Goal: Task Accomplishment & Management: Manage account settings

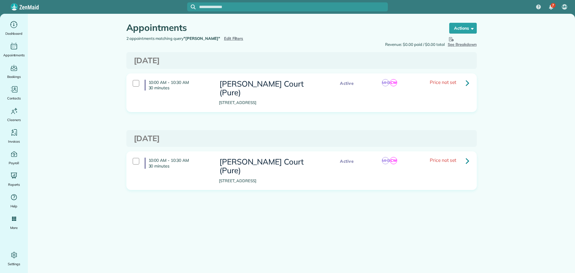
click at [224, 38] on span "Edit Filters" at bounding box center [233, 38] width 19 height 5
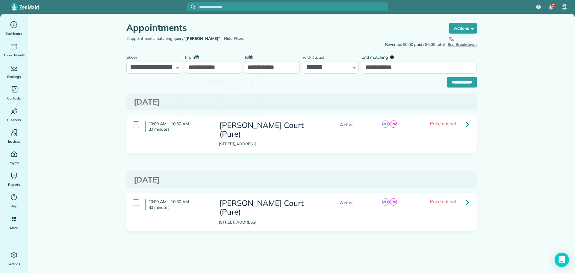
click at [225, 66] on input "**********" at bounding box center [213, 67] width 56 height 13
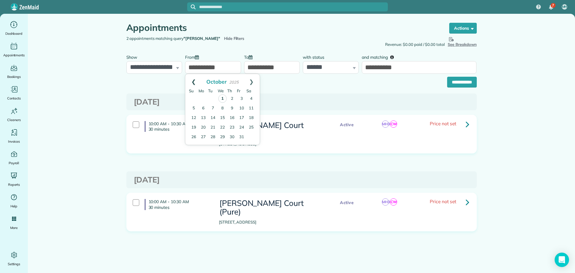
click at [190, 81] on link "Prev" at bounding box center [193, 81] width 16 height 15
click at [203, 98] on link "1" at bounding box center [204, 99] width 10 height 10
type input "**********"
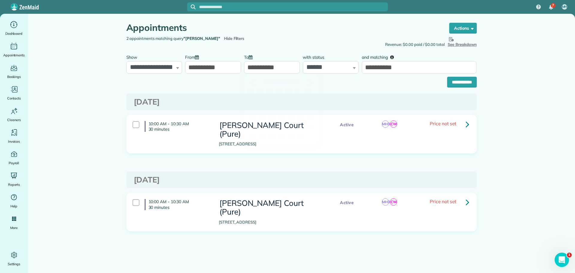
click at [259, 73] on body "7 MH Dashboard Appointments Bookings Contacts Cleaners Invoices Payroll Reports…" at bounding box center [287, 136] width 575 height 273
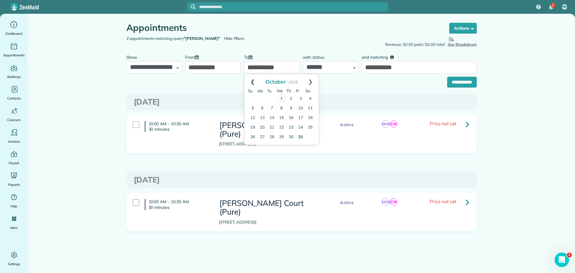
click at [253, 80] on link "Prev" at bounding box center [252, 81] width 16 height 15
click at [249, 140] on link "28" at bounding box center [253, 137] width 10 height 10
type input "**********"
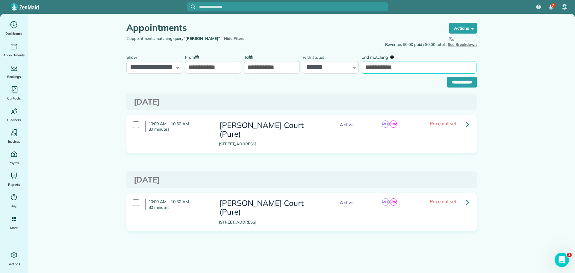
drag, startPoint x: 417, startPoint y: 71, endPoint x: 364, endPoint y: 71, distance: 53.3
click at [364, 71] on input "**********" at bounding box center [419, 67] width 115 height 13
type input "****"
click at [447, 77] on input "**********" at bounding box center [462, 82] width 30 height 11
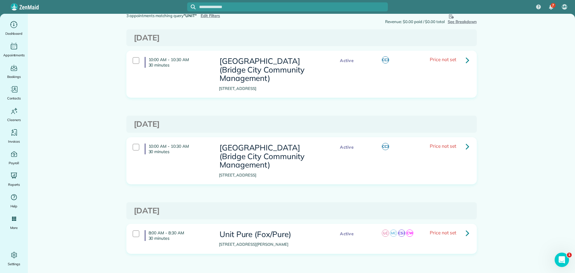
scroll to position [35, 0]
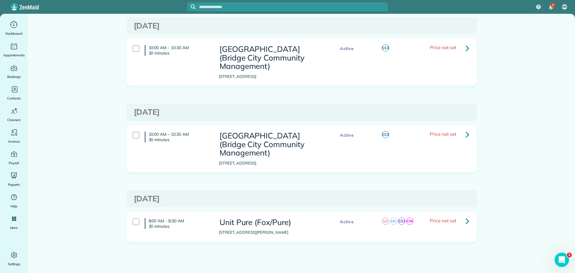
click at [462, 219] on link at bounding box center [468, 221] width 12 height 12
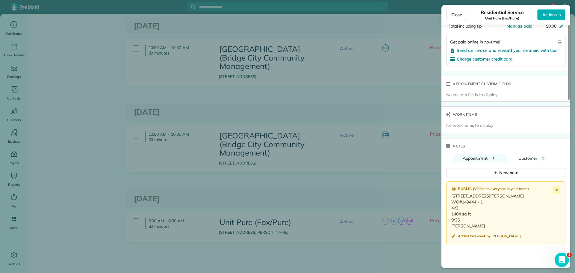
scroll to position [419, 0]
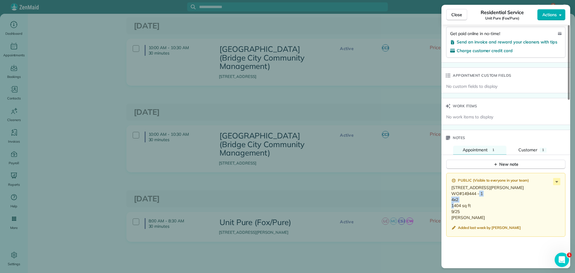
drag, startPoint x: 483, startPoint y: 199, endPoint x: 462, endPoint y: 201, distance: 21.0
click at [462, 201] on p "13930 SE Bush St, Portland OR 97236 WO#149444 - 1 4x2 1404 sq ft 9/25 Sean" at bounding box center [507, 203] width 110 height 36
copy p "149444 - 1"
click at [465, 221] on p "13930 SE Bush St, Portland OR 97236 WO#149444 - 1 4x2 1404 sq ft 9/25 Sean" at bounding box center [507, 203] width 110 height 36
drag, startPoint x: 464, startPoint y: 224, endPoint x: 449, endPoint y: 190, distance: 38.0
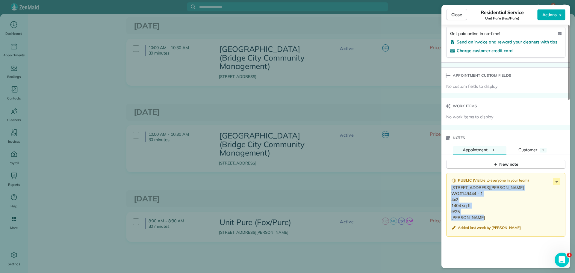
click at [449, 190] on div "Public ( Visible to everyone in your team ) 13930 SE Bush St, Portland OR 97236…" at bounding box center [505, 205] width 119 height 64
copy p "13930 SE Bush St, Portland OR 97236 WO#149444 - 1 4x2 1404 sq ft 9/25 Sean"
click at [527, 204] on p "13930 SE Bush St, Portland OR 97236 WO#149444 - 1 4x2 1404 sq ft 9/25 Sean" at bounding box center [507, 203] width 110 height 36
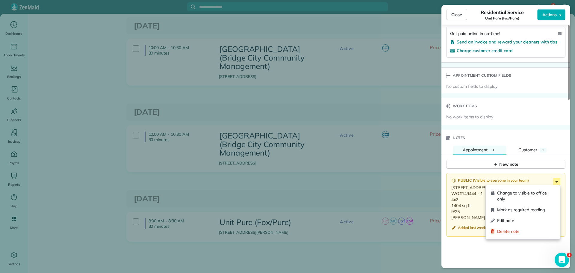
click at [554, 183] on icon at bounding box center [556, 181] width 7 height 7
click at [517, 220] on span "Edit note" at bounding box center [526, 221] width 58 height 6
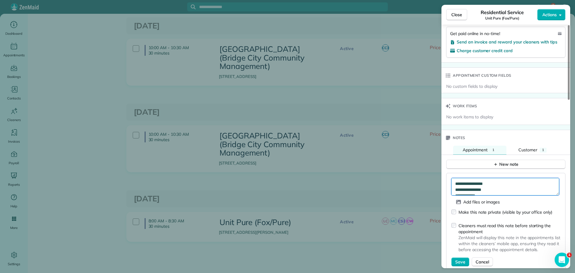
click at [503, 185] on textarea "**********" at bounding box center [506, 186] width 108 height 17
type textarea "**********"
click at [462, 263] on span "Save" at bounding box center [460, 262] width 10 height 6
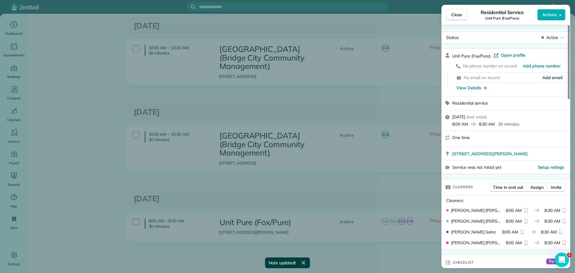
scroll to position [0, 0]
click at [564, 38] on div "Active" at bounding box center [553, 38] width 25 height 6
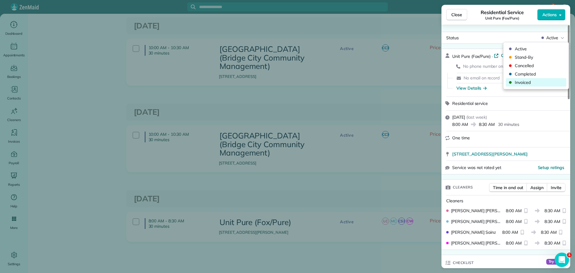
click at [523, 81] on span "Invoiced" at bounding box center [540, 82] width 50 height 6
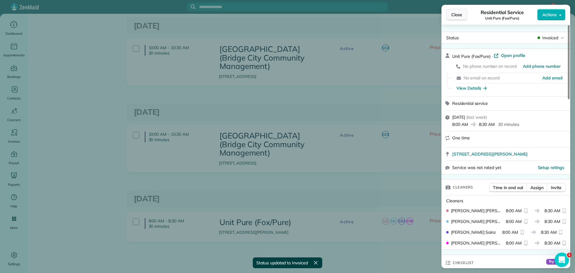
click at [456, 14] on span "Close" at bounding box center [457, 15] width 11 height 6
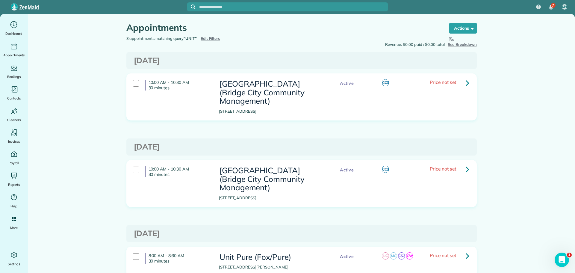
click at [212, 36] on span "Edit Filters" at bounding box center [210, 38] width 19 height 5
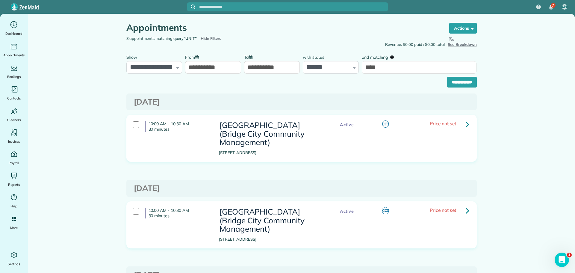
click at [232, 64] on input "**********" at bounding box center [213, 67] width 56 height 13
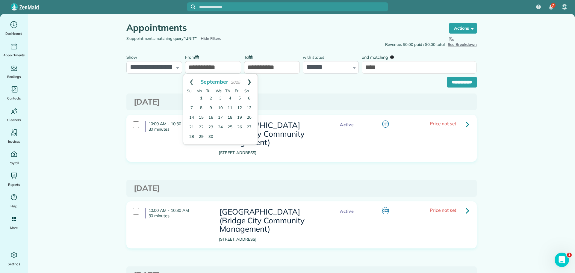
click at [250, 81] on link "Next" at bounding box center [249, 81] width 16 height 15
click at [222, 97] on link "1" at bounding box center [220, 98] width 8 height 8
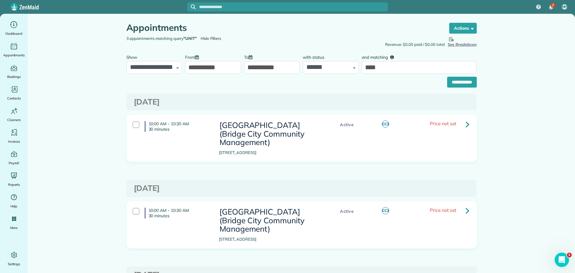
click at [253, 72] on input "**********" at bounding box center [272, 67] width 56 height 13
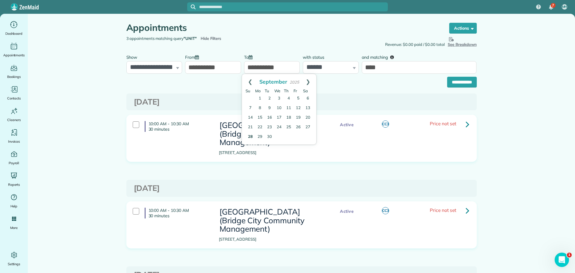
click at [227, 69] on input "**********" at bounding box center [213, 67] width 56 height 13
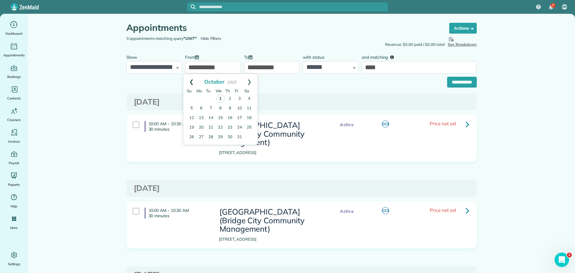
click at [191, 82] on link "Prev" at bounding box center [191, 81] width 16 height 15
click at [201, 97] on link "1" at bounding box center [202, 99] width 10 height 10
type input "**********"
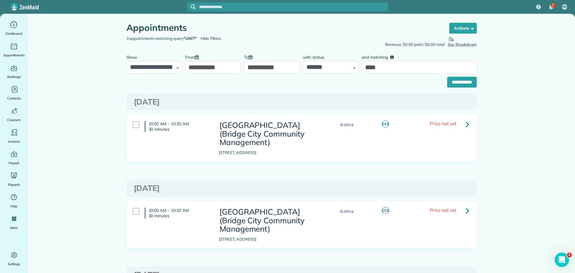
click at [268, 67] on input "**********" at bounding box center [272, 67] width 56 height 13
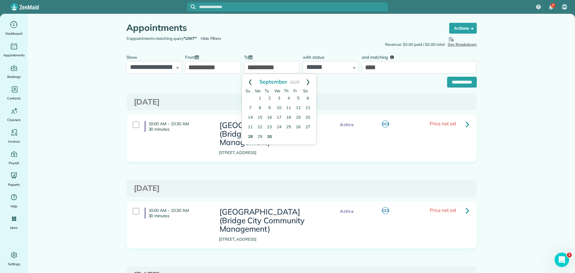
click at [270, 135] on link "30" at bounding box center [270, 137] width 10 height 10
type input "**********"
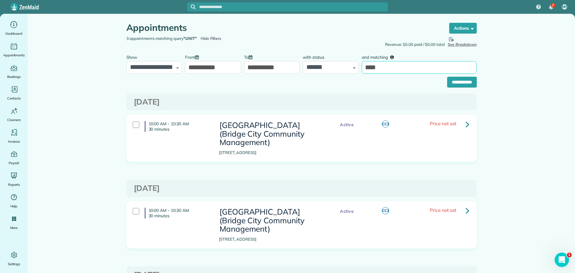
drag, startPoint x: 381, startPoint y: 68, endPoint x: 363, endPoint y: 70, distance: 18.0
click at [363, 70] on input "****" at bounding box center [419, 67] width 115 height 13
type input "*******"
click at [449, 84] on input "**********" at bounding box center [462, 82] width 30 height 11
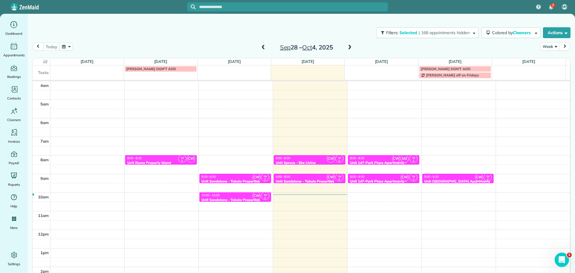
scroll to position [39, 0]
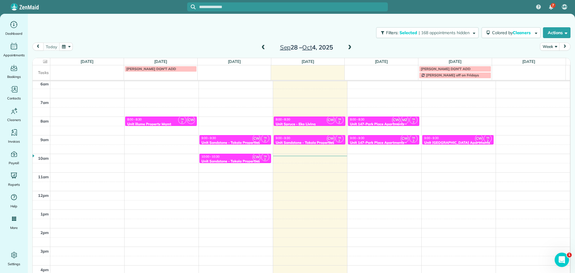
click at [348, 47] on span at bounding box center [350, 47] width 7 height 5
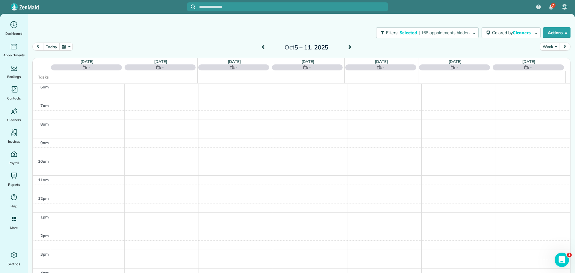
scroll to position [45, 0]
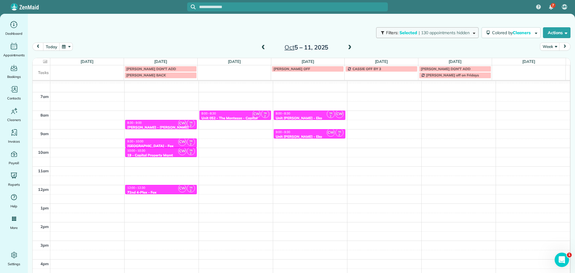
click at [435, 34] on span "| 130 appointments hidden" at bounding box center [444, 32] width 51 height 5
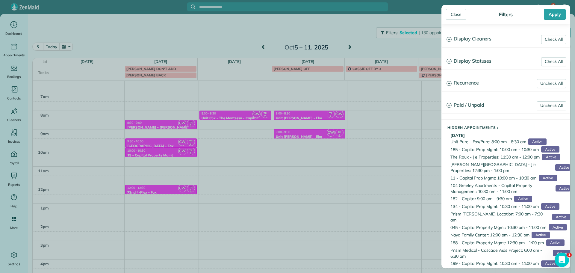
click at [484, 44] on h3 "Display Cleaners" at bounding box center [506, 38] width 128 height 15
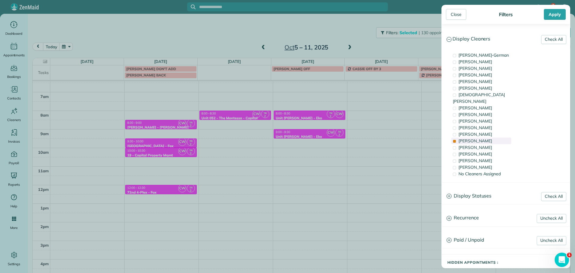
click at [480, 138] on span "[PERSON_NAME]" at bounding box center [476, 140] width 34 height 5
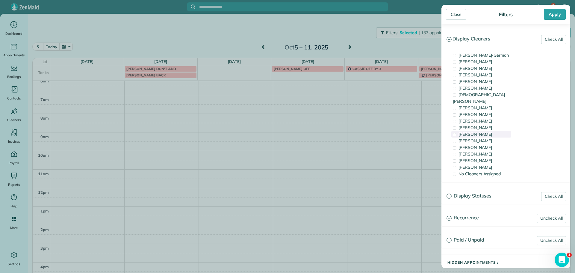
scroll to position [39, 0]
click at [483, 124] on div "[PERSON_NAME]" at bounding box center [482, 127] width 60 height 7
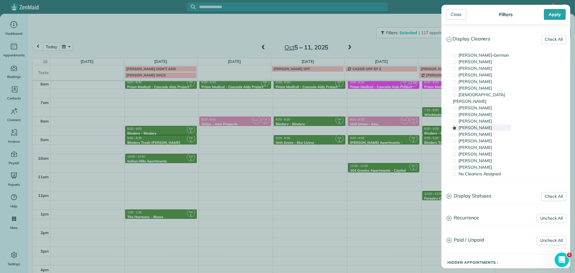
click at [483, 124] on div "[PERSON_NAME]" at bounding box center [482, 127] width 60 height 7
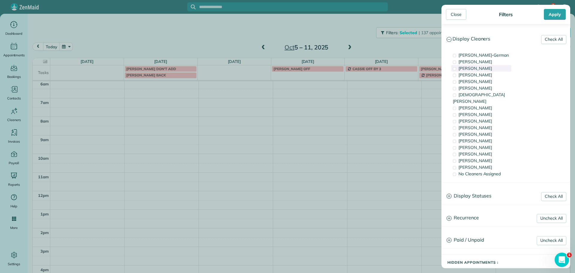
click at [489, 66] on span "[PERSON_NAME]" at bounding box center [476, 68] width 34 height 5
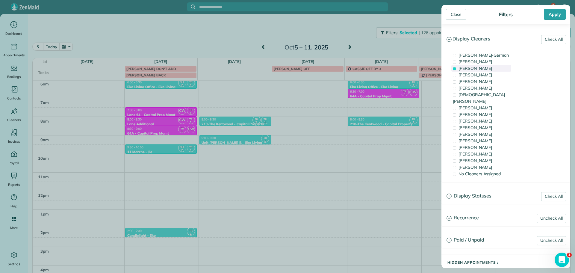
click at [489, 66] on span "[PERSON_NAME]" at bounding box center [476, 68] width 34 height 5
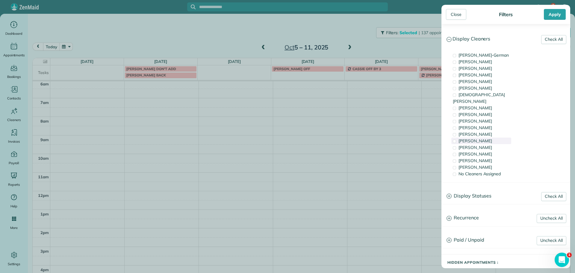
click at [481, 138] on div "[PERSON_NAME]" at bounding box center [482, 141] width 60 height 7
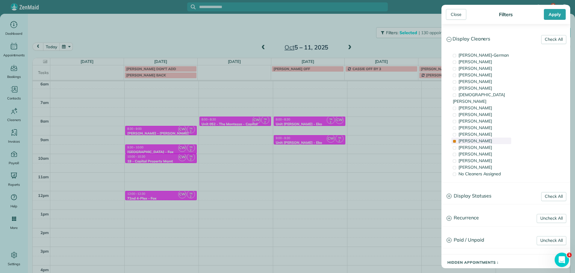
click at [470, 138] on span "[PERSON_NAME]" at bounding box center [476, 140] width 34 height 5
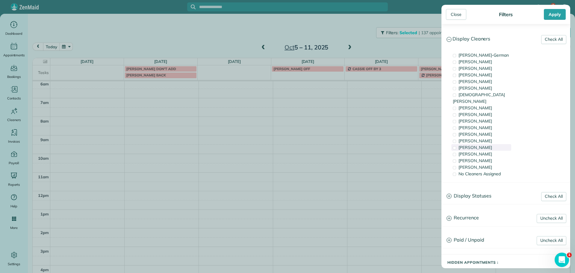
click at [473, 145] on span "[PERSON_NAME]" at bounding box center [476, 147] width 34 height 5
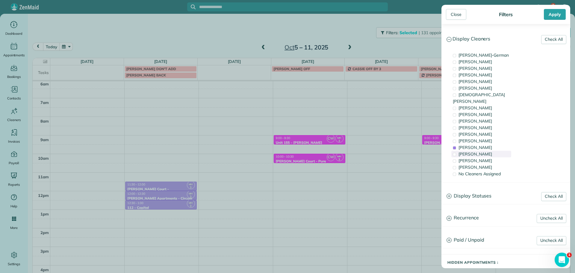
click at [478, 151] on span "[PERSON_NAME]" at bounding box center [476, 153] width 34 height 5
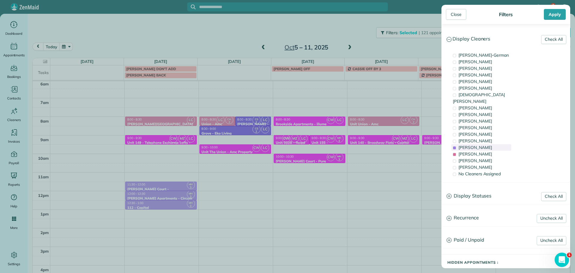
click at [467, 145] on span "[PERSON_NAME]" at bounding box center [476, 147] width 34 height 5
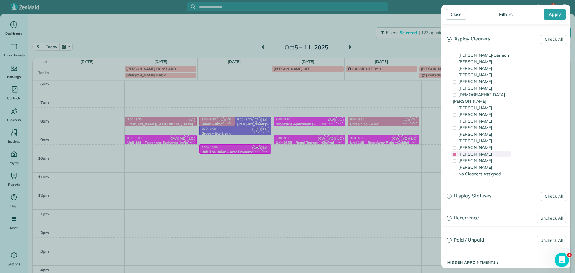
click at [467, 151] on span "Laura Chavez" at bounding box center [476, 153] width 34 height 5
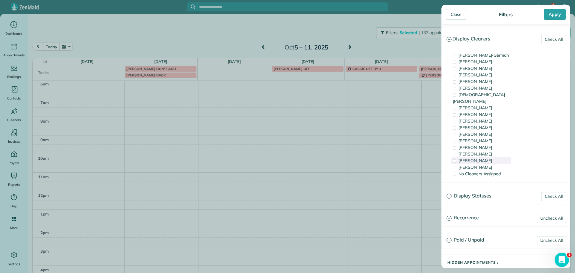
click at [469, 158] on span "Cristina Sainz" at bounding box center [476, 160] width 34 height 5
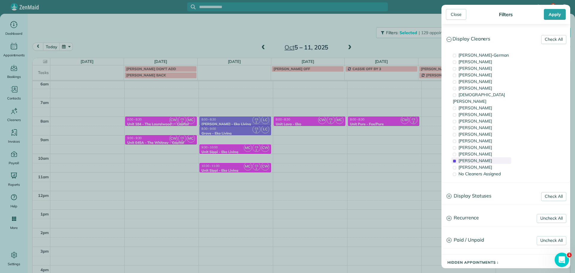
click at [469, 158] on span "Cristina Sainz" at bounding box center [476, 160] width 34 height 5
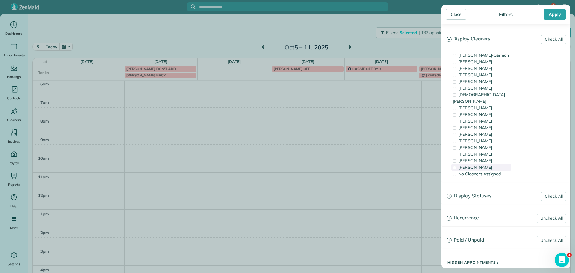
click at [469, 164] on span "Mayra Cota" at bounding box center [476, 166] width 34 height 5
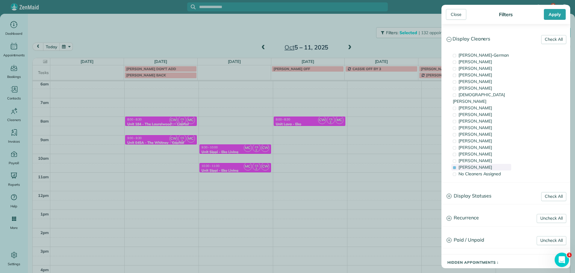
click at [469, 164] on span "Mayra Cota" at bounding box center [476, 166] width 34 height 5
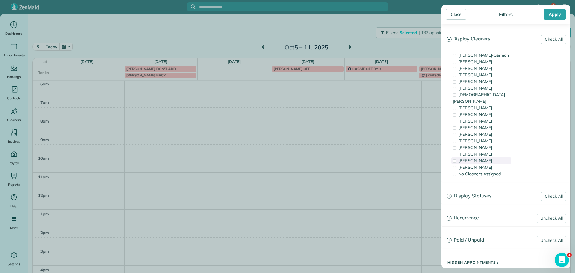
click at [468, 158] on span "Cristina Sainz" at bounding box center [476, 160] width 34 height 5
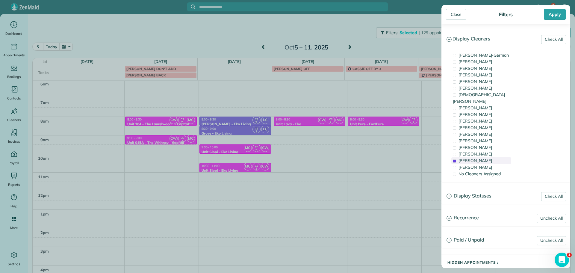
click at [468, 158] on span "Cristina Sainz" at bounding box center [476, 160] width 34 height 5
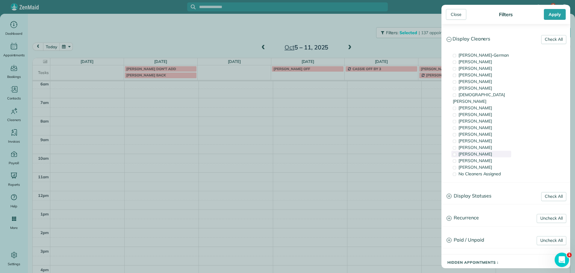
click at [469, 151] on span "Laura Chavez" at bounding box center [476, 153] width 34 height 5
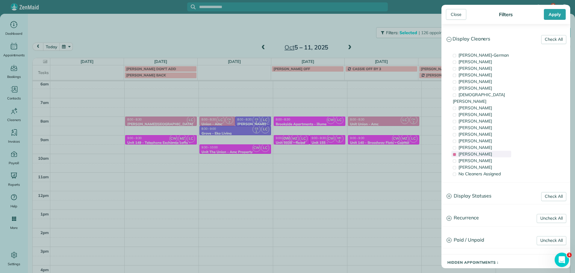
click at [469, 151] on span "Laura Chavez" at bounding box center [476, 153] width 34 height 5
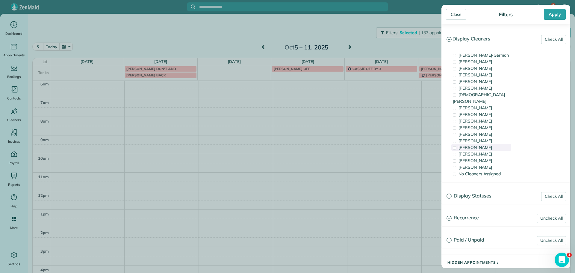
click at [481, 145] on span "Meralda Harris" at bounding box center [476, 147] width 34 height 5
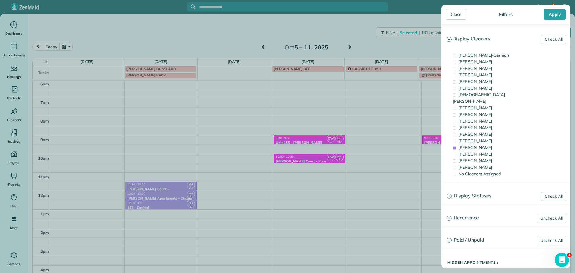
click at [220, 128] on div "Close Filters Apply Check All Display Cleaners Christina Wright-German Cassie F…" at bounding box center [287, 136] width 575 height 273
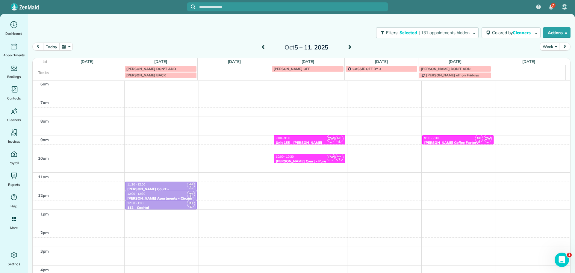
click at [228, 120] on div "4am 5am 6am 7am 8am 9am 10am 11am 12pm 1pm 2pm 3pm 4pm 5pm MH 3 11:30 - 12:00 M…" at bounding box center [302, 173] width 538 height 260
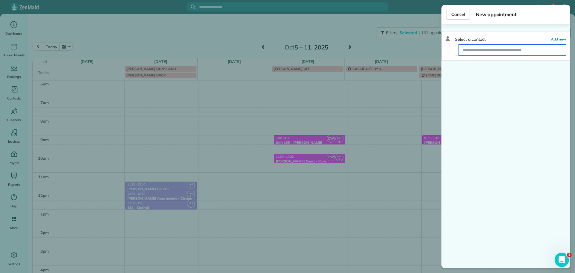
click at [472, 52] on input "text" at bounding box center [512, 50] width 107 height 11
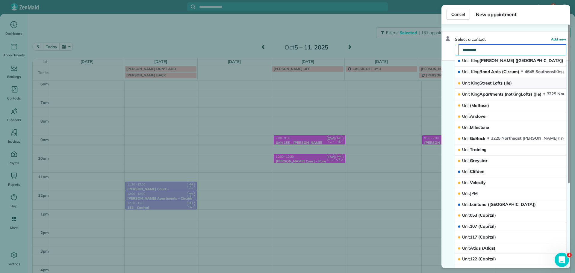
type input "*********"
click at [490, 80] on span "Unit King Street Lofts (Jle)" at bounding box center [487, 83] width 50 height 6
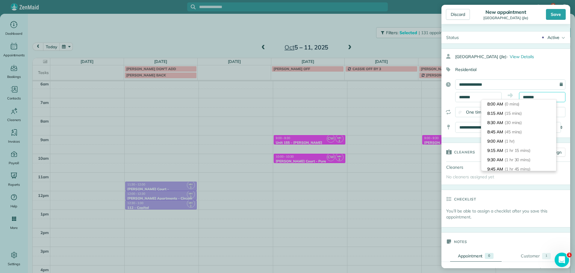
click at [528, 95] on input "*******" at bounding box center [542, 97] width 46 height 10
type input "*******"
click at [518, 121] on span "(30 mins)" at bounding box center [514, 122] width 19 height 5
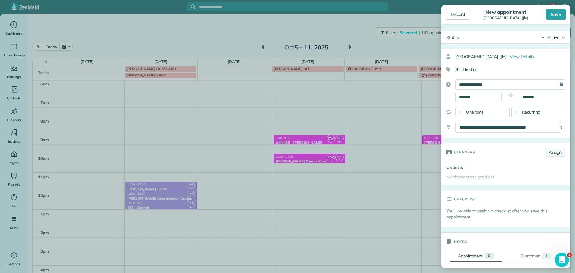
click at [546, 150] on link "Assign" at bounding box center [555, 152] width 21 height 9
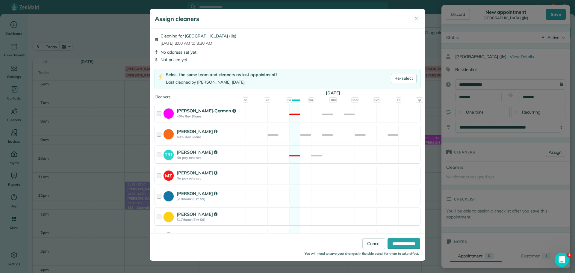
click at [301, 114] on div "Christina Wright-German 40% Rev Share Not available" at bounding box center [288, 113] width 266 height 18
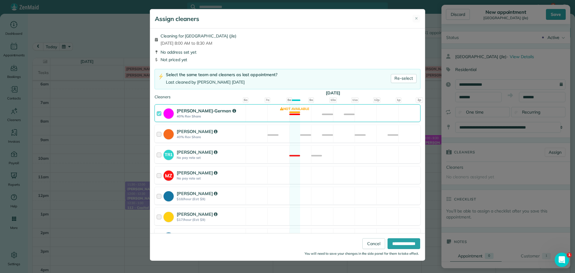
scroll to position [227, 0]
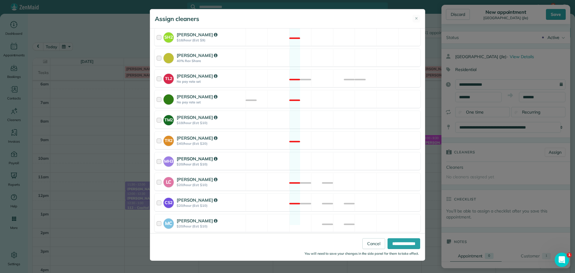
click at [323, 156] on div "MH3 Meralda Harris $20/hour (Est: $10) Available" at bounding box center [288, 161] width 266 height 18
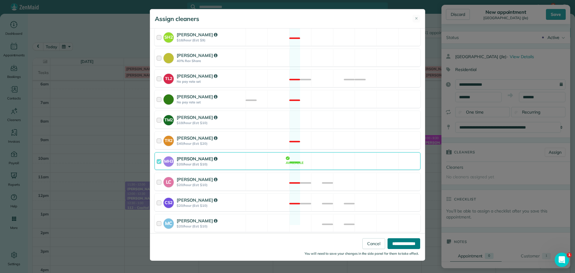
click at [398, 243] on input "**********" at bounding box center [404, 243] width 33 height 11
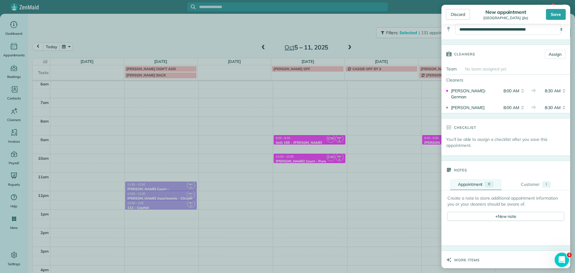
scroll to position [90, 0]
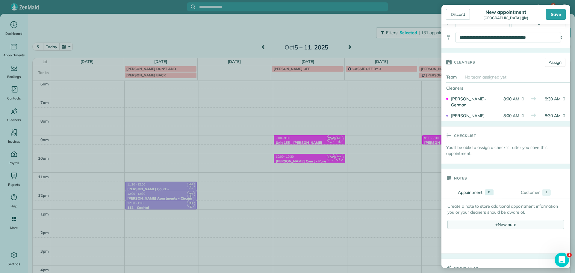
click at [504, 226] on div "+ New note" at bounding box center [506, 224] width 117 height 9
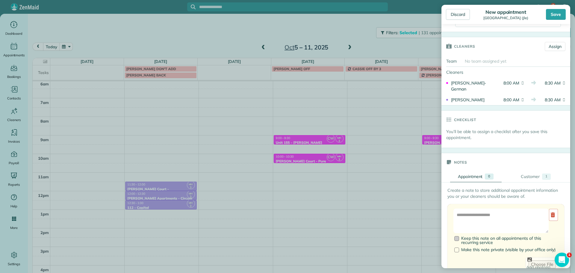
scroll to position [120, 0]
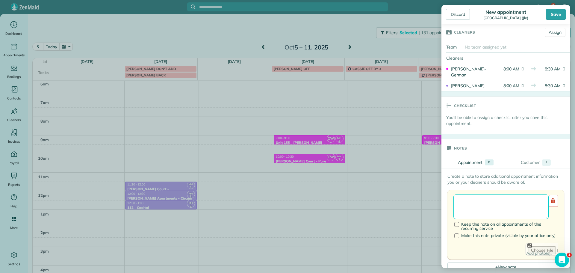
click at [499, 206] on textarea at bounding box center [501, 206] width 95 height 25
type textarea "*"
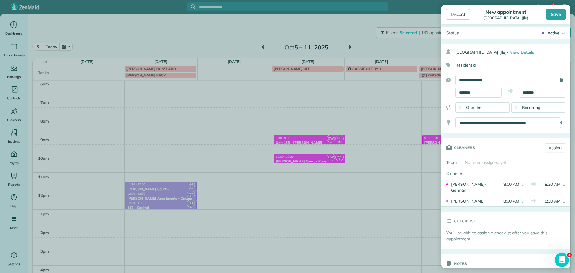
scroll to position [0, 0]
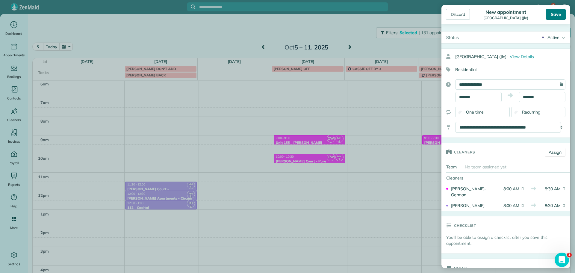
type textarea "**********"
click at [558, 13] on div "Save" at bounding box center [556, 14] width 20 height 11
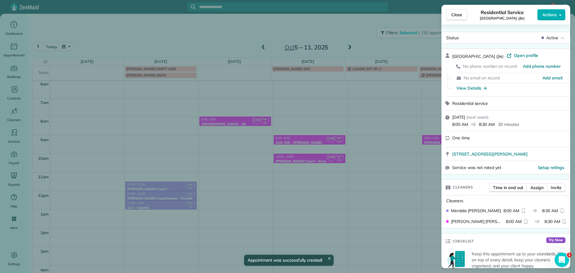
click at [325, 35] on div "Close Residential Service Unit King Street Lofts (Jle) Actions Status Active Un…" at bounding box center [287, 136] width 575 height 273
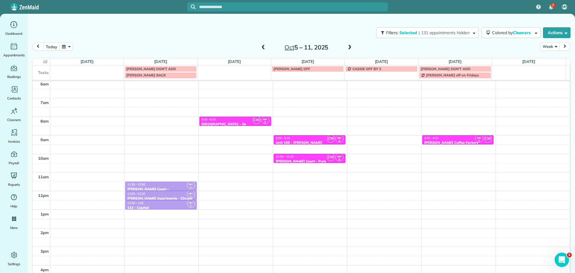
click at [262, 47] on span at bounding box center [263, 47] width 7 height 5
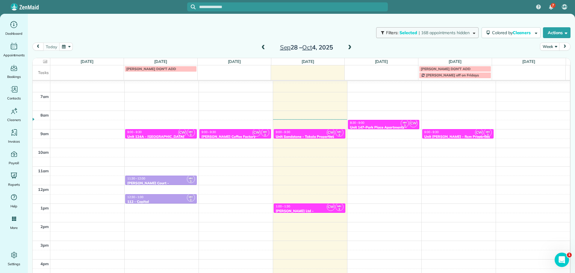
click at [427, 30] on span "| 168 appointments hidden" at bounding box center [444, 32] width 51 height 5
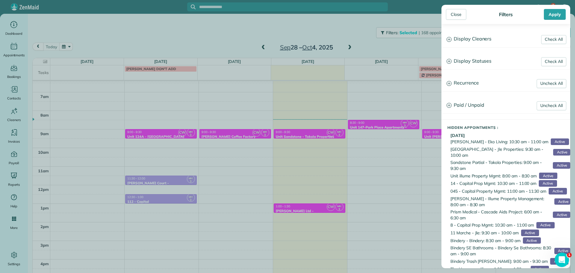
click at [469, 40] on h3 "Display Cleaners" at bounding box center [506, 38] width 128 height 15
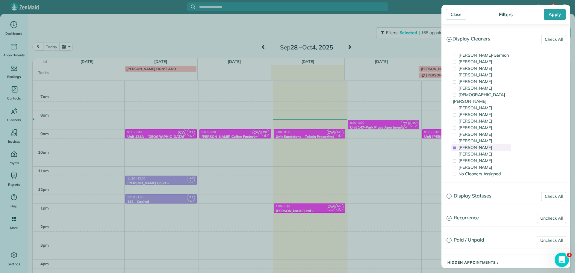
click at [478, 145] on span "Meralda Harris" at bounding box center [476, 147] width 34 height 5
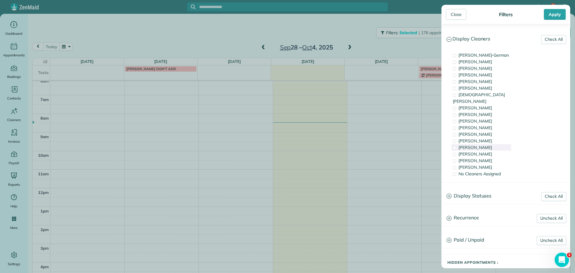
scroll to position [39, 0]
click at [482, 105] on div "Sean Hime" at bounding box center [482, 108] width 60 height 7
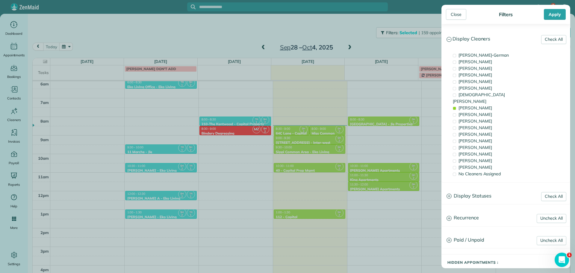
click at [289, 143] on div "Close Filters Apply Check All Display Cleaners Christina Wright-German Cassie F…" at bounding box center [287, 136] width 575 height 273
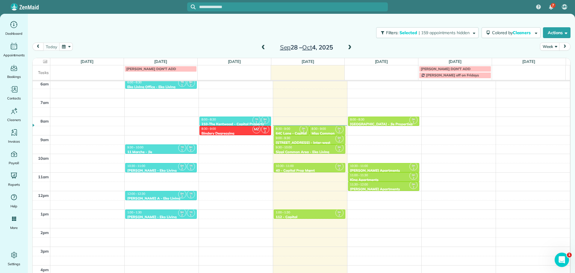
click at [302, 165] on div "10:30 - 11:00" at bounding box center [310, 166] width 68 height 4
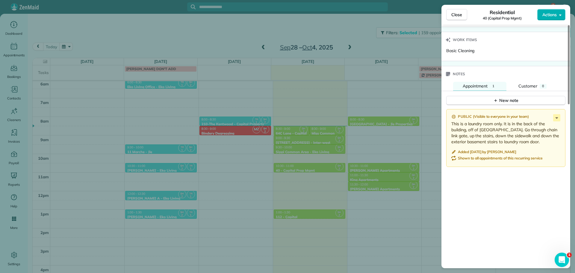
scroll to position [389, 0]
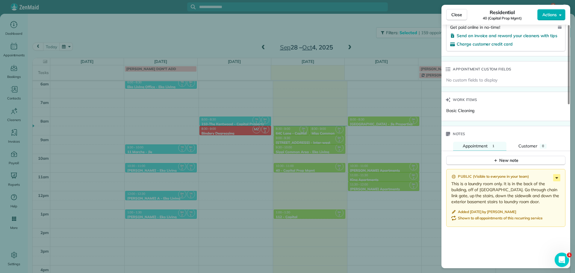
click at [556, 177] on icon at bounding box center [557, 177] width 3 height 1
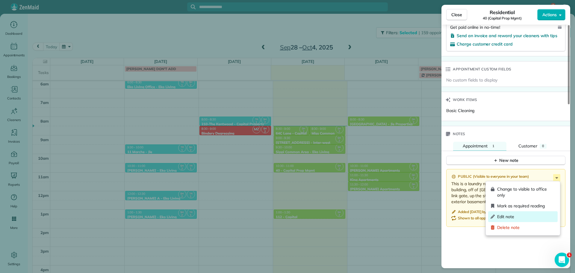
click at [527, 215] on span "Edit note" at bounding box center [526, 217] width 58 height 6
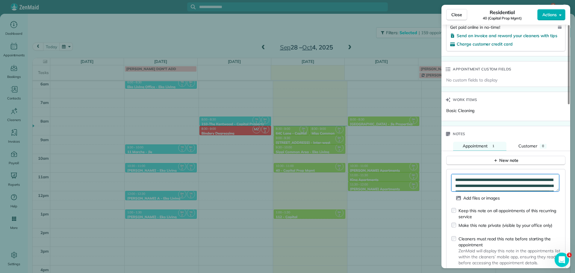
click at [524, 183] on textarea "**********" at bounding box center [506, 182] width 108 height 17
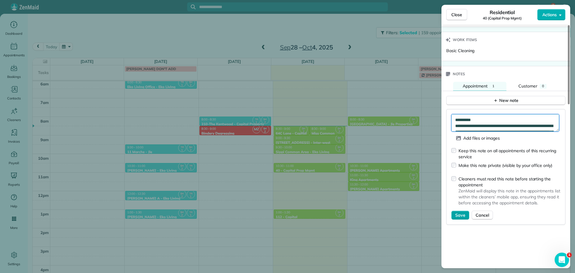
type textarea "**********"
click at [458, 217] on span "Save" at bounding box center [460, 215] width 10 height 6
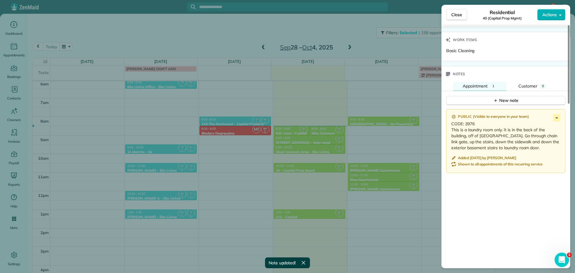
click at [291, 29] on div "Close Residential 40 (Capital Prop Mgmt) Actions Status Active 40 (Capital Prop…" at bounding box center [287, 136] width 575 height 273
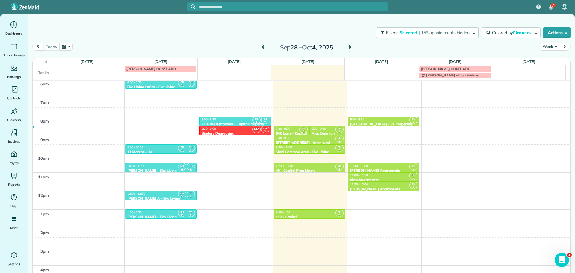
click at [241, 128] on div "8:30 - 9:00" at bounding box center [235, 129] width 68 height 4
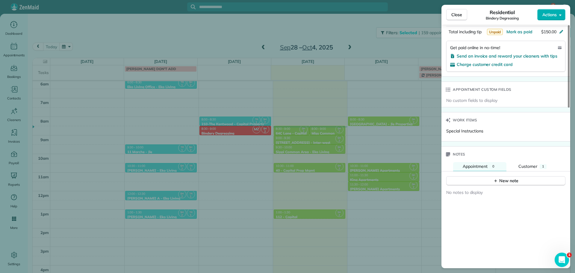
scroll to position [451, 0]
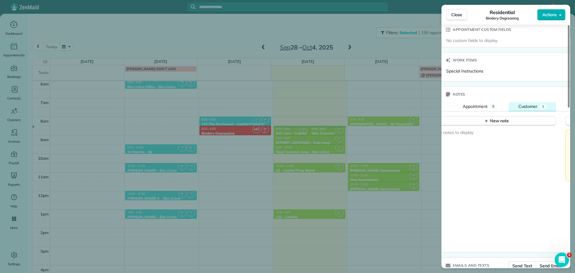
click at [535, 106] on span "Customer" at bounding box center [528, 106] width 19 height 5
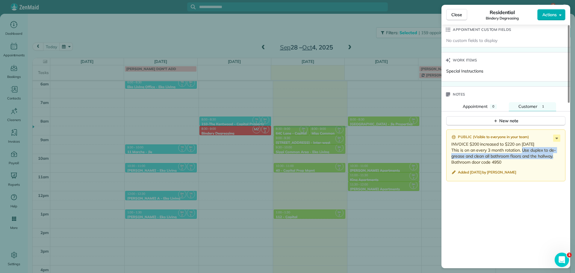
drag, startPoint x: 556, startPoint y: 156, endPoint x: 522, endPoint y: 151, distance: 34.2
click at [522, 151] on p "INVOICE $200 increased to $220 on 1/1/22 This is on an every 3 month rotation. …" at bounding box center [507, 153] width 110 height 24
copy p "Use duplex to de-grease and clean all bathroom floors and the hallway."
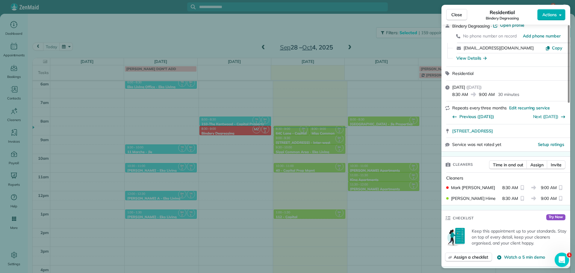
scroll to position [0, 0]
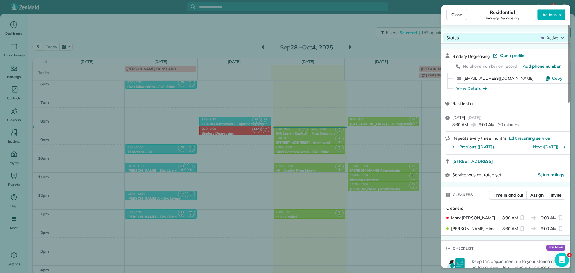
click at [555, 39] on span "Active" at bounding box center [552, 38] width 12 height 6
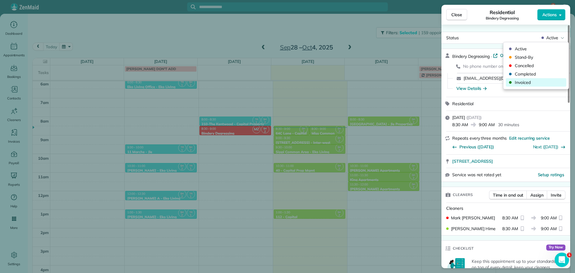
click at [535, 81] on span "Invoiced" at bounding box center [540, 82] width 50 height 6
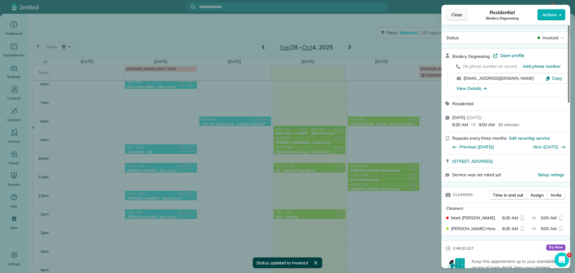
click at [460, 14] on span "Close" at bounding box center [457, 15] width 11 height 6
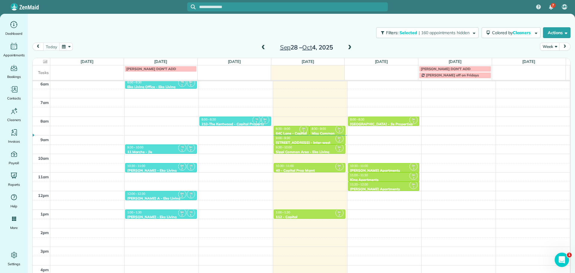
click at [347, 45] on span at bounding box center [350, 47] width 7 height 5
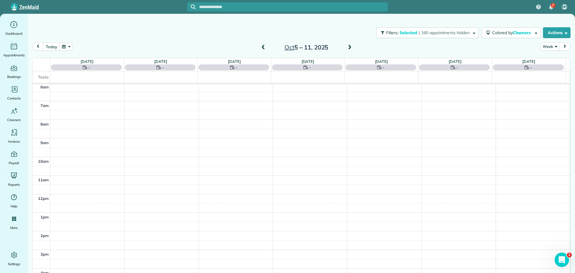
scroll to position [45, 0]
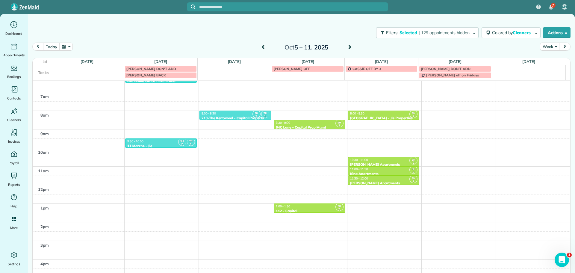
click at [347, 45] on span at bounding box center [350, 47] width 7 height 5
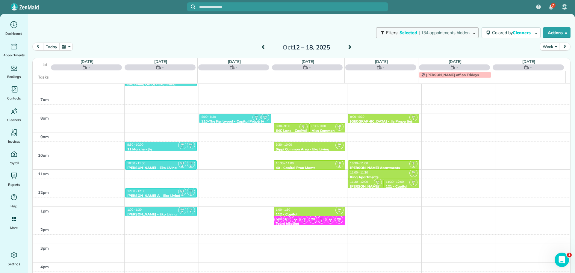
click at [419, 31] on span "| 134 appointments hidden" at bounding box center [444, 32] width 51 height 5
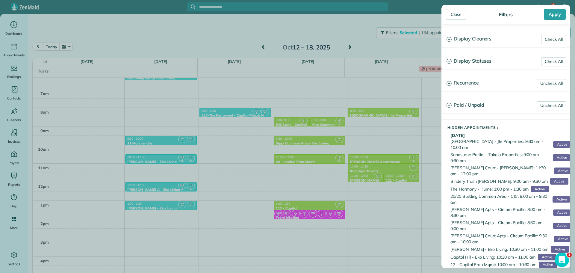
click at [492, 40] on h3 "Display Cleaners" at bounding box center [506, 38] width 128 height 15
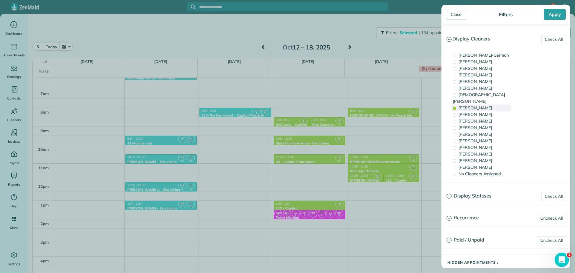
click at [487, 105] on div "Sean Hime" at bounding box center [482, 108] width 60 height 7
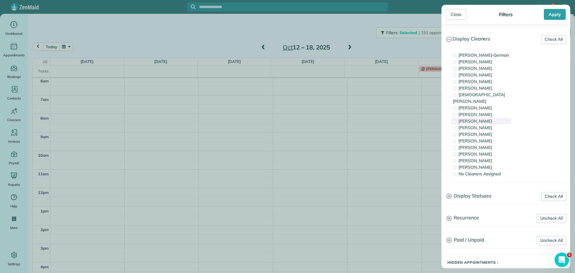
scroll to position [39, 0]
click at [481, 124] on div "Cyndi Holm" at bounding box center [482, 127] width 60 height 7
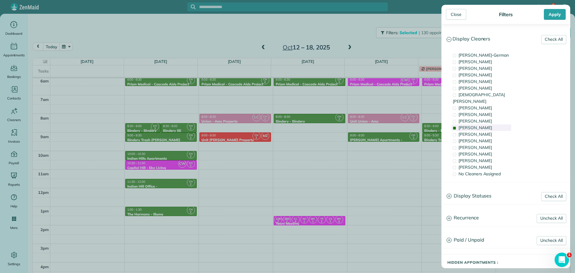
click at [481, 124] on div "Cyndi Holm" at bounding box center [482, 127] width 60 height 7
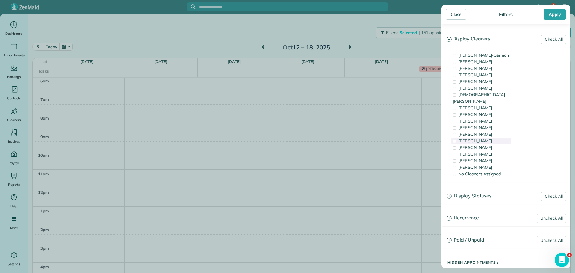
click at [483, 138] on div "Tammi Rue" at bounding box center [482, 141] width 60 height 7
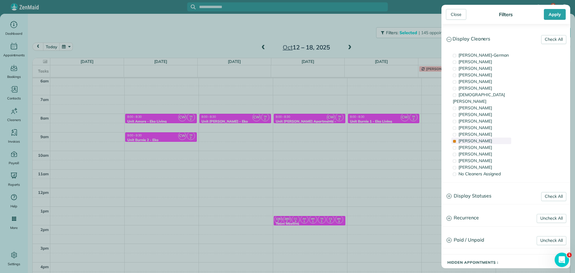
click at [483, 138] on div "Tammi Rue" at bounding box center [482, 141] width 60 height 7
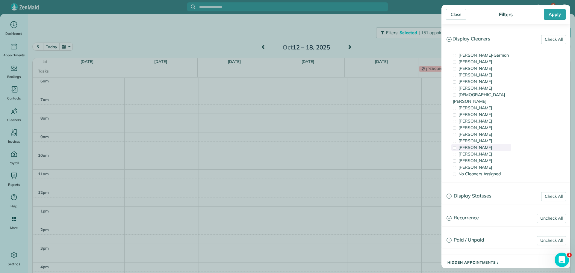
click at [484, 145] on span "Meralda Harris" at bounding box center [476, 147] width 34 height 5
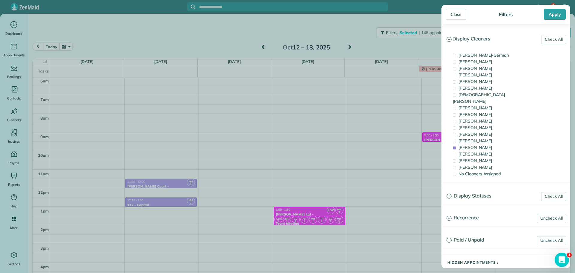
click at [194, 129] on div "Close Filters Apply Check All Display Cleaners Christina Wright-German Cassie F…" at bounding box center [287, 136] width 575 height 273
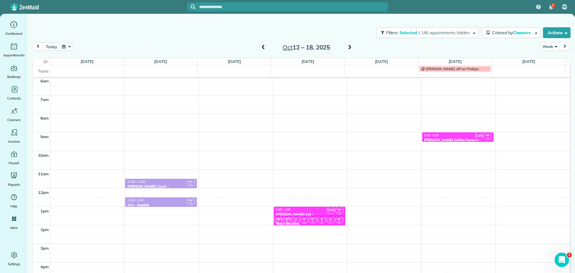
click at [167, 116] on div "4am 5am 6am 7am 8am 9am 10am 11am 12pm 1pm 2pm 3pm 4pm 5pm MH 3 11:30 - 12:00 M…" at bounding box center [302, 170] width 538 height 260
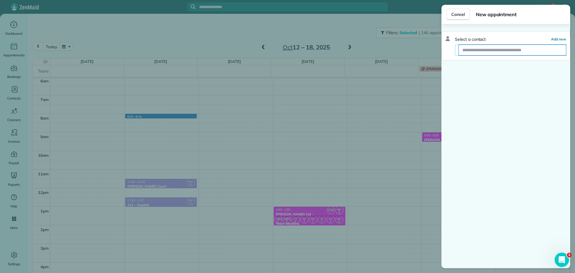
click at [481, 49] on input "text" at bounding box center [512, 50] width 107 height 11
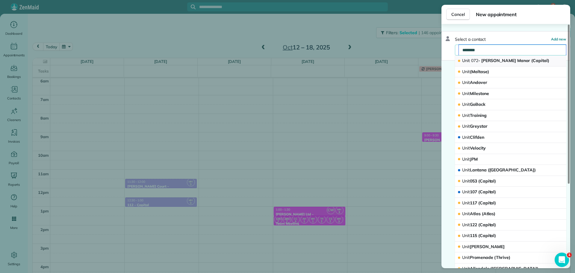
type input "********"
click at [493, 61] on span "Unit 072 - Caruso Manor (Capital)" at bounding box center [505, 60] width 87 height 5
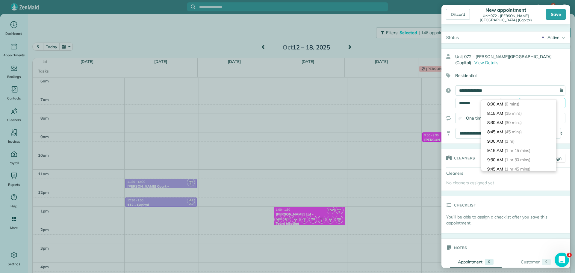
click at [528, 98] on input "*******" at bounding box center [542, 103] width 46 height 10
click at [526, 117] on li "8:15 AM (15 mins)" at bounding box center [518, 113] width 75 height 9
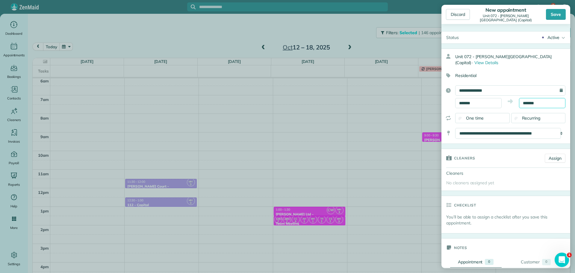
click at [530, 98] on input "*******" at bounding box center [542, 103] width 46 height 10
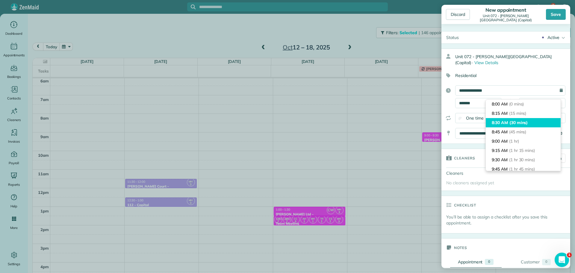
type input "*******"
click at [527, 122] on span "(30 mins)" at bounding box center [519, 122] width 19 height 5
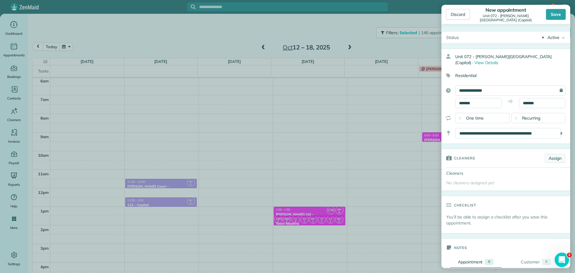
click at [545, 154] on link "Assign" at bounding box center [555, 158] width 21 height 9
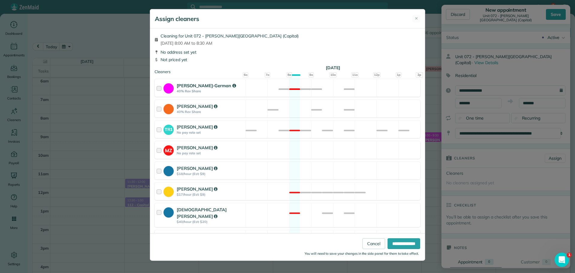
click at [246, 87] on div "Christina Wright-German 40% Rev Share Not available" at bounding box center [288, 88] width 266 height 18
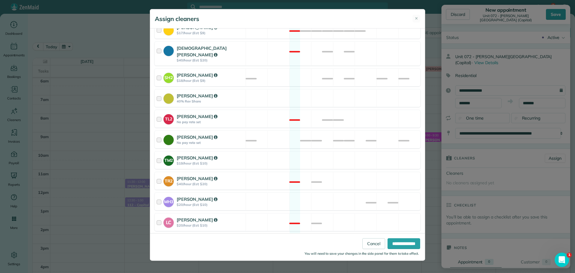
scroll to position [180, 0]
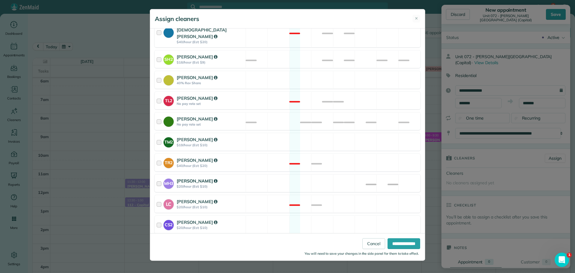
click at [313, 174] on div "MH3 Meralda Harris $20/hour (Est: $10) Available" at bounding box center [288, 183] width 266 height 18
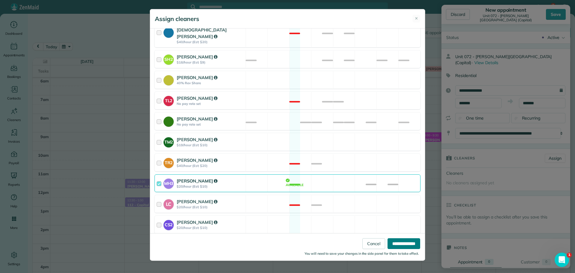
click at [400, 239] on input "**********" at bounding box center [404, 243] width 33 height 11
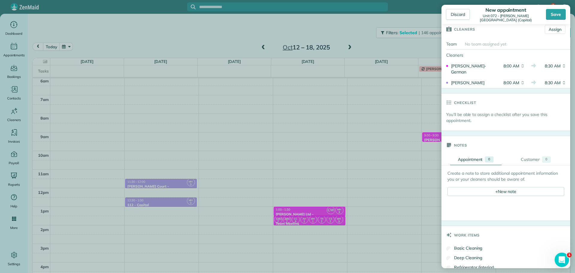
scroll to position [150, 0]
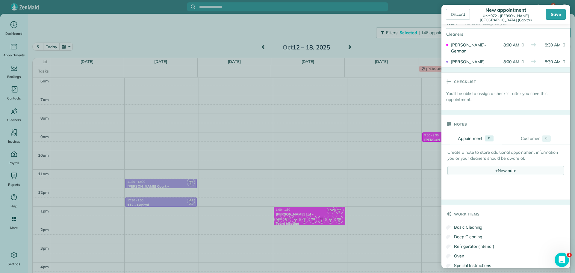
click at [507, 166] on div "+ New note" at bounding box center [506, 170] width 117 height 9
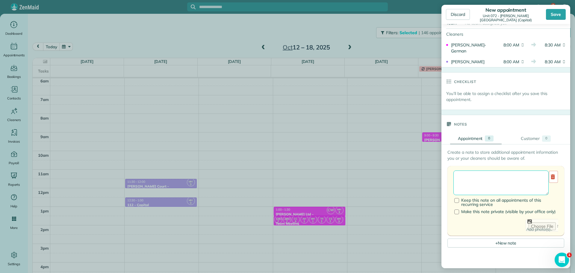
click at [507, 171] on textarea at bounding box center [501, 182] width 95 height 25
paste textarea "**********"
paste textarea "********"
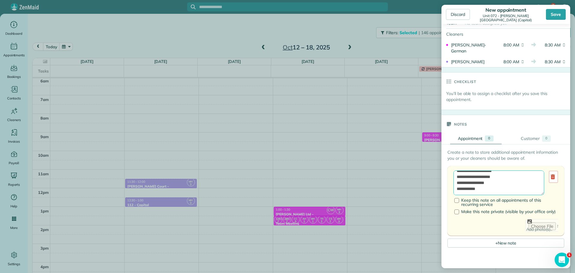
paste textarea "**********"
click at [483, 170] on textarea "**********" at bounding box center [499, 182] width 91 height 25
type textarea "**********"
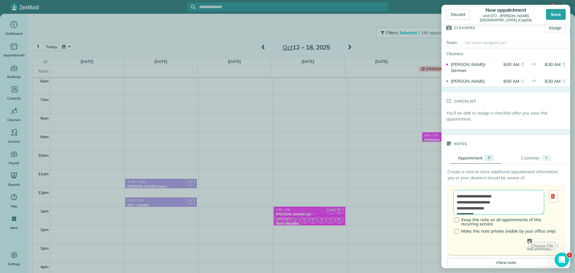
scroll to position [120, 0]
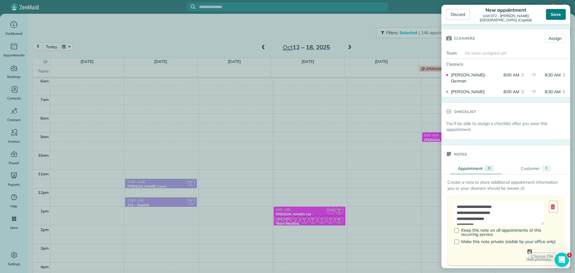
click at [561, 16] on div "Save" at bounding box center [556, 14] width 20 height 11
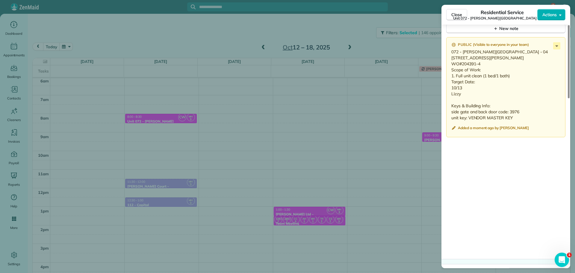
scroll to position [540, 0]
click at [231, 35] on div "Close Residential Service Unit 072 - Caruso Manor (Capital) Actions Status Acti…" at bounding box center [287, 136] width 575 height 273
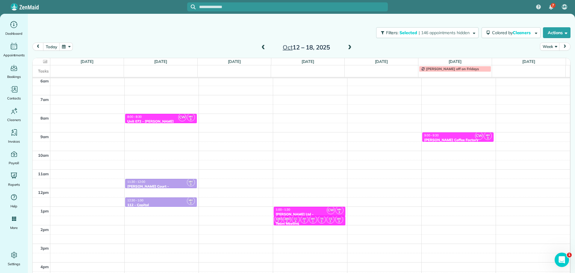
click at [347, 49] on span at bounding box center [350, 47] width 7 height 5
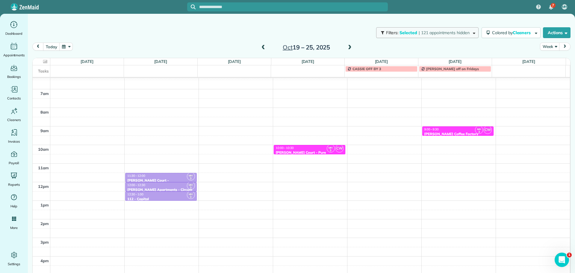
click at [409, 31] on span "Selected" at bounding box center [409, 32] width 18 height 5
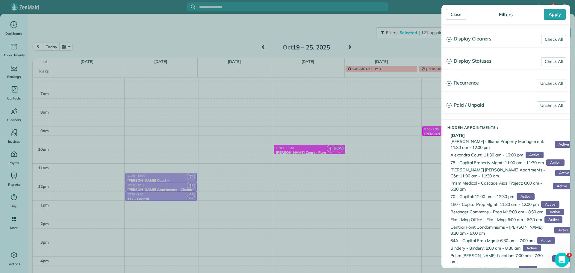
click at [481, 37] on h3 "Display Cleaners" at bounding box center [506, 38] width 128 height 15
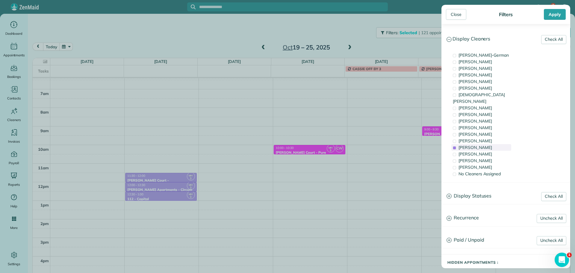
click at [485, 145] on span "Meralda Harris" at bounding box center [476, 147] width 34 height 5
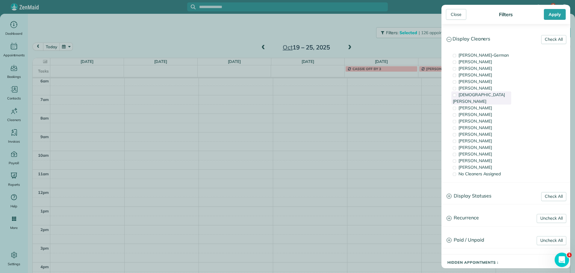
scroll to position [39, 0]
click at [490, 64] on div "Cassie Feliciano" at bounding box center [482, 61] width 60 height 7
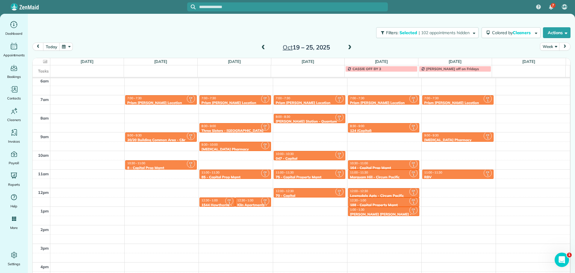
click at [259, 114] on div "Close Filters Apply Check All Display Cleaners Christina Wright-German Cassie F…" at bounding box center [287, 136] width 575 height 273
click at [226, 146] on div "9:30 - 10:00" at bounding box center [235, 145] width 68 height 4
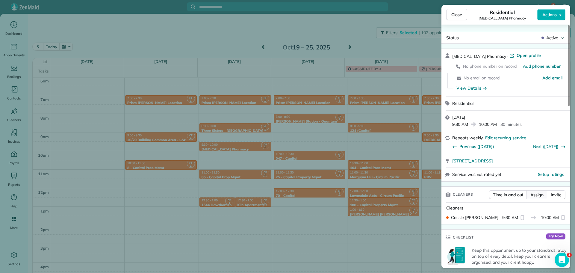
click at [545, 197] on button "Assign" at bounding box center [537, 194] width 21 height 9
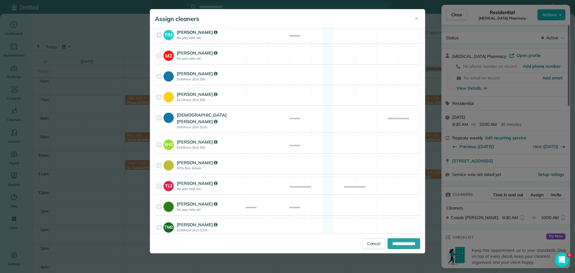
scroll to position [150, 0]
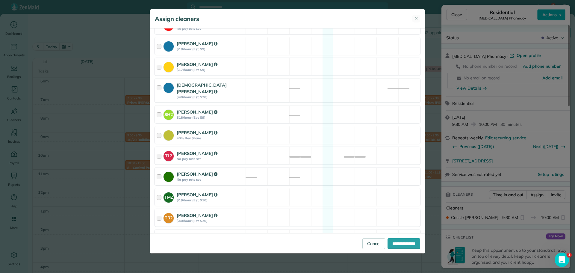
click at [347, 170] on div "Cyndi Holm No pay rate set Available" at bounding box center [288, 176] width 266 height 18
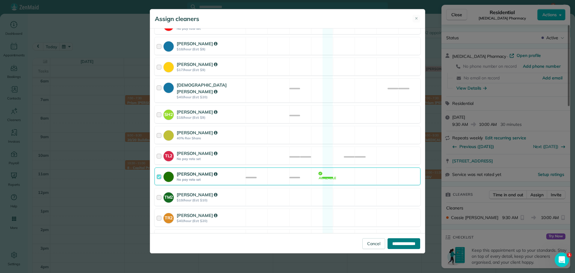
click at [408, 242] on input "**********" at bounding box center [404, 243] width 33 height 11
type input "**********"
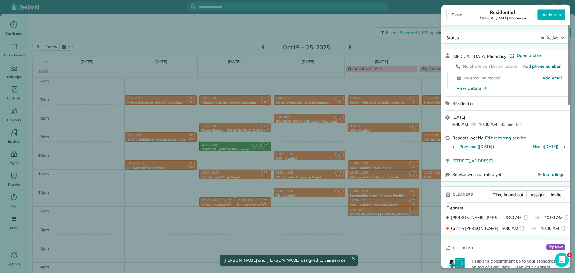
click at [536, 194] on span "Assign" at bounding box center [537, 195] width 13 height 6
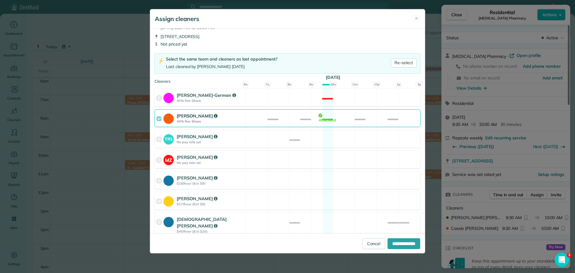
scroll to position [30, 0]
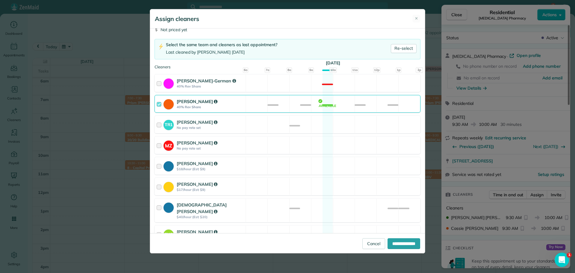
click at [334, 103] on div "Cassie Feliciano 40% Rev Share Available" at bounding box center [288, 104] width 266 height 18
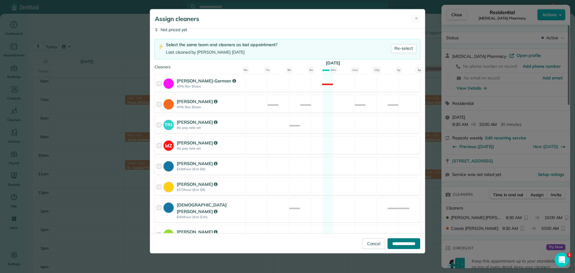
click at [404, 240] on input "**********" at bounding box center [404, 243] width 33 height 11
type input "**********"
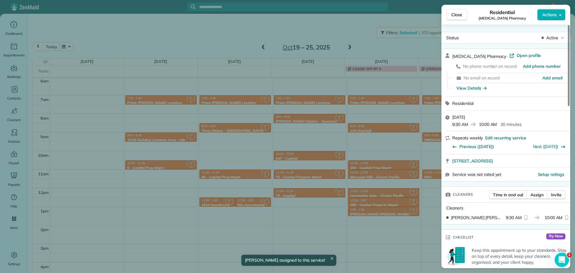
click at [387, 149] on div "Close Residential Avita Pharmacy Actions Status Active Avita Pharmacy · Open pr…" at bounding box center [287, 136] width 575 height 273
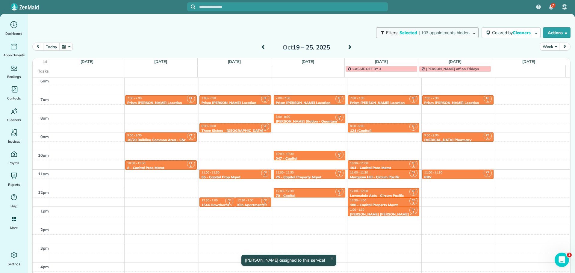
click at [460, 32] on span "| 103 appointments hidden" at bounding box center [444, 32] width 51 height 5
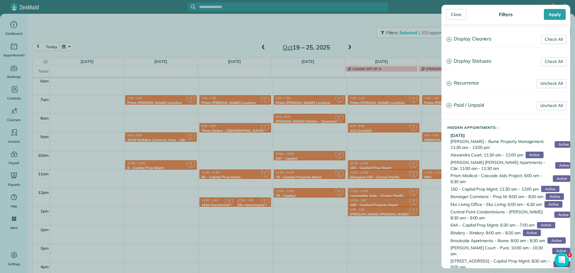
click at [462, 43] on h3 "Display Cleaners" at bounding box center [506, 38] width 128 height 15
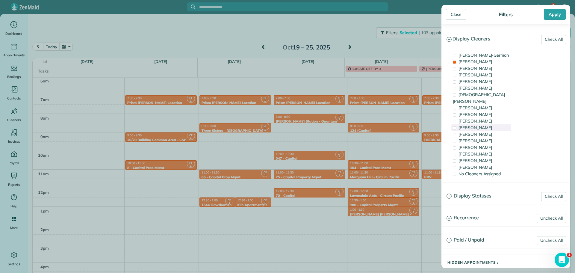
click at [476, 125] on span "Cyndi Holm" at bounding box center [476, 127] width 34 height 5
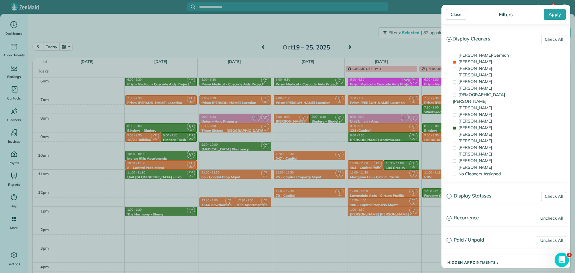
click at [354, 139] on div "Close Filters Apply Check All Display Cleaners Christina Wright-German Cassie F…" at bounding box center [287, 136] width 575 height 273
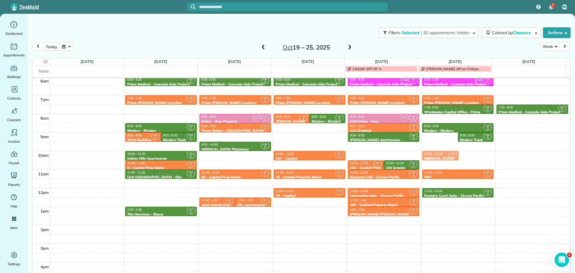
drag, startPoint x: 438, startPoint y: 137, endPoint x: 438, endPoint y: 154, distance: 17.4
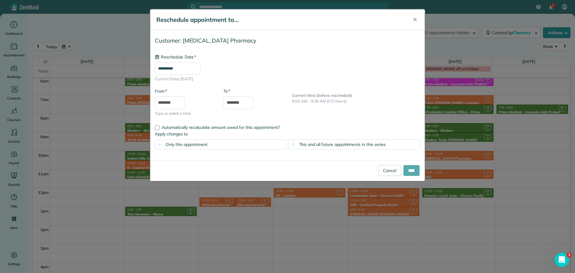
type input "**********"
click at [412, 170] on input "****" at bounding box center [412, 170] width 16 height 11
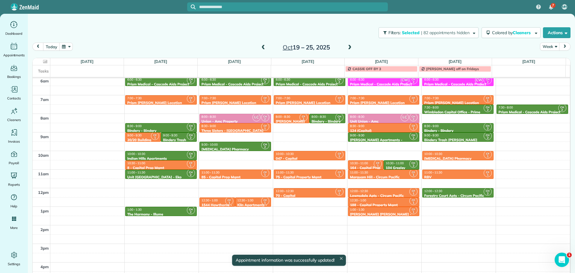
click at [449, 153] on div "10:00 - 10:30" at bounding box center [458, 154] width 68 height 4
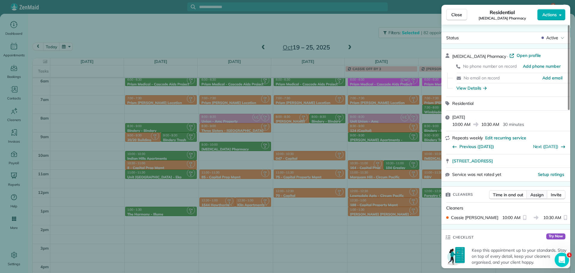
click at [537, 194] on span "Assign" at bounding box center [537, 195] width 13 height 6
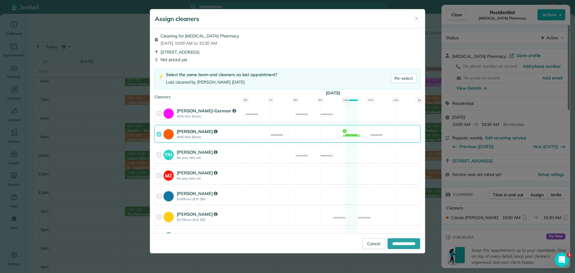
click at [301, 136] on div "Cassie Feliciano 40% Rev Share Available" at bounding box center [288, 134] width 266 height 18
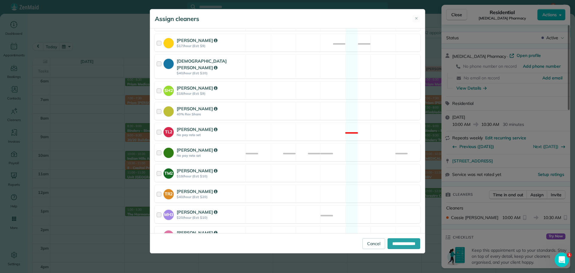
scroll to position [180, 0]
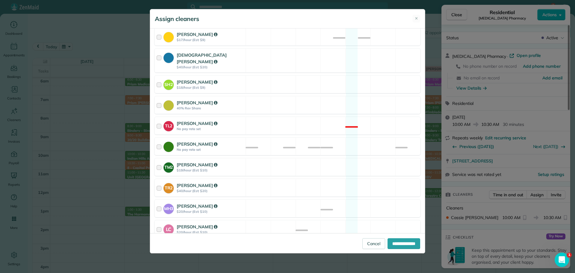
click at [301, 138] on div "Cyndi Holm No pay rate set Available" at bounding box center [288, 147] width 266 height 18
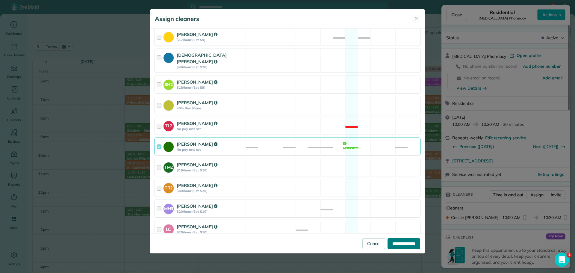
click at [392, 239] on input "**********" at bounding box center [404, 243] width 33 height 11
type input "**********"
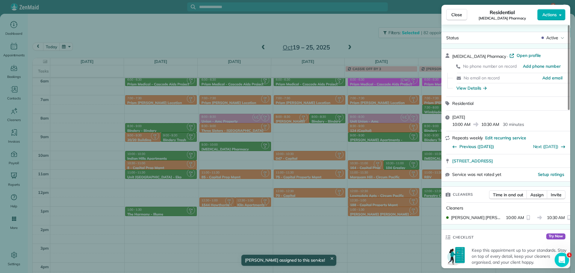
click at [387, 198] on div "Close Residential Avita Pharmacy Actions Status Active Avita Pharmacy · Open pr…" at bounding box center [287, 136] width 575 height 273
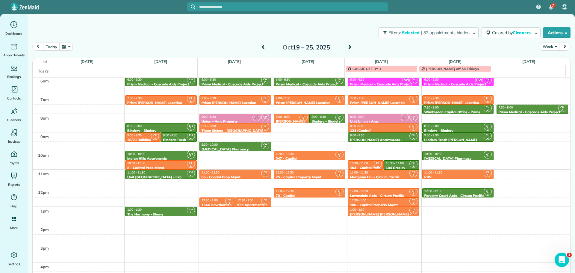
click at [241, 98] on div "7:00 - 7:30" at bounding box center [235, 98] width 68 height 4
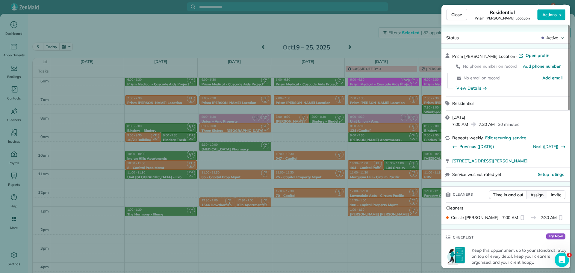
click at [534, 192] on span "Assign" at bounding box center [537, 195] width 13 height 6
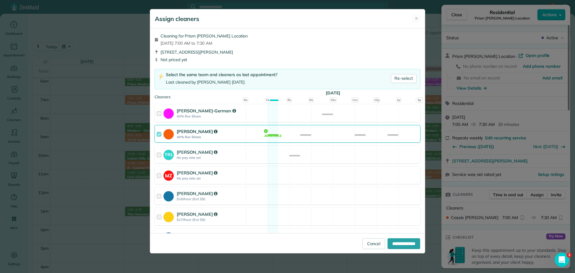
click at [321, 134] on div "Cassie Feliciano 40% Rev Share Available" at bounding box center [288, 134] width 266 height 18
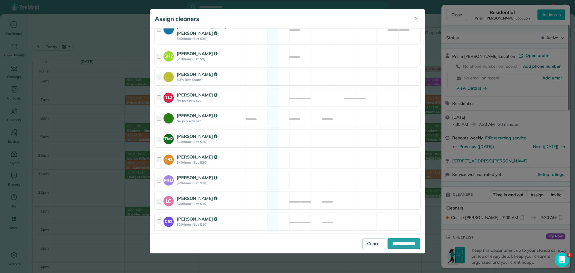
scroll to position [241, 0]
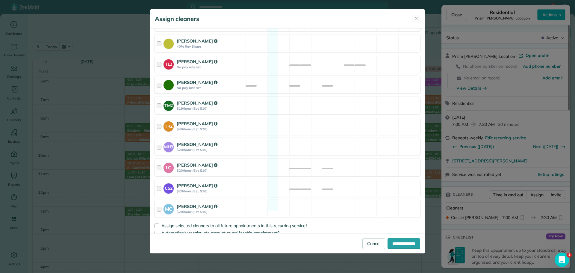
click at [346, 80] on div "Cyndi Holm No pay rate set Available" at bounding box center [288, 85] width 266 height 18
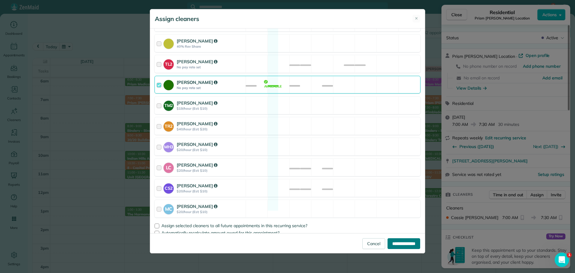
click at [404, 241] on input "**********" at bounding box center [404, 243] width 33 height 11
type input "**********"
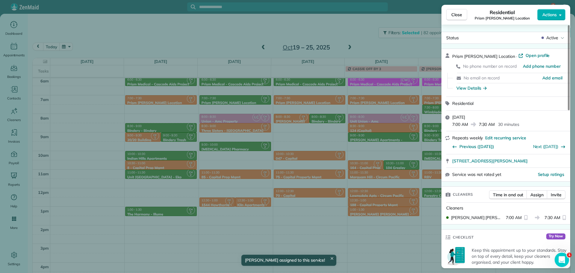
click at [316, 103] on div "Close Residential Prism Morris Location Actions Status Active Prism Morris Loca…" at bounding box center [287, 136] width 575 height 273
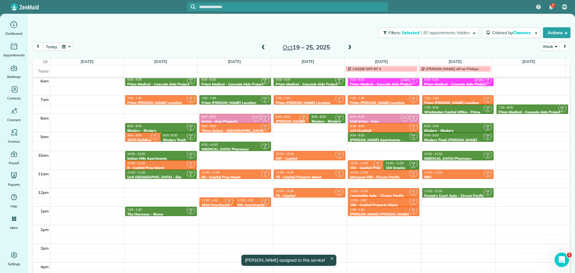
click at [314, 99] on div "7:00 - 7:30" at bounding box center [310, 98] width 68 height 4
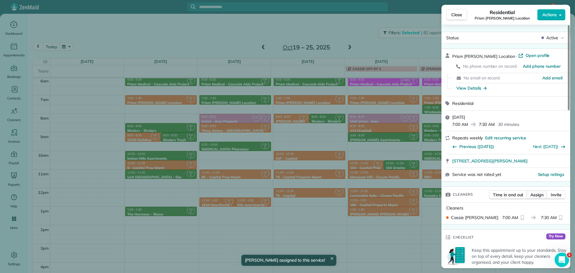
click at [538, 197] on span "Assign" at bounding box center [537, 195] width 13 height 6
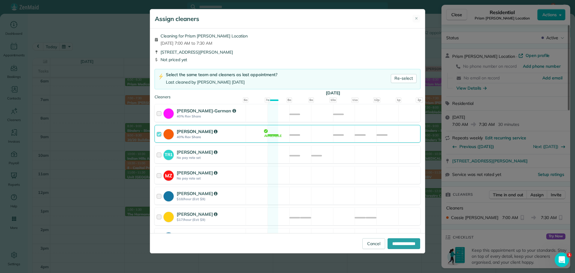
click at [298, 133] on div "Cassie Feliciano 40% Rev Share Available" at bounding box center [288, 134] width 266 height 18
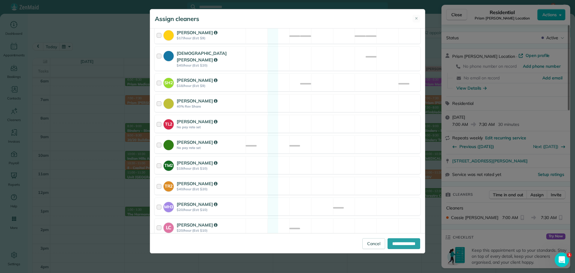
scroll to position [241, 0]
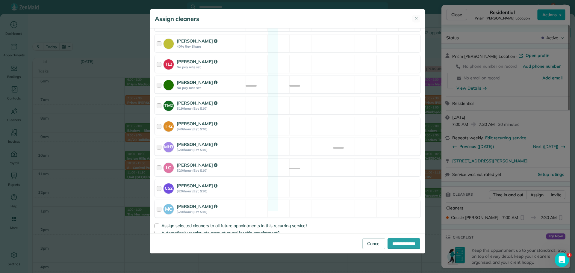
click at [310, 83] on div "Cyndi Holm No pay rate set Available" at bounding box center [288, 85] width 266 height 18
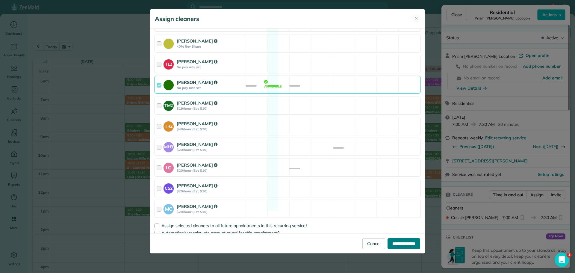
click at [406, 244] on input "**********" at bounding box center [404, 243] width 33 height 11
type input "**********"
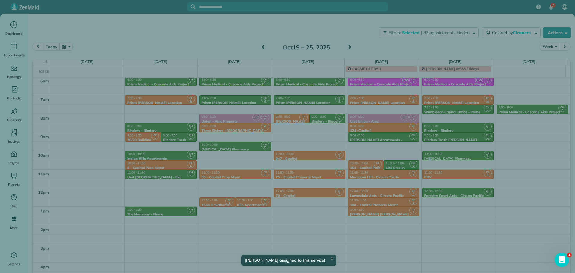
click at [333, 152] on div "Close Residential Prism Morris Location Actions Status Active Prism Morris Loca…" at bounding box center [287, 136] width 575 height 273
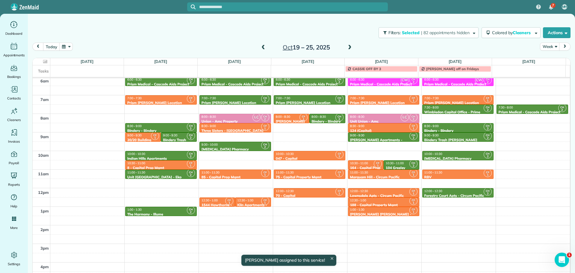
click at [371, 99] on div "7:00 - 7:30" at bounding box center [384, 98] width 68 height 4
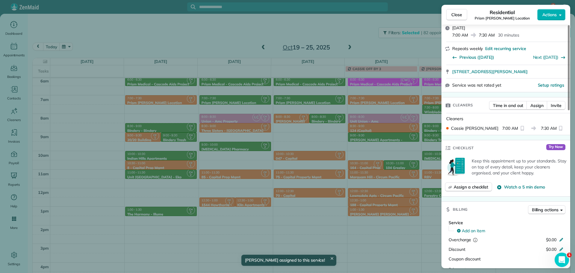
scroll to position [89, 0]
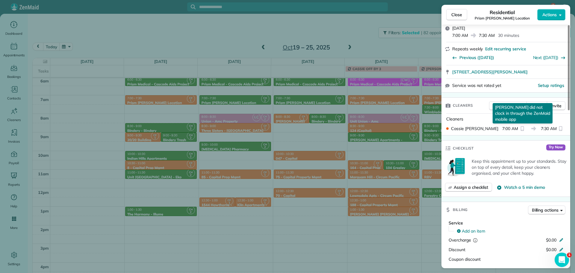
click at [539, 106] on p "Cassie Feliciano did not clock in through the ZenMaid mobile app" at bounding box center [523, 113] width 60 height 20
click at [538, 102] on button "Assign" at bounding box center [537, 105] width 21 height 9
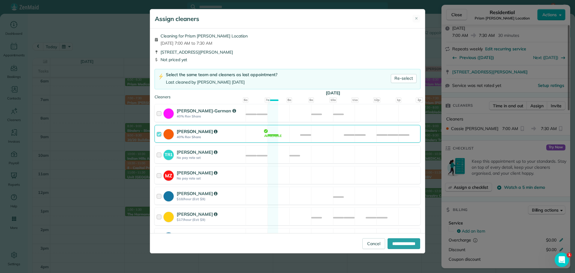
click at [335, 136] on div "Cassie Feliciano 40% Rev Share Available" at bounding box center [288, 134] width 266 height 18
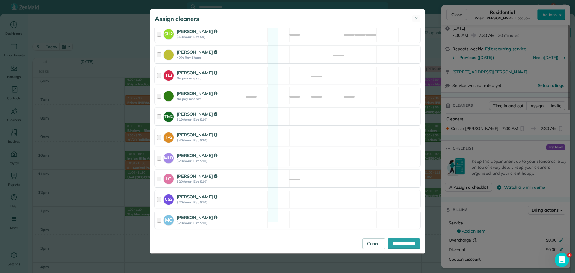
scroll to position [241, 0]
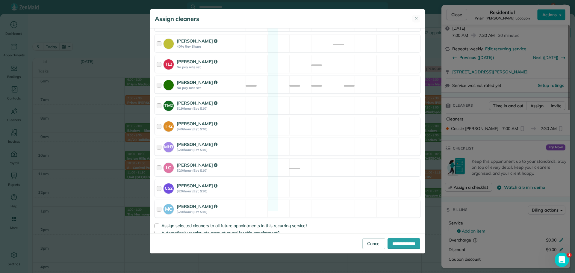
click at [342, 77] on div "Cyndi Holm No pay rate set Available" at bounding box center [288, 85] width 266 height 18
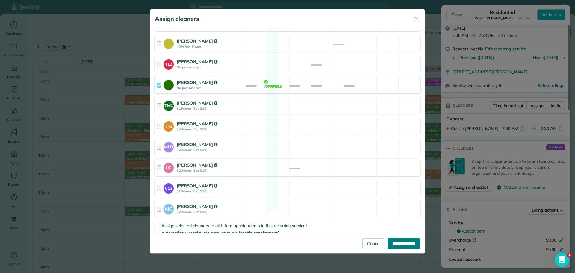
click at [401, 249] on input "**********" at bounding box center [404, 243] width 33 height 11
type input "**********"
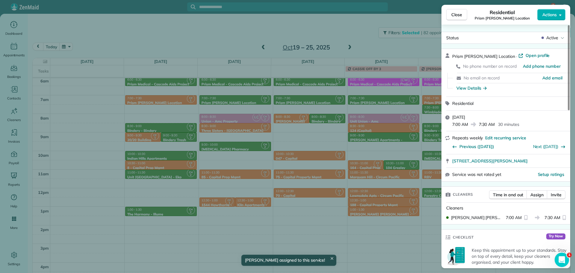
click at [366, 115] on div "Close Residential Prism Morris Location Actions Status Active Prism Morris Loca…" at bounding box center [287, 136] width 575 height 273
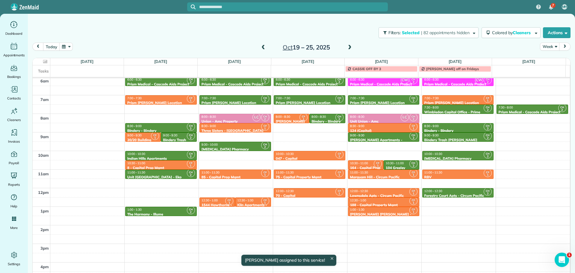
click at [469, 100] on div "7:00 - 7:30" at bounding box center [458, 98] width 68 height 4
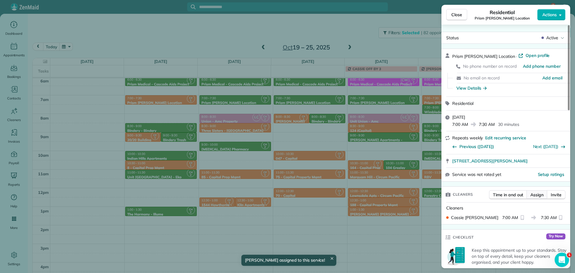
click at [533, 195] on span "Assign" at bounding box center [537, 195] width 13 height 6
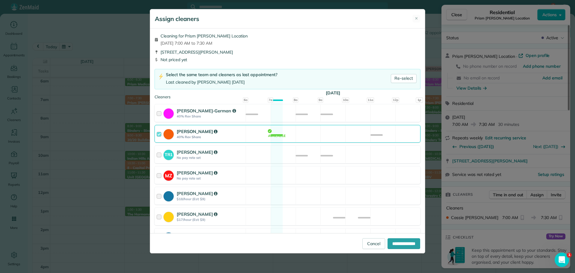
click at [326, 132] on div "Cassie Feliciano 40% Rev Share Available" at bounding box center [288, 134] width 266 height 18
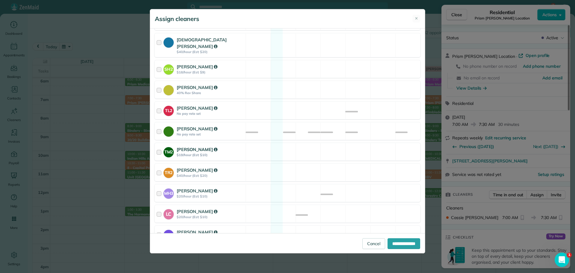
scroll to position [210, 0]
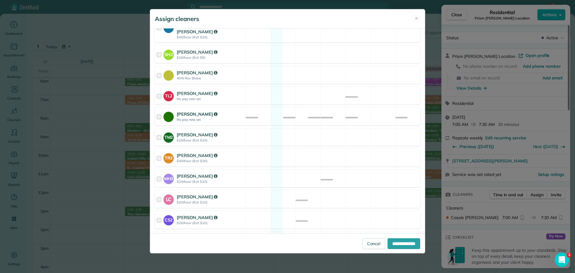
click at [324, 114] on div "Cyndi Holm No pay rate set Available" at bounding box center [288, 117] width 266 height 18
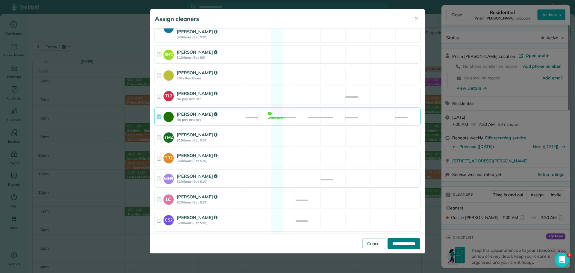
click at [404, 241] on input "**********" at bounding box center [404, 243] width 33 height 11
type input "**********"
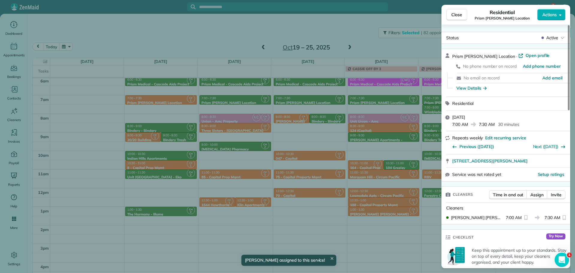
click at [370, 136] on div "Close Residential Prism Morris Location Actions Status Active Prism Morris Loca…" at bounding box center [287, 136] width 575 height 273
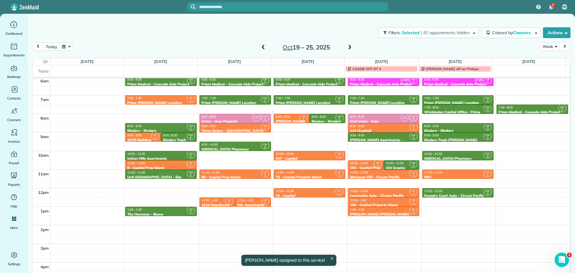
click at [348, 48] on span at bounding box center [350, 47] width 7 height 5
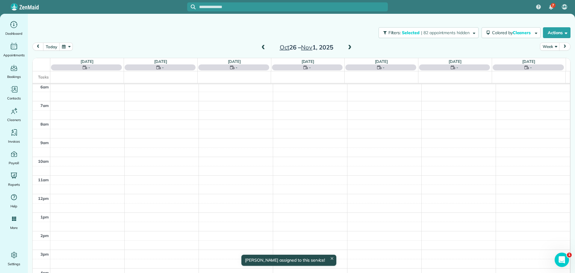
scroll to position [45, 0]
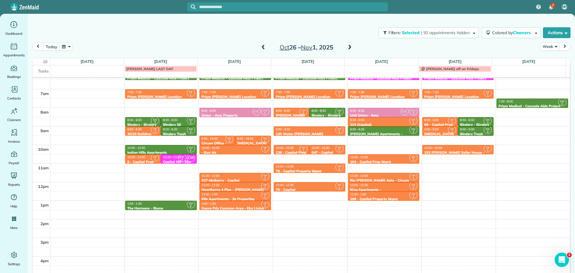
click at [170, 91] on div "7:00 - 7:30" at bounding box center [161, 92] width 68 height 4
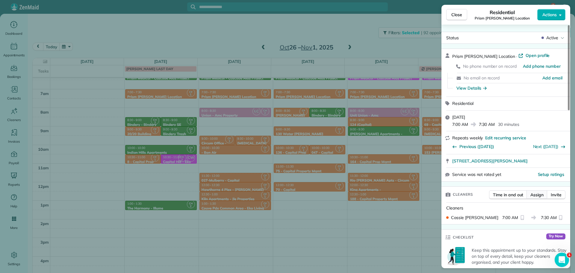
click at [540, 194] on span "Assign" at bounding box center [537, 195] width 13 height 6
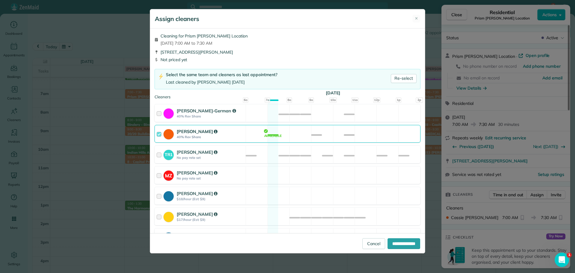
click at [298, 135] on div "Cassie Feliciano 40% Rev Share Available" at bounding box center [288, 134] width 266 height 18
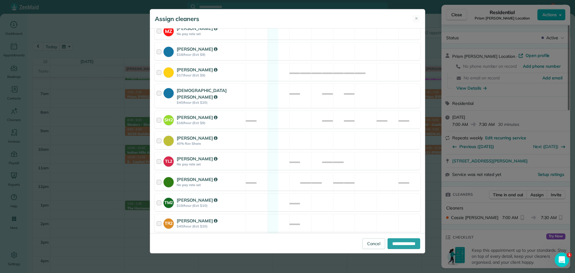
scroll to position [240, 0]
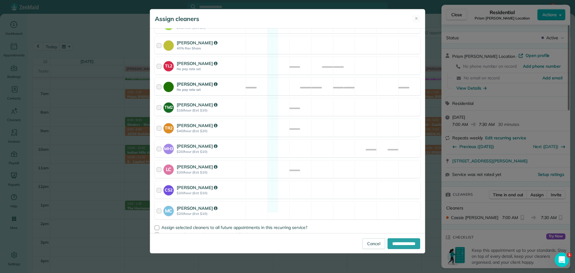
click at [314, 84] on div "Cyndi Holm No pay rate set Available" at bounding box center [288, 87] width 266 height 18
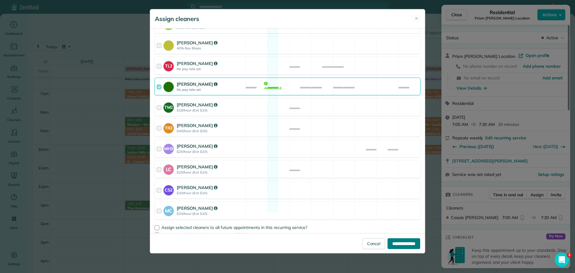
click at [412, 245] on input "**********" at bounding box center [404, 243] width 33 height 11
type input "**********"
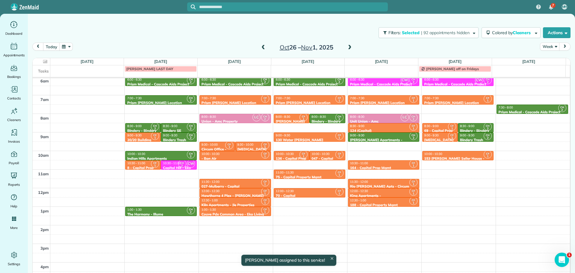
scroll to position [39, 0]
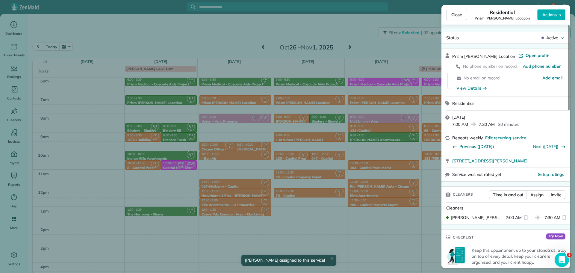
click at [209, 126] on div "Close Residential Prism Morris Location Actions Status Active Prism Morris Loca…" at bounding box center [287, 136] width 575 height 273
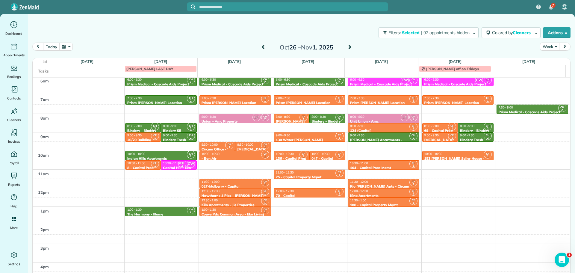
click at [260, 47] on span at bounding box center [263, 47] width 7 height 5
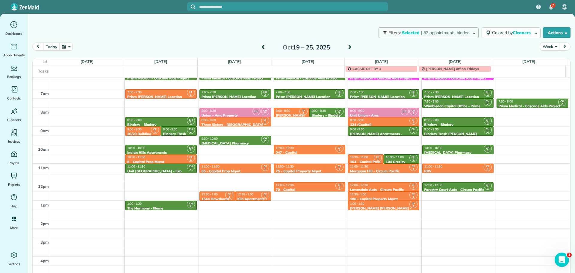
click at [428, 35] on span "| 82 appointments hidden" at bounding box center [445, 32] width 49 height 5
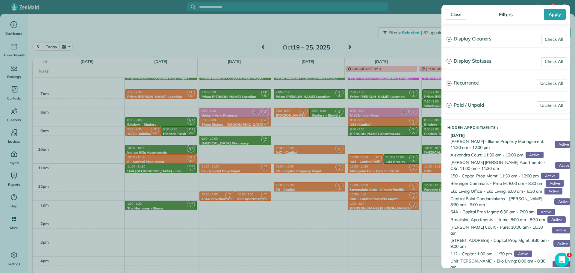
click at [465, 39] on h3 "Display Cleaners" at bounding box center [506, 38] width 128 height 15
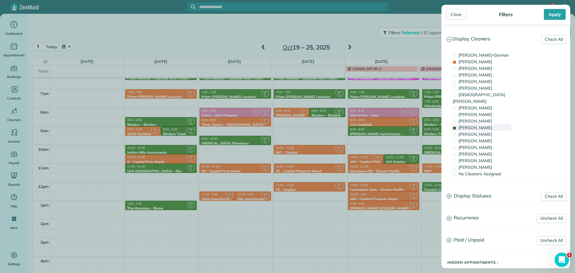
click at [481, 124] on div "Cyndi Holm" at bounding box center [482, 127] width 60 height 7
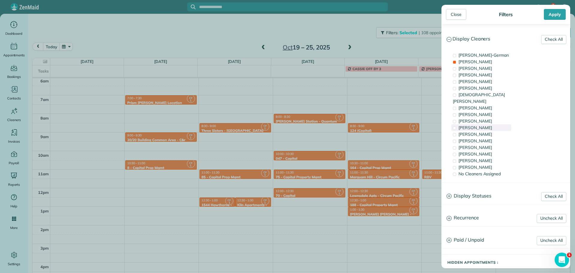
scroll to position [39, 0]
click at [316, 140] on div "Close Filters Apply Check All Display Cleaners Christina Wright-German Cassie F…" at bounding box center [287, 136] width 575 height 273
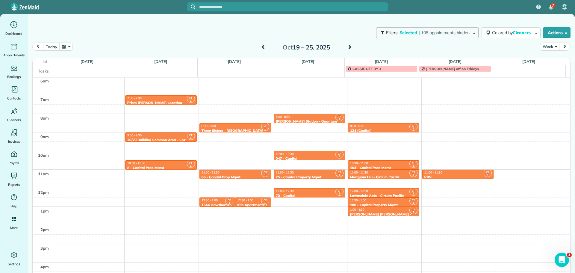
click at [437, 31] on span "| 108 appointments hidden" at bounding box center [444, 32] width 51 height 5
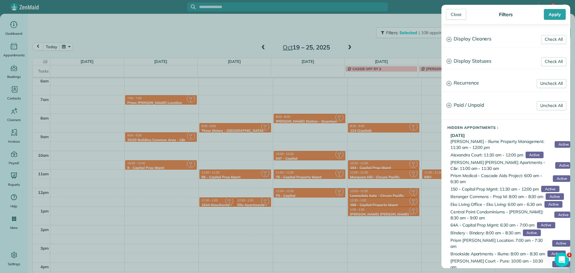
click at [466, 43] on h3 "Display Cleaners" at bounding box center [506, 38] width 128 height 15
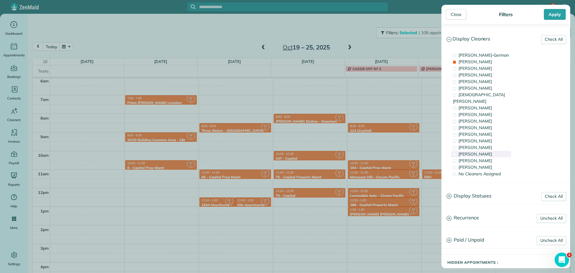
click at [487, 151] on div "Laura Chavez" at bounding box center [482, 154] width 60 height 7
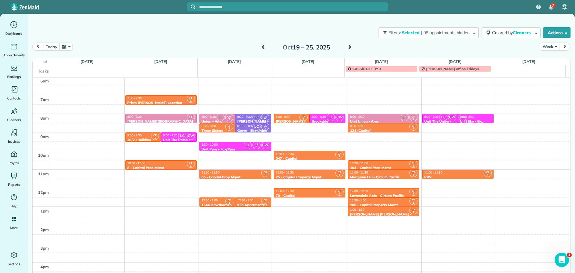
click at [247, 141] on div "Close Filters Apply Check All Display Cleaners Christina Wright-German Cassie F…" at bounding box center [287, 136] width 575 height 273
click at [230, 147] on div "Unit Pure - Fox/Pure" at bounding box center [235, 149] width 68 height 4
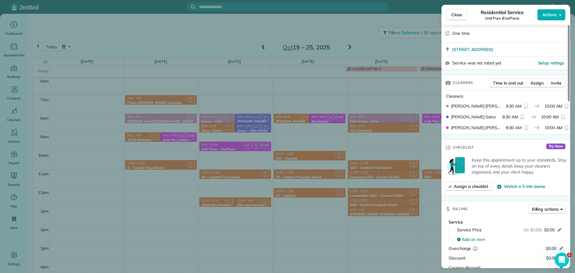
scroll to position [33, 0]
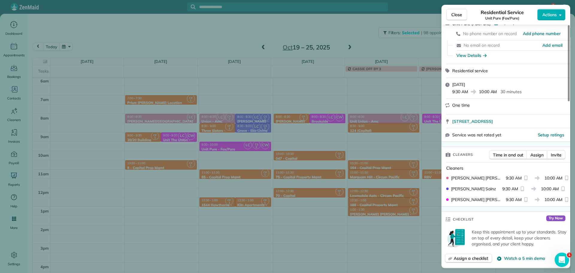
click at [406, 44] on div "Close Residential Service Unit Pure (Fox/Pure) Actions Status Active Unit Pure …" at bounding box center [287, 136] width 575 height 273
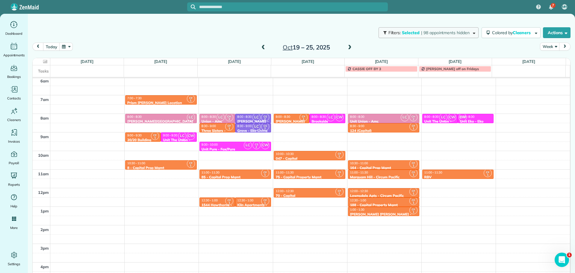
click at [421, 34] on span "| 98 appointments hidden" at bounding box center [445, 32] width 49 height 5
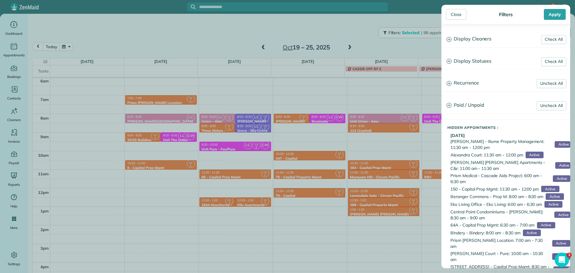
click at [472, 39] on h3 "Display Cleaners" at bounding box center [506, 38] width 128 height 15
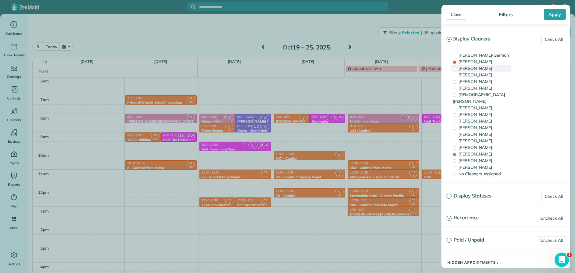
click at [482, 70] on span "Tawnya Reynolds" at bounding box center [476, 68] width 34 height 5
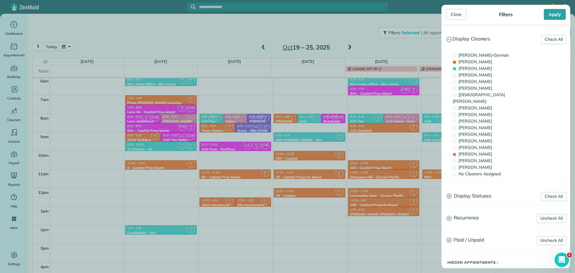
click at [214, 140] on div "Close Filters Apply Check All Display Cleaners Christina Wright-German Cassie F…" at bounding box center [287, 136] width 575 height 273
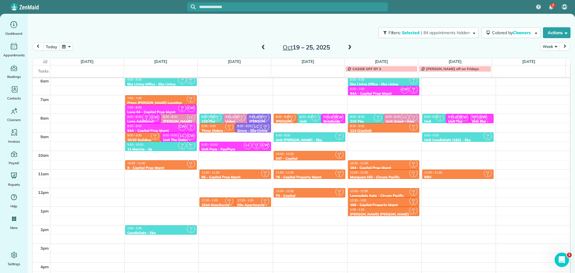
click at [216, 129] on div "Three Sisters - Madison House" at bounding box center [217, 135] width 32 height 13
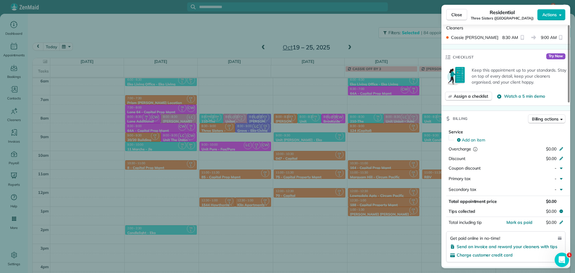
scroll to position [148, 0]
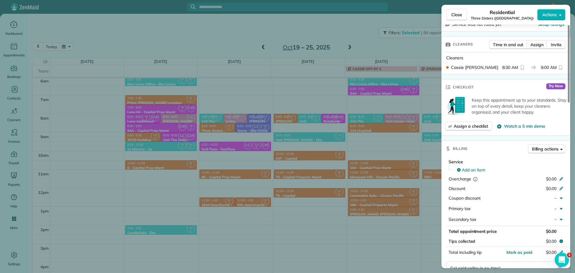
click at [529, 43] on button "Assign" at bounding box center [537, 44] width 21 height 9
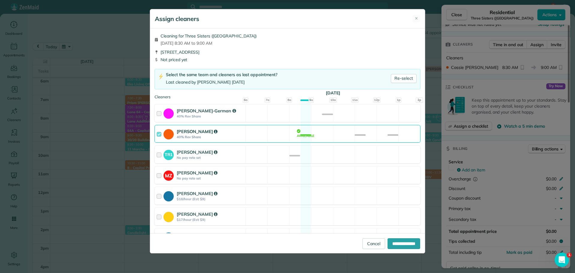
click at [335, 134] on div "Cassie Feliciano 40% Rev Share Available" at bounding box center [288, 134] width 266 height 18
click at [339, 149] on div "TR1 Tawnya Reynolds No pay rate set Available" at bounding box center [288, 155] width 266 height 18
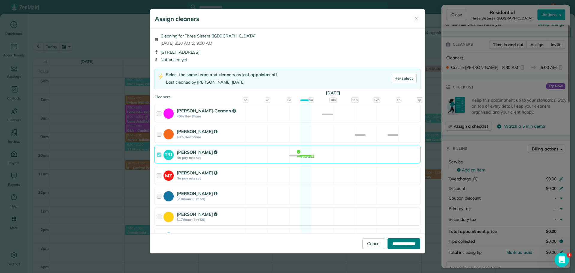
click at [393, 247] on input "**********" at bounding box center [404, 243] width 33 height 11
type input "**********"
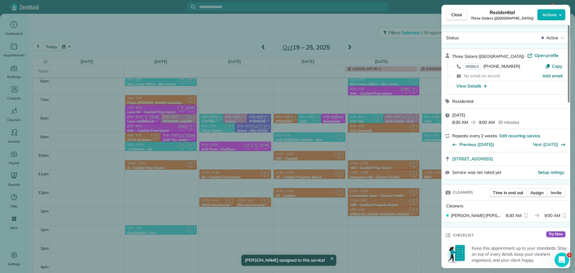
click at [226, 145] on div "Close Residential Three Sisters (Madison House) Actions Status Active Three Sis…" at bounding box center [287, 136] width 575 height 273
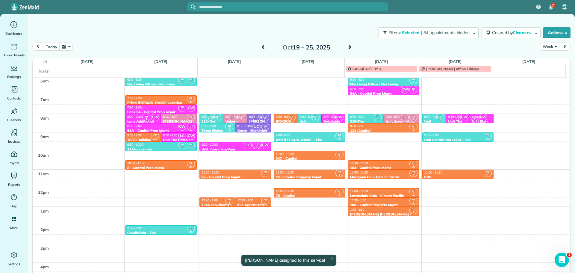
click at [229, 172] on div "11:00 - 11:30" at bounding box center [235, 172] width 68 height 4
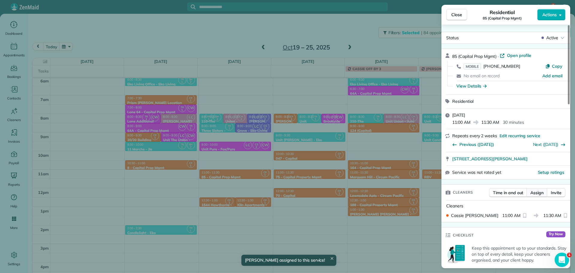
click at [536, 192] on span "Assign" at bounding box center [537, 193] width 13 height 6
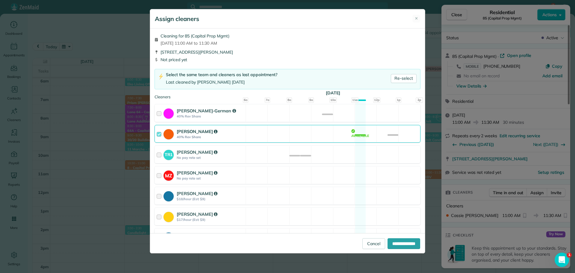
click at [328, 156] on div "TR1 Tawnya Reynolds No pay rate set Available" at bounding box center [288, 155] width 266 height 18
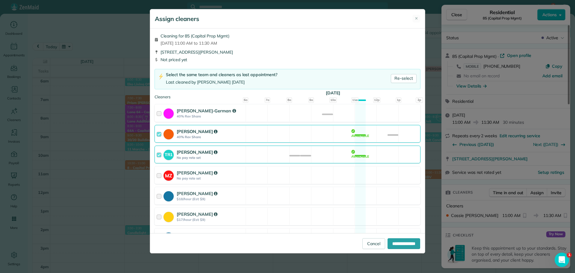
click at [325, 138] on div "Cassie Feliciano 40% Rev Share Available" at bounding box center [288, 134] width 266 height 18
click at [396, 238] on div "**********" at bounding box center [287, 243] width 275 height 20
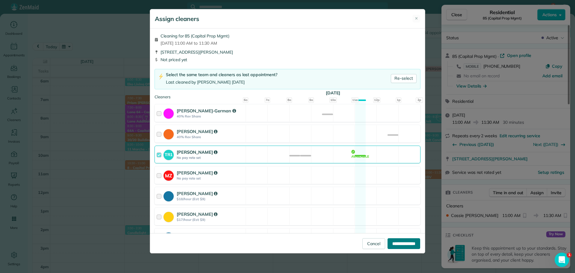
click at [397, 242] on input "**********" at bounding box center [404, 243] width 33 height 11
type input "**********"
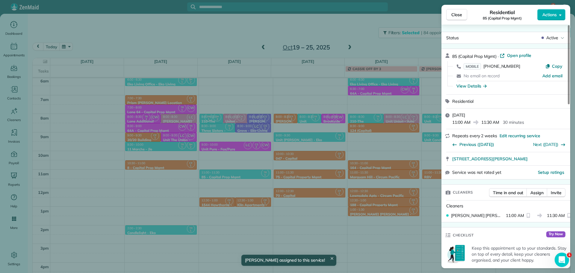
click at [233, 191] on div "Close Residential 85 (Capital Prop Mgmt) Actions Status Active 85 (Capital Prop…" at bounding box center [287, 136] width 575 height 273
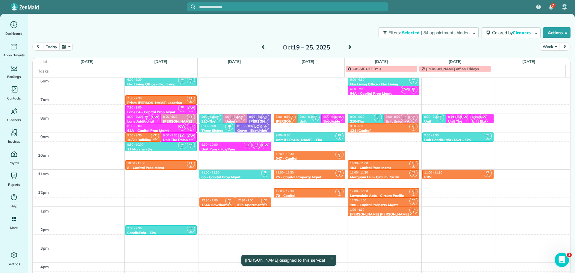
click at [218, 199] on div "12:30 - 1:00" at bounding box center [217, 200] width 32 height 4
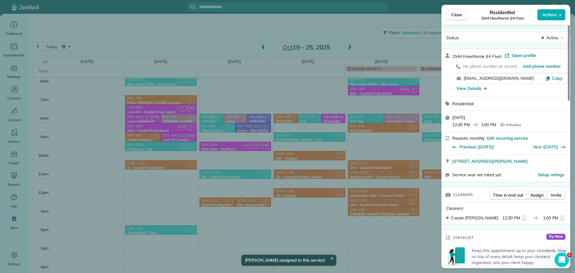
click at [537, 197] on span "Assign" at bounding box center [537, 195] width 13 height 6
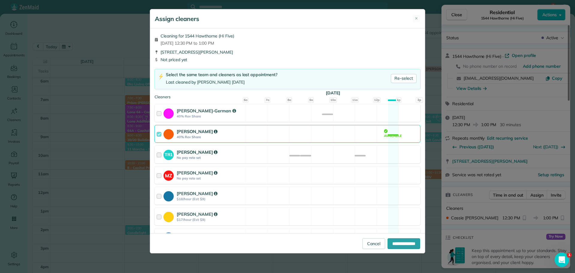
click at [301, 157] on div "TR1 Tawnya Reynolds No pay rate set Available" at bounding box center [288, 155] width 266 height 18
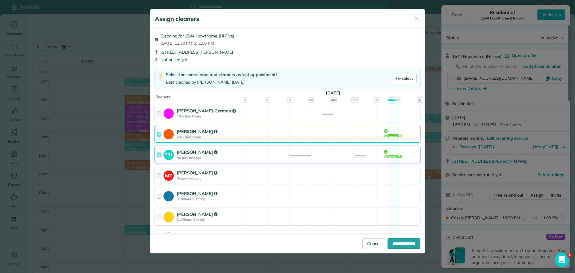
click at [319, 135] on div "Cassie Feliciano 40% Rev Share Available" at bounding box center [288, 134] width 266 height 18
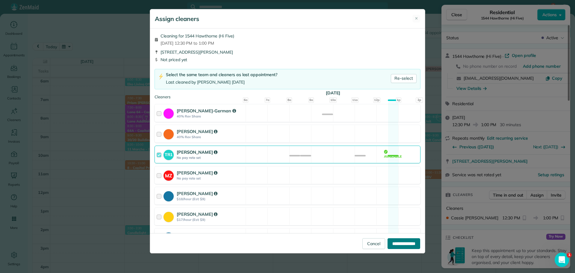
click at [407, 246] on input "**********" at bounding box center [404, 243] width 33 height 11
type input "**********"
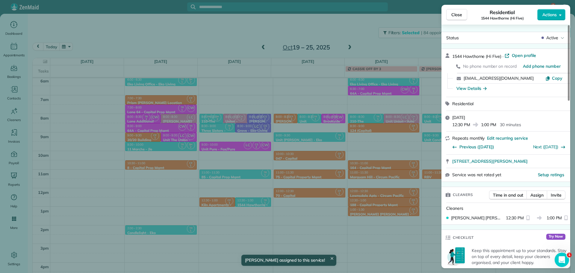
click at [243, 207] on div "Close Residential 1544 Hawthorne (Hi Five) Actions Status Active 1544 Hawthorne…" at bounding box center [287, 136] width 575 height 273
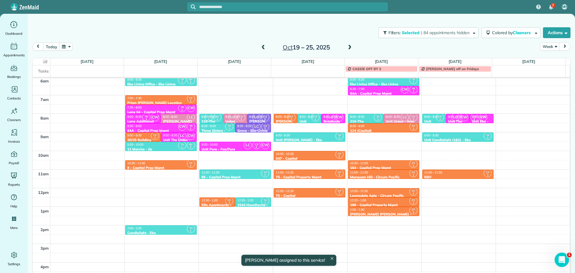
click at [216, 200] on div "12:30 - 1:00" at bounding box center [217, 200] width 32 height 4
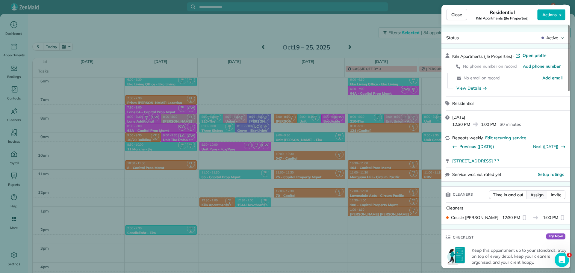
click at [537, 193] on span "Assign" at bounding box center [537, 195] width 13 height 6
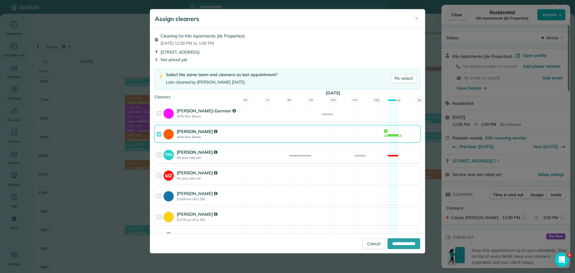
click at [252, 157] on div "TR1 Tawnya Reynolds No pay rate set Not available" at bounding box center [288, 155] width 266 height 18
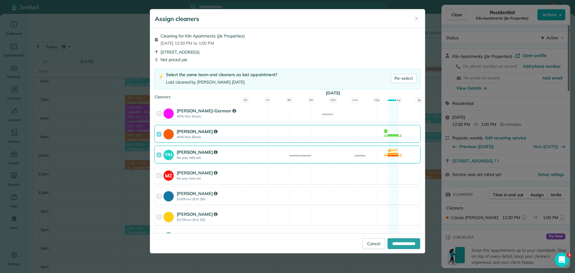
click at [269, 135] on div "Cassie Feliciano 40% Rev Share Available" at bounding box center [288, 134] width 266 height 18
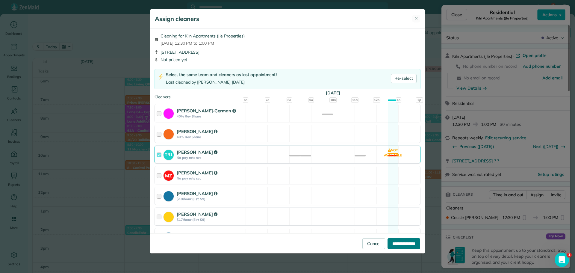
click at [411, 242] on input "**********" at bounding box center [404, 243] width 33 height 11
type input "**********"
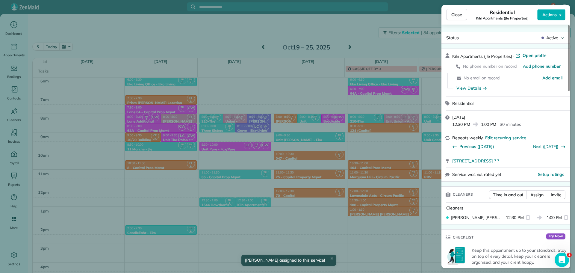
click at [234, 205] on div "Close Residential Kiln Apartments (Jle Properties) Actions Status Active Kiln A…" at bounding box center [287, 136] width 575 height 273
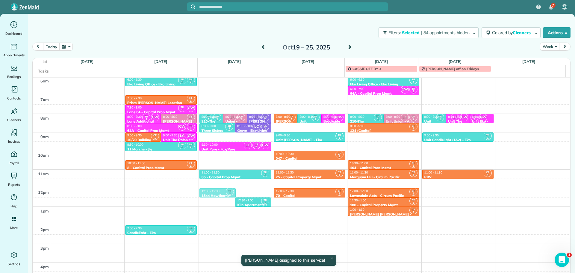
drag, startPoint x: 224, startPoint y: 201, endPoint x: 224, endPoint y: 192, distance: 9.6
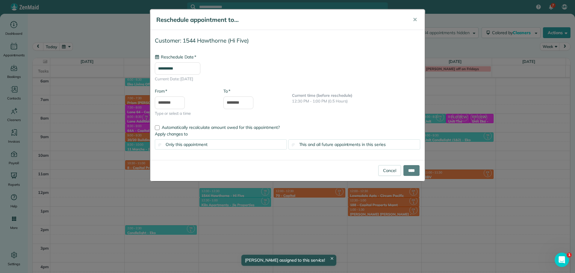
type input "**********"
click at [412, 173] on input "****" at bounding box center [412, 170] width 16 height 11
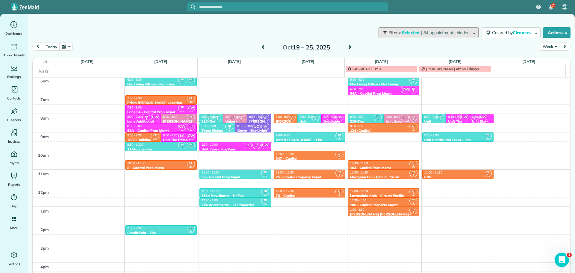
click at [432, 35] on span "| 84 appointments hidden" at bounding box center [445, 32] width 49 height 5
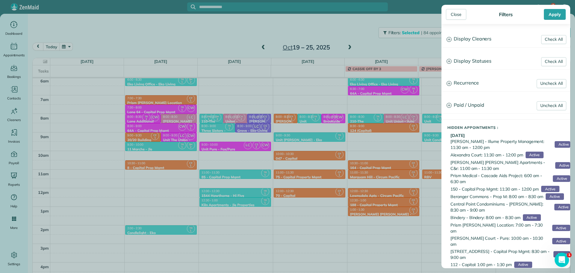
click at [475, 41] on h3 "Display Cleaners" at bounding box center [506, 38] width 128 height 15
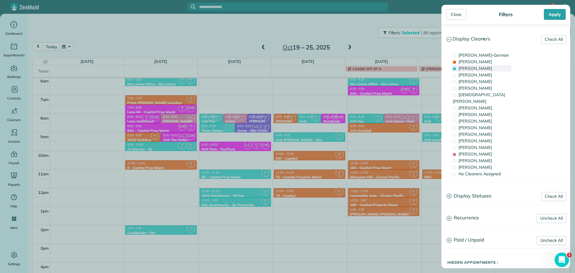
click at [480, 69] on span "Tawnya Reynolds" at bounding box center [476, 68] width 34 height 5
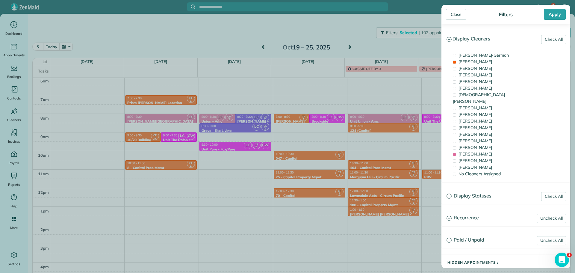
click at [306, 143] on div "Close Filters Apply Check All Display Cleaners Christina Wright-German Cassie F…" at bounding box center [287, 136] width 575 height 273
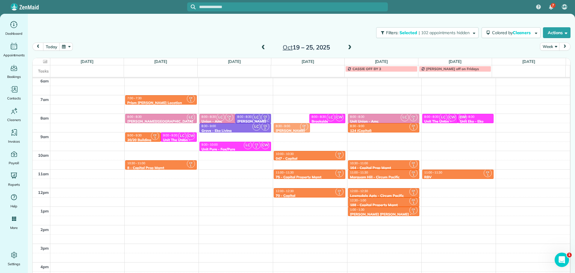
drag, startPoint x: 292, startPoint y: 117, endPoint x: 292, endPoint y: 125, distance: 7.2
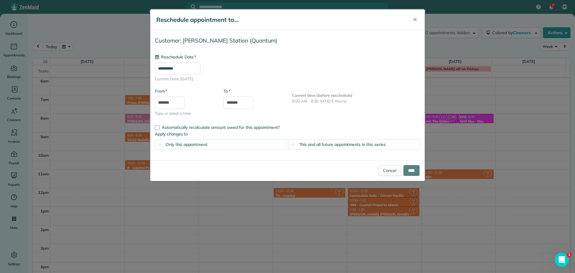
type input "**********"
click at [407, 168] on input "****" at bounding box center [412, 170] width 16 height 11
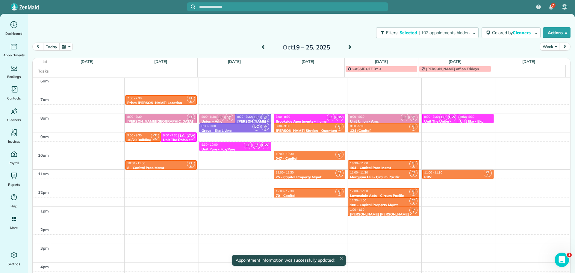
click at [305, 127] on div "8:30 - 9:00" at bounding box center [310, 126] width 68 height 4
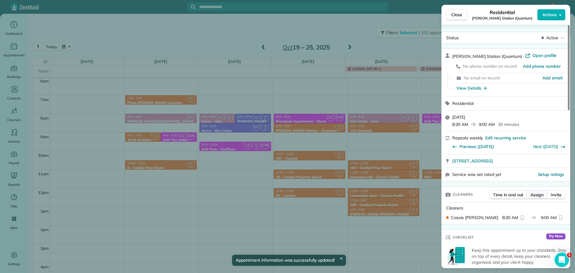
click at [533, 195] on span "Assign" at bounding box center [537, 195] width 13 height 6
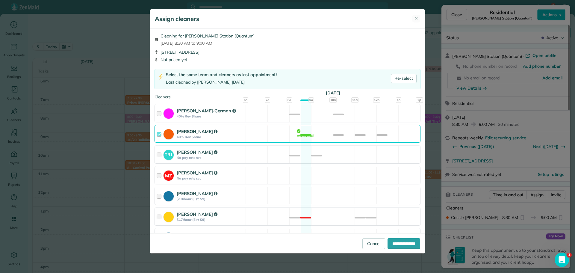
click at [349, 132] on div "Cassie Feliciano 40% Rev Share Available" at bounding box center [288, 134] width 266 height 18
click at [350, 115] on div "Christina Wright-German 40% Rev Share Available" at bounding box center [288, 113] width 266 height 18
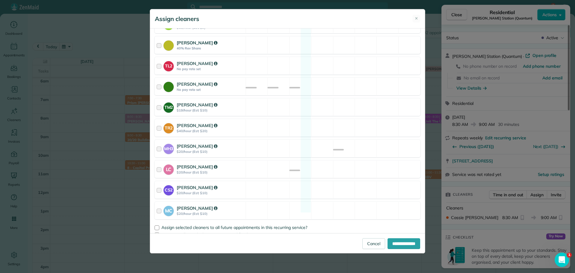
scroll to position [241, 0]
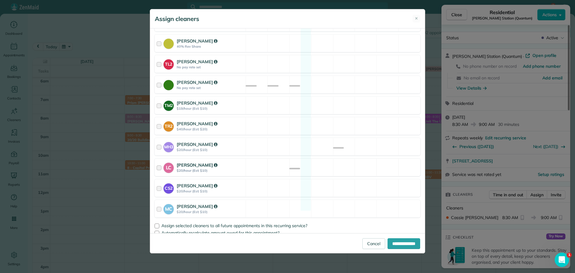
click at [344, 163] on div "LC Laura Chavez $20/hour (Est: $10) Available" at bounding box center [288, 167] width 266 height 18
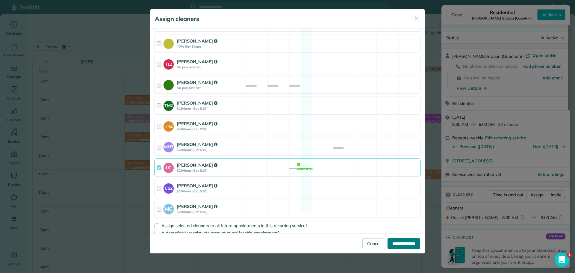
click at [401, 242] on input "**********" at bounding box center [404, 243] width 33 height 11
type input "**********"
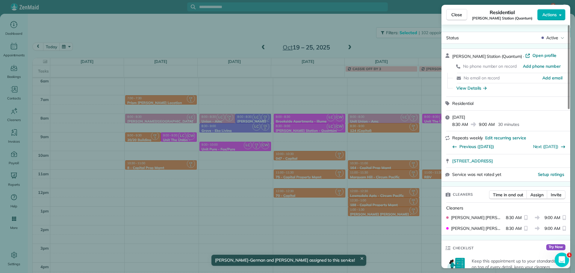
click at [327, 170] on div "Close Residential Bellrose Station (Quantum) Actions Status Active Bellrose Sta…" at bounding box center [287, 136] width 575 height 273
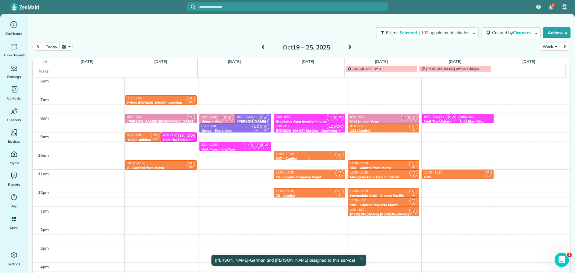
click at [314, 156] on div "10:00 - 10:30 047 - Capital" at bounding box center [310, 156] width 68 height 9
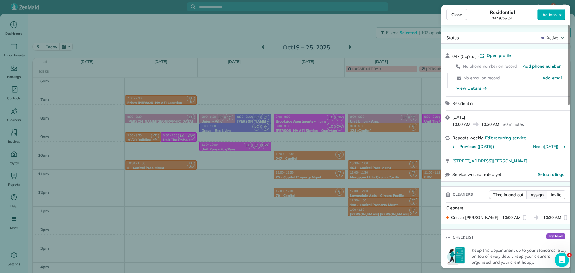
click at [544, 193] on button "Assign" at bounding box center [537, 194] width 21 height 9
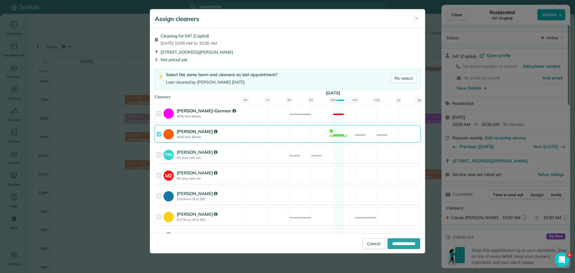
click at [351, 116] on div "Christina Wright-German 40% Rev Share Not available" at bounding box center [288, 113] width 266 height 18
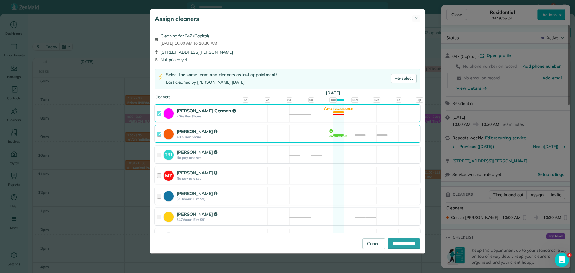
click at [353, 129] on div "Cassie Feliciano 40% Rev Share Available" at bounding box center [288, 134] width 266 height 18
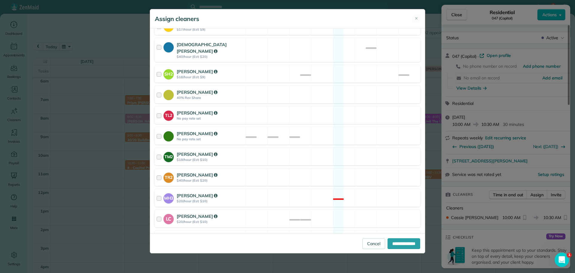
scroll to position [241, 0]
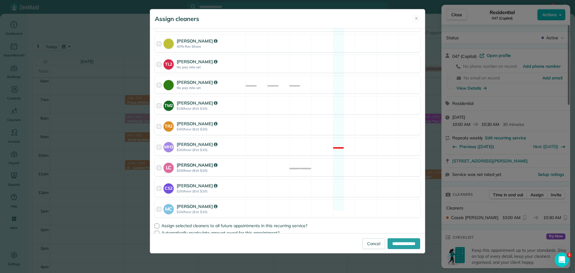
click at [345, 158] on div "LC Laura Chavez $20/hour (Est: $10) Available" at bounding box center [288, 167] width 266 height 18
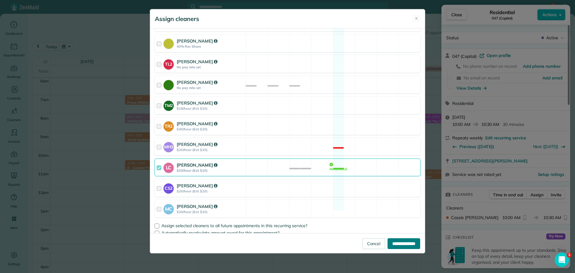
click at [397, 243] on input "**********" at bounding box center [404, 243] width 33 height 11
type input "**********"
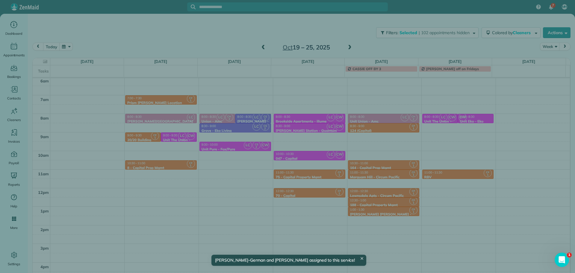
click at [306, 166] on div "Close Residential 047 (Capital) Actions Status Active 047 (Capital) · Open prof…" at bounding box center [287, 136] width 575 height 273
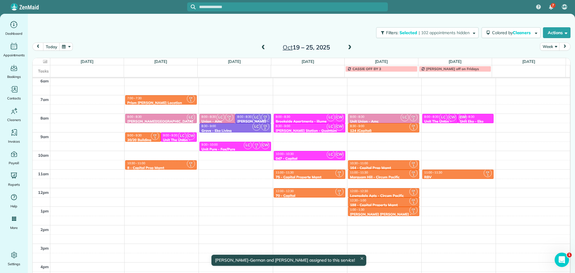
click at [311, 173] on div "11:00 - 11:30" at bounding box center [310, 172] width 68 height 4
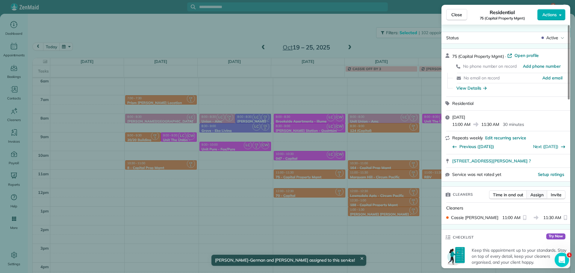
click at [543, 194] on span "Assign" at bounding box center [537, 195] width 13 height 6
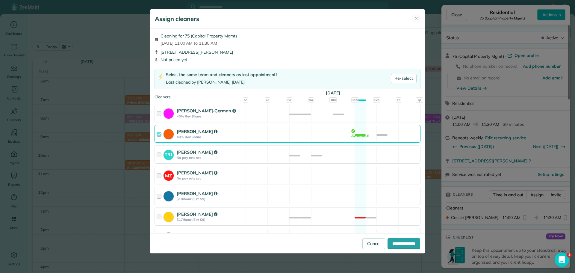
click at [330, 134] on div "Cassie Feliciano 40% Rev Share Available" at bounding box center [288, 134] width 266 height 18
click at [332, 116] on div "Christina Wright-German 40% Rev Share Available" at bounding box center [288, 113] width 266 height 18
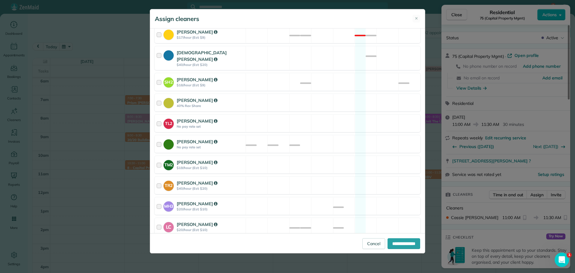
scroll to position [241, 0]
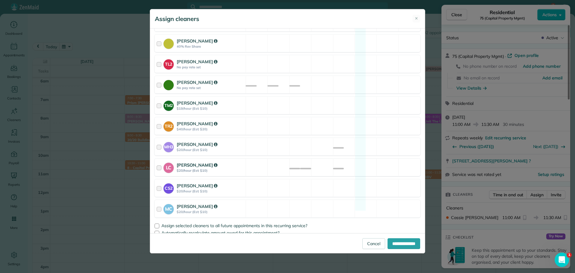
click at [336, 162] on div "LC Laura Chavez $20/hour (Est: $10) Available" at bounding box center [288, 167] width 266 height 18
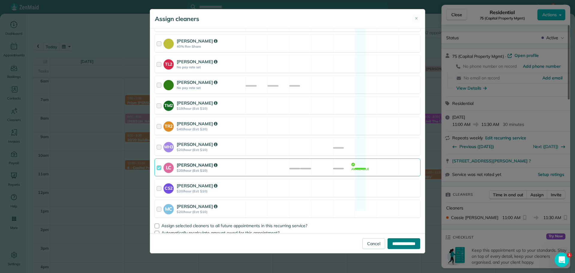
click at [401, 242] on input "**********" at bounding box center [404, 243] width 33 height 11
type input "**********"
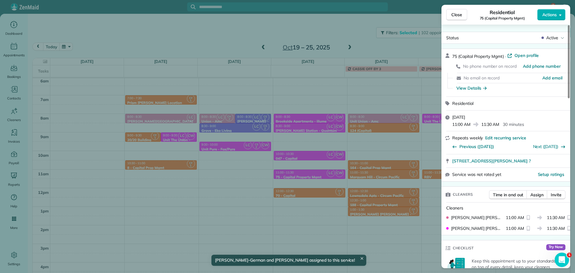
click at [313, 191] on div "Close Residential 75 (Capital Property Mgmt) Actions Status Active 75 (Capital …" at bounding box center [287, 136] width 575 height 273
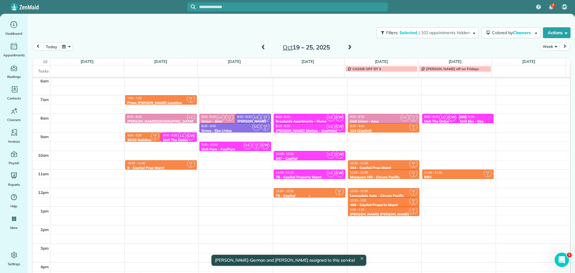
click at [313, 191] on div "12:00 - 12:30" at bounding box center [310, 191] width 68 height 4
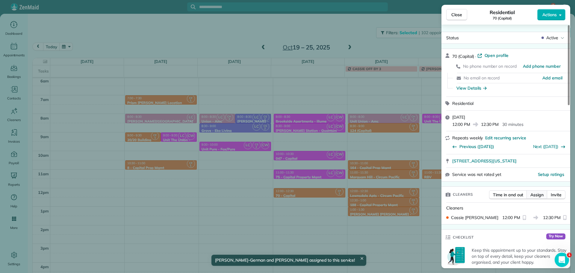
click at [542, 195] on span "Assign" at bounding box center [537, 195] width 13 height 6
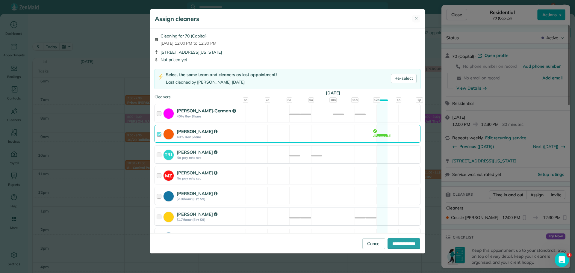
click at [339, 113] on div "Christina Wright-German 40% Rev Share Available" at bounding box center [288, 113] width 266 height 18
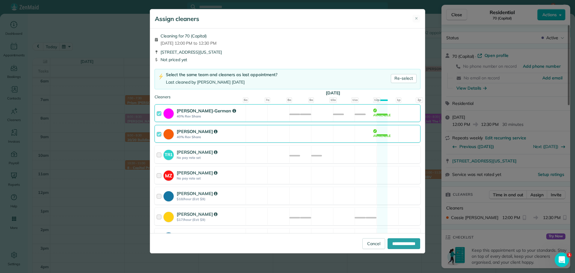
click at [344, 133] on div "Cassie Feliciano 40% Rev Share Available" at bounding box center [288, 134] width 266 height 18
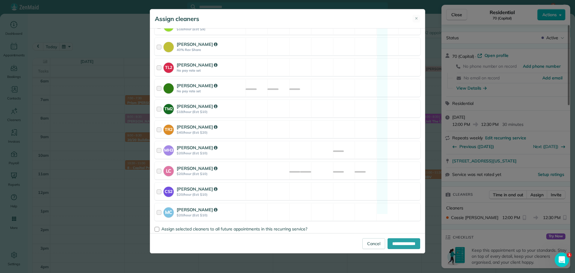
scroll to position [241, 0]
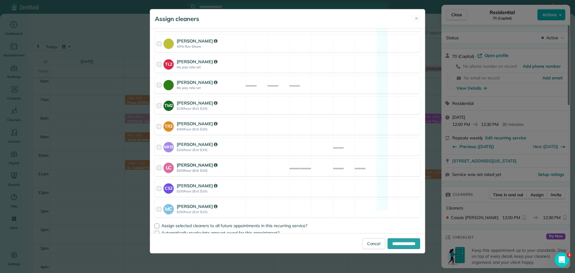
click at [349, 162] on div "LC Laura Chavez $20/hour (Est: $10) Available" at bounding box center [288, 167] width 266 height 18
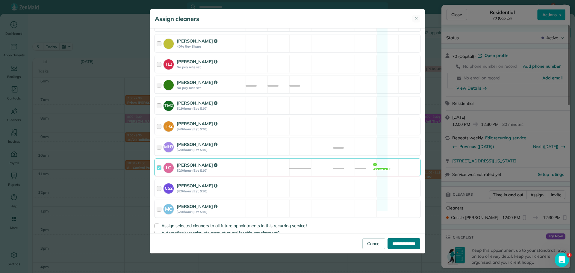
click at [401, 241] on input "**********" at bounding box center [404, 243] width 33 height 11
type input "**********"
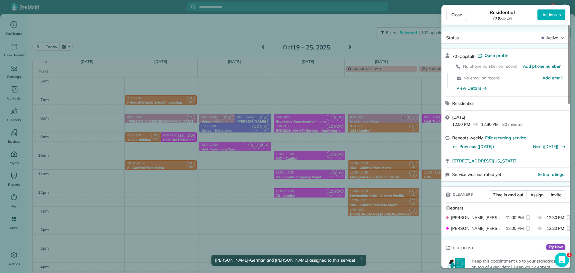
click at [344, 197] on div "Close Residential 70 (Capital) Actions Status Active 70 (Capital) · Open profil…" at bounding box center [287, 136] width 575 height 273
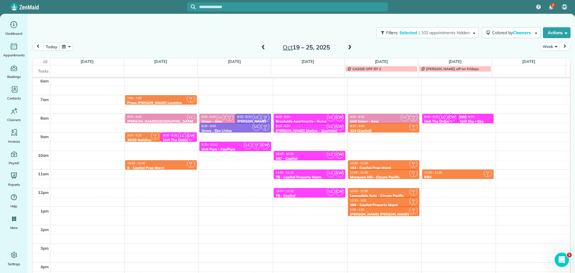
click at [466, 121] on div "MC LC CS 2 CW" at bounding box center [475, 112] width 34 height 17
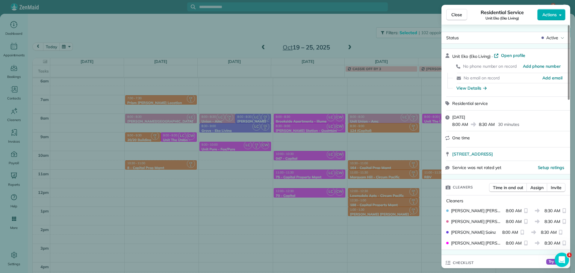
click at [423, 121] on div "Close Residential Service Unit Eko (Eko Living) Actions Status Active Unit Eko …" at bounding box center [287, 136] width 575 height 273
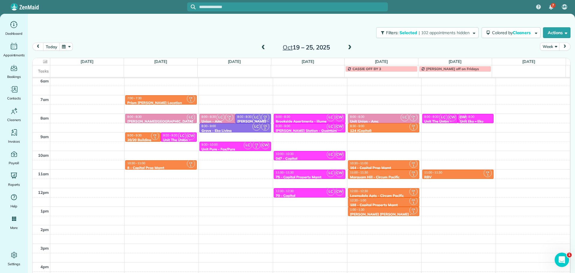
click at [464, 118] on div "MC LC CS 2 CW" at bounding box center [475, 112] width 34 height 17
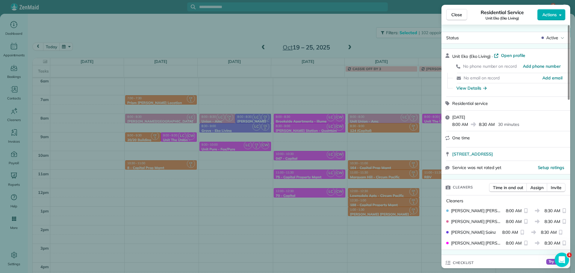
click at [426, 121] on div "Close Residential Service Unit Eko (Eko Living) Actions Status Active Unit Eko …" at bounding box center [287, 136] width 575 height 273
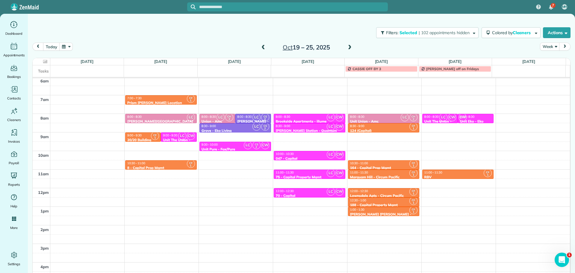
click at [440, 117] on span "LC" at bounding box center [444, 117] width 8 height 8
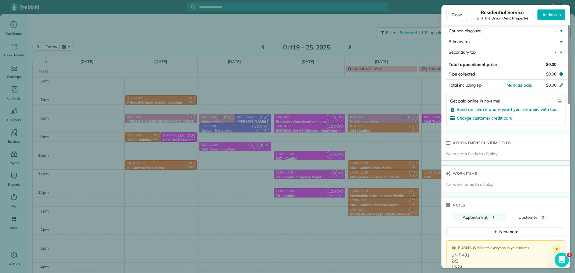
scroll to position [362, 0]
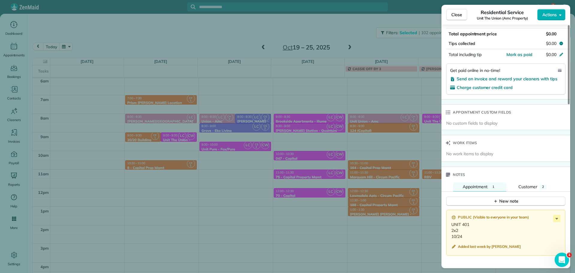
click at [427, 141] on div "Close Residential Service Unit The Union (Amc Property) Actions Status Active U…" at bounding box center [287, 136] width 575 height 273
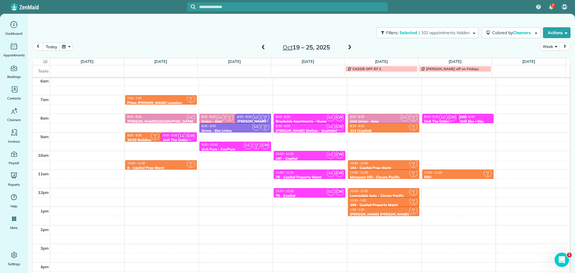
click at [468, 117] on div "MC LC CS 2 CW" at bounding box center [475, 112] width 34 height 17
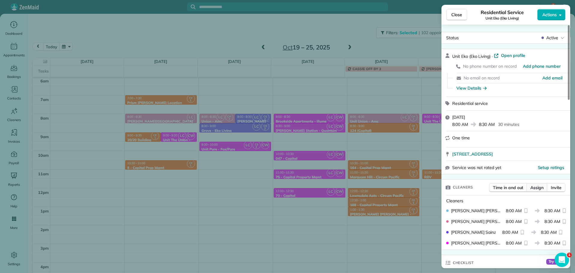
click at [532, 188] on span "Assign" at bounding box center [537, 188] width 13 height 6
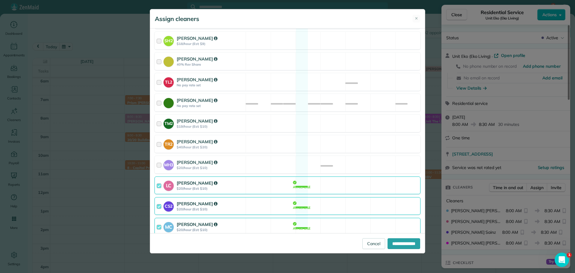
scroll to position [234, 0]
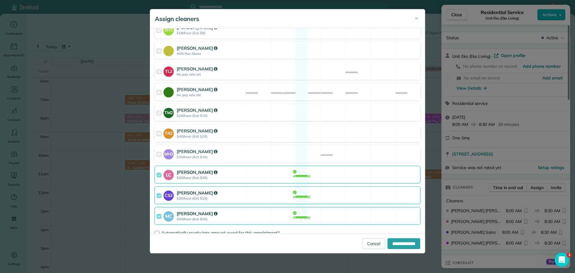
click at [316, 166] on div "LC Laura Chavez $20/hour (Est: $10) Available" at bounding box center [288, 175] width 266 height 18
click at [395, 238] on div "**********" at bounding box center [287, 243] width 275 height 20
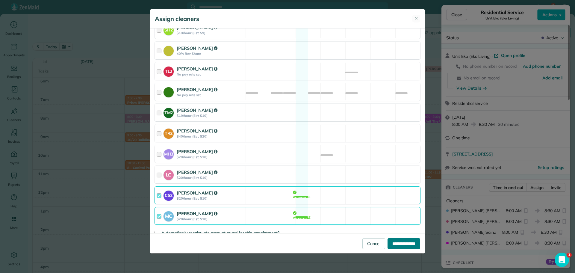
click at [397, 240] on input "**********" at bounding box center [404, 243] width 33 height 11
type input "**********"
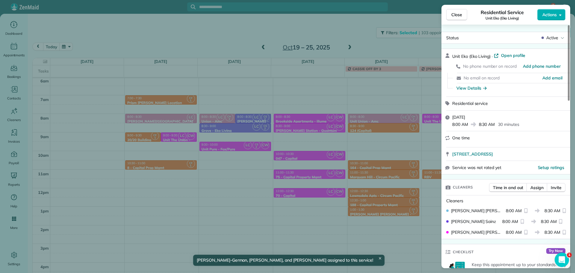
click at [430, 141] on div "Close Residential Service Unit Eko (Eko Living) Actions Status Active Unit Eko …" at bounding box center [287, 136] width 575 height 273
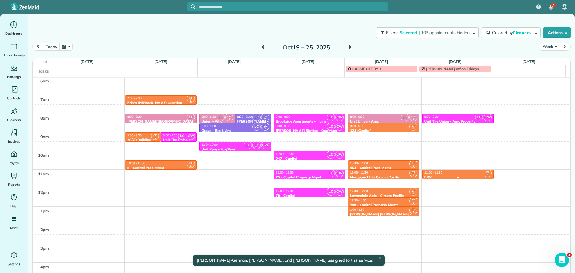
click at [447, 174] on div "11:00 - 11:30" at bounding box center [458, 172] width 68 height 4
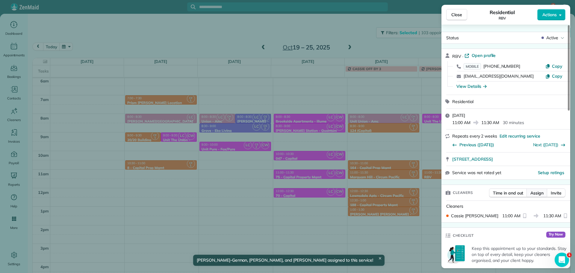
click at [533, 190] on span "Assign" at bounding box center [537, 193] width 13 height 6
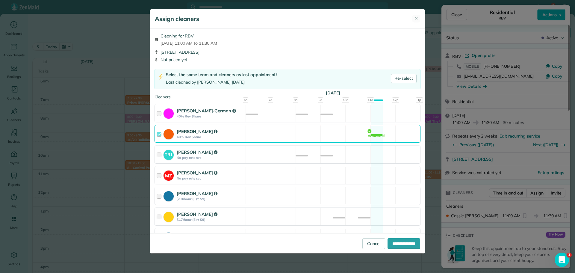
drag, startPoint x: 284, startPoint y: 135, endPoint x: 287, endPoint y: 140, distance: 5.2
click at [285, 135] on div "Cassie Feliciano 40% Rev Share Available" at bounding box center [288, 134] width 266 height 18
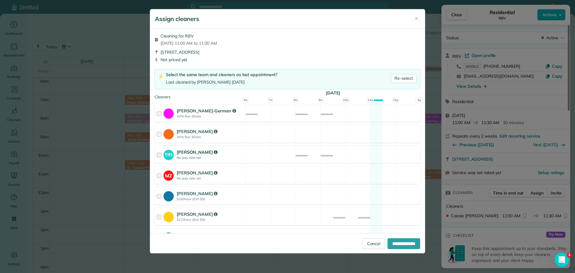
click at [295, 151] on div "TR1 Tawnya Reynolds No pay rate set Available" at bounding box center [288, 155] width 266 height 18
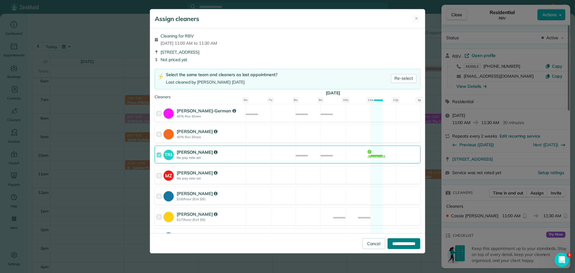
click at [398, 241] on input "**********" at bounding box center [404, 243] width 33 height 11
type input "**********"
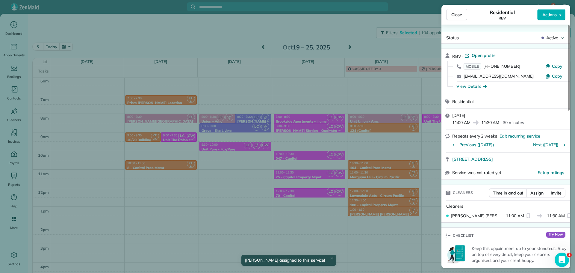
click at [384, 143] on div "Close Residential RBV Actions Status Active RBV · Open profile MOBILE (503) 422…" at bounding box center [287, 136] width 575 height 273
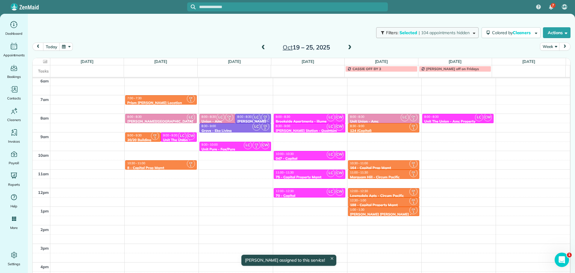
click at [424, 28] on button "Filters: Selected | 104 appointments hidden" at bounding box center [427, 32] width 102 height 11
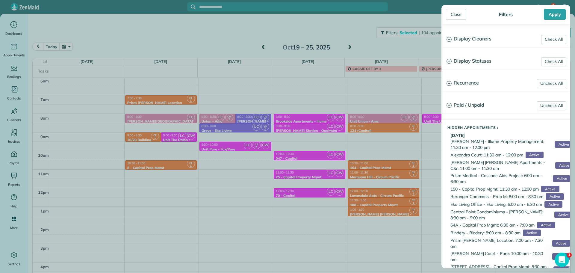
click at [470, 40] on h3 "Display Cleaners" at bounding box center [506, 38] width 128 height 15
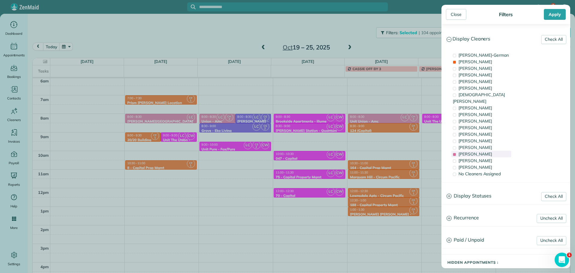
click at [480, 151] on span "Laura Chavez" at bounding box center [476, 153] width 34 height 5
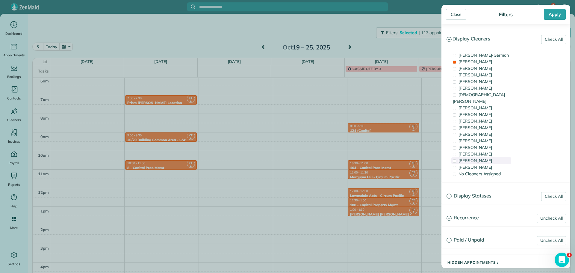
click at [480, 158] on span "Cristina Sainz" at bounding box center [476, 160] width 34 height 5
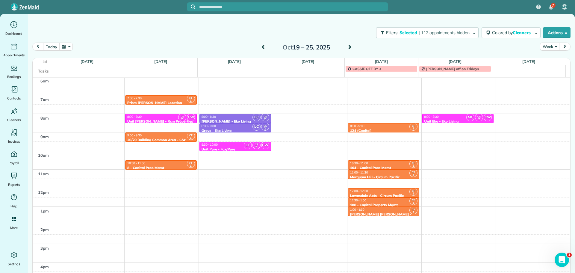
click at [370, 137] on div "Close Filters Apply Check All Display Cleaners Christina Wright-German Cassie F…" at bounding box center [287, 136] width 575 height 273
click at [378, 124] on div "8:30 - 9:00" at bounding box center [384, 126] width 68 height 4
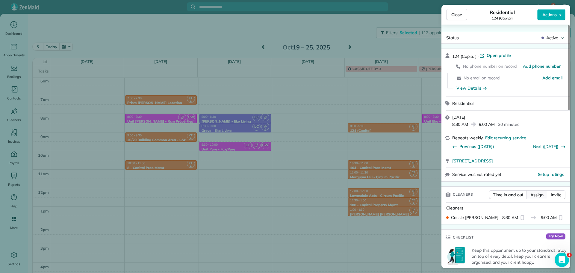
click at [541, 196] on span "Assign" at bounding box center [537, 195] width 13 height 6
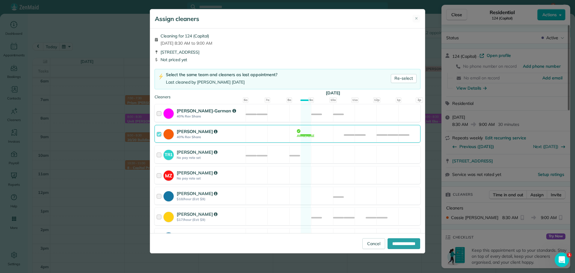
click at [358, 118] on div "Christina Wright-German 40% Rev Share Available" at bounding box center [288, 113] width 266 height 18
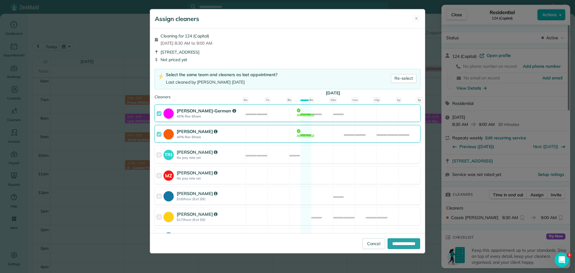
click at [359, 126] on div "Cassie Feliciano 40% Rev Share Available" at bounding box center [288, 134] width 266 height 18
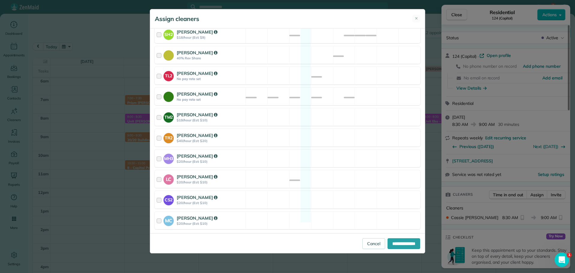
scroll to position [241, 0]
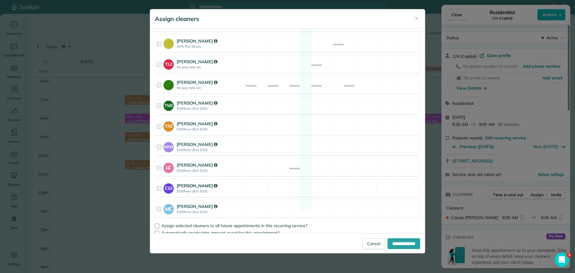
click at [321, 186] on div "CS2 Cristina Sainz $20/hour (Est: $10) Available" at bounding box center [288, 188] width 266 height 18
click at [325, 200] on div "MC Mayra Cota $20/hour (Est: $10) Available" at bounding box center [288, 209] width 266 height 18
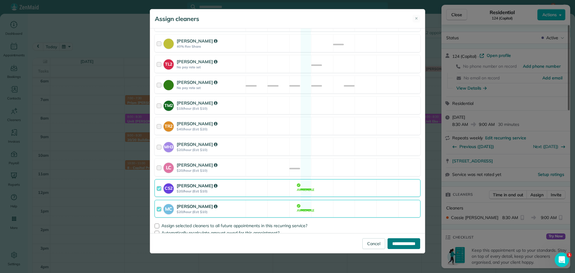
click at [404, 240] on input "**********" at bounding box center [404, 243] width 33 height 11
type input "**********"
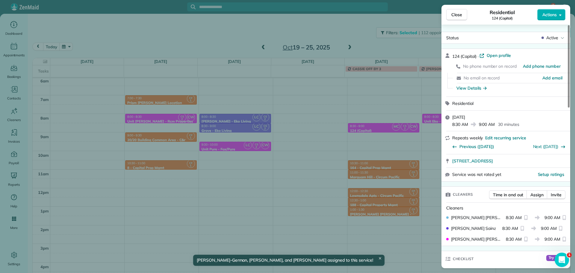
click at [381, 167] on div "Close Residential 124 (Capital) Actions Status Active 124 (Capital) · Open prof…" at bounding box center [287, 136] width 575 height 273
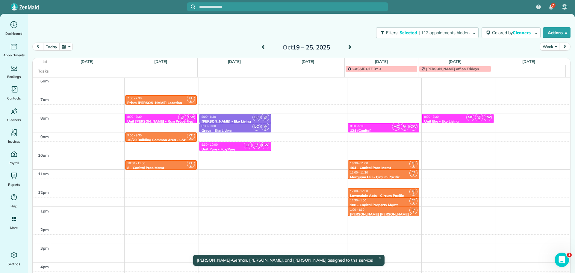
click at [381, 163] on div "10:30 - 11:00" at bounding box center [384, 163] width 68 height 4
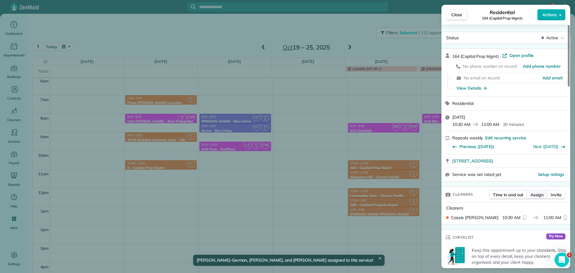
click at [534, 194] on span "Assign" at bounding box center [537, 195] width 13 height 6
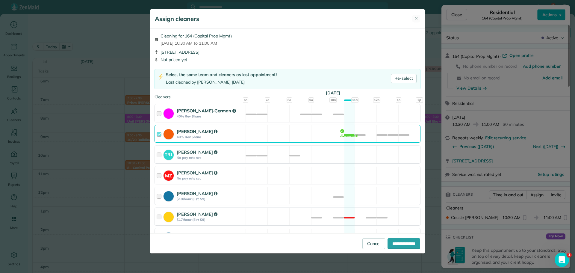
click at [311, 114] on div "Christina Wright-German 40% Rev Share Available" at bounding box center [288, 113] width 266 height 18
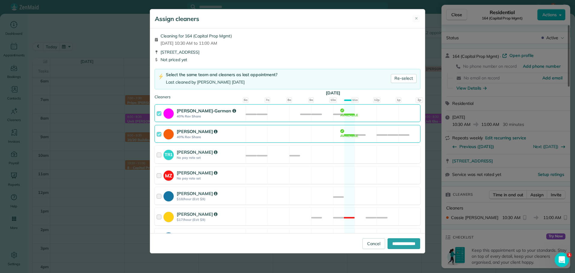
click at [319, 135] on div "Cassie Feliciano 40% Rev Share Available" at bounding box center [288, 134] width 266 height 18
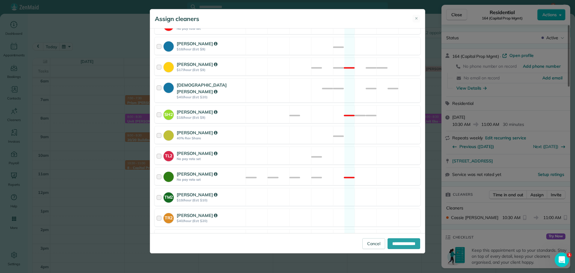
scroll to position [241, 0]
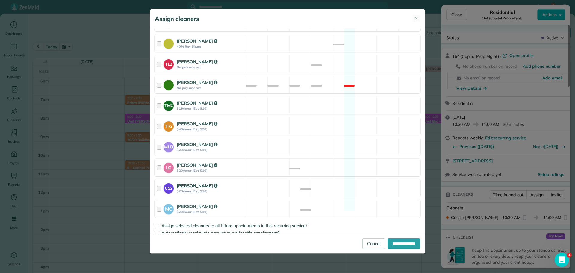
click at [331, 185] on div "CS2 Cristina Sainz $20/hour (Est: $10) Available" at bounding box center [288, 188] width 266 height 18
click at [336, 200] on div "MC Mayra Cota $20/hour (Est: $10) Available" at bounding box center [288, 209] width 266 height 18
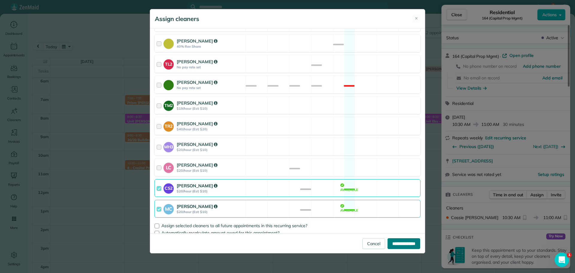
click at [401, 239] on input "**********" at bounding box center [404, 243] width 33 height 11
type input "**********"
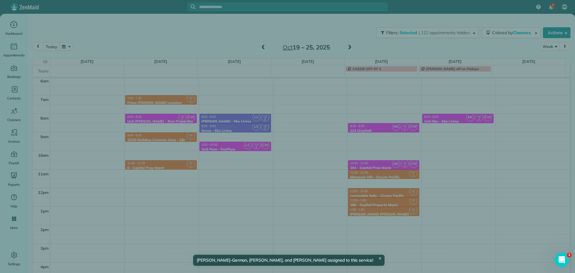
click at [373, 175] on div "Close Residential 164 (Capital Prop Mgmt) Actions Status Active 164 (Capital Pr…" at bounding box center [287, 136] width 575 height 273
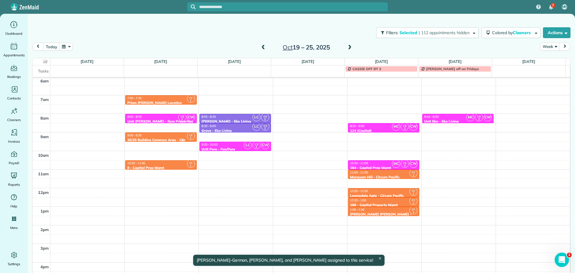
click at [373, 173] on div "11:00 - 11:30" at bounding box center [384, 172] width 68 height 4
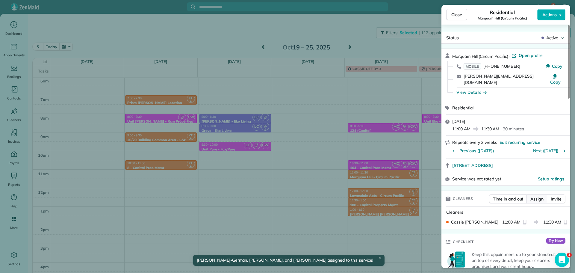
click at [533, 198] on span "Assign" at bounding box center [537, 199] width 13 height 6
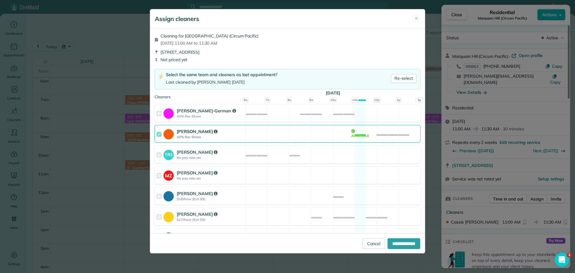
click at [343, 138] on div "Cassie Feliciano 40% Rev Share Available" at bounding box center [288, 134] width 266 height 18
click at [342, 117] on div "Christina Wright-German 40% Rev Share Available" at bounding box center [288, 113] width 266 height 18
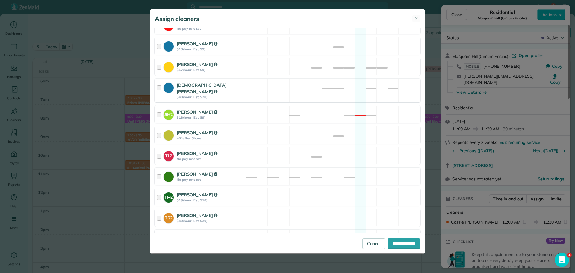
scroll to position [241, 0]
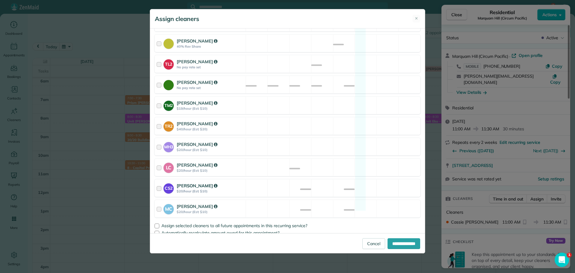
click at [329, 181] on div "CS2 Cristina Sainz $20/hour (Est: $10) Available" at bounding box center [288, 188] width 266 height 18
click at [330, 200] on div "MC Mayra Cota $20/hour (Est: $10) Available" at bounding box center [288, 209] width 266 height 18
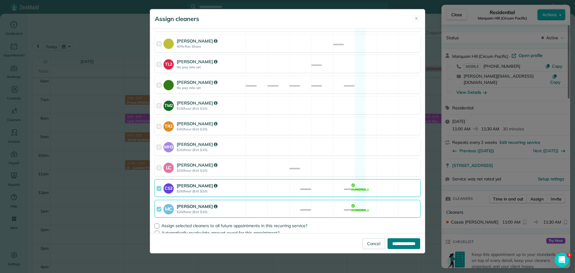
click at [392, 241] on input "**********" at bounding box center [404, 243] width 33 height 11
type input "**********"
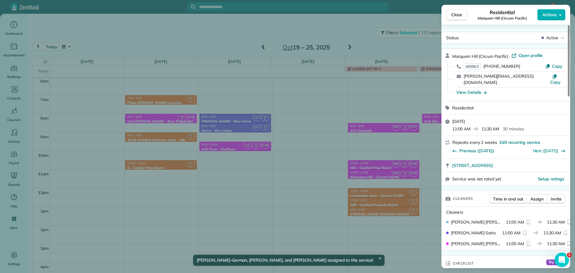
click at [376, 200] on div "Close Residential Marquam Hill (Circum Pacific) Actions Status Active Marquam H…" at bounding box center [287, 136] width 575 height 273
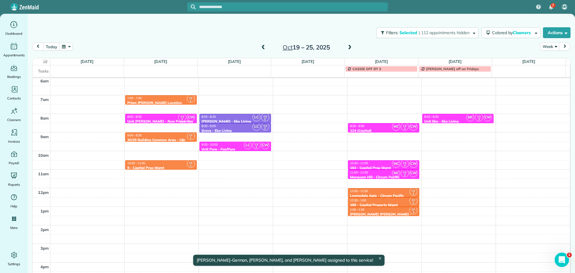
click at [376, 190] on div "12:00 - 12:30" at bounding box center [384, 191] width 68 height 4
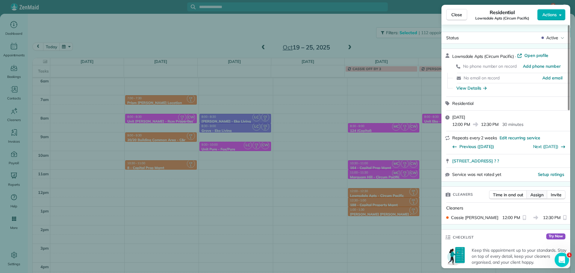
click at [534, 196] on span "Assign" at bounding box center [537, 195] width 13 height 6
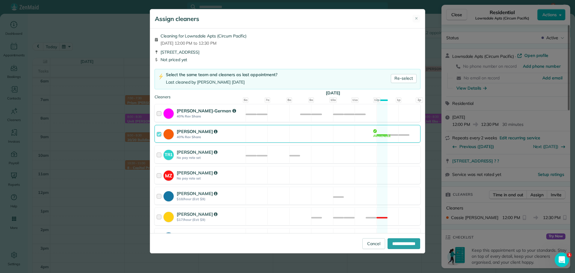
click at [313, 116] on div "Christina Wright-German 40% Rev Share Available" at bounding box center [288, 113] width 266 height 18
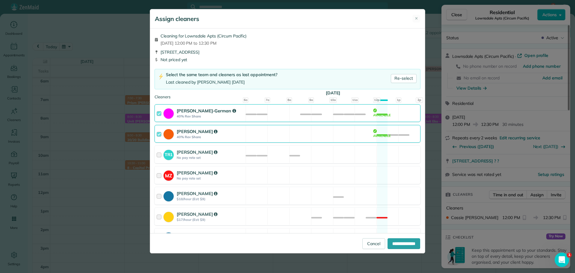
click at [316, 136] on div "Cassie Feliciano 40% Rev Share Available" at bounding box center [288, 134] width 266 height 18
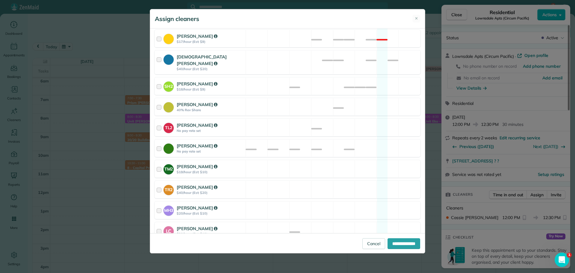
scroll to position [241, 0]
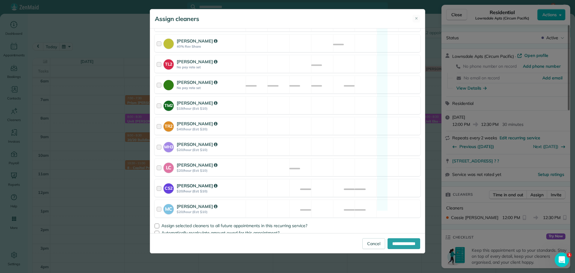
click at [314, 184] on div "CS2 Cristina Sainz $20/hour (Est: $10) Available" at bounding box center [288, 188] width 266 height 18
click at [317, 200] on div "MC Mayra Cota $20/hour (Est: $10) Available" at bounding box center [288, 209] width 266 height 18
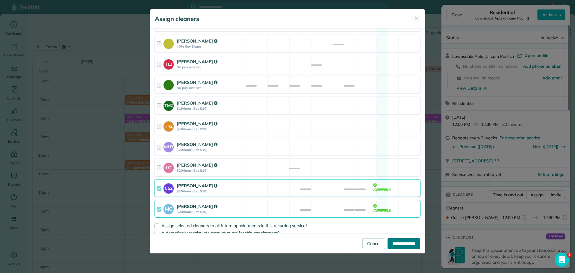
click at [393, 242] on input "**********" at bounding box center [404, 243] width 33 height 11
type input "**********"
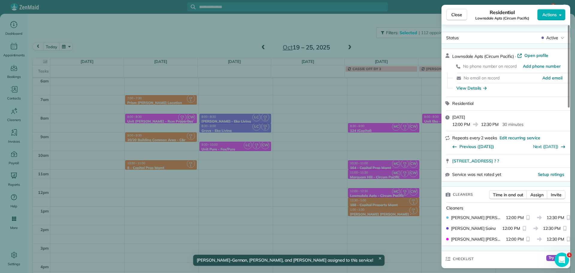
click at [381, 206] on div "Close Residential Lownsdale Apts (Circum Pacific) Actions Status Active Lownsda…" at bounding box center [287, 136] width 575 height 273
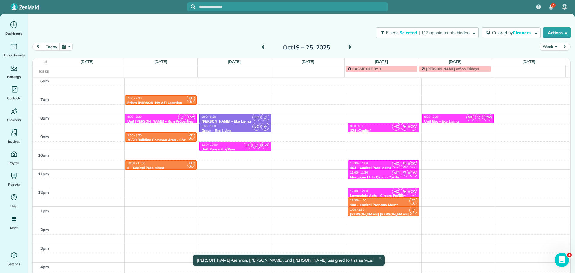
click at [380, 201] on div "12:30 - 1:00" at bounding box center [384, 200] width 68 height 4
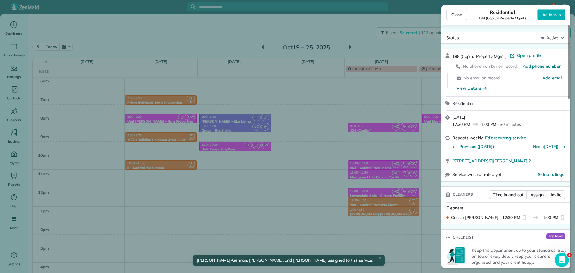
click at [536, 194] on span "Assign" at bounding box center [537, 195] width 13 height 6
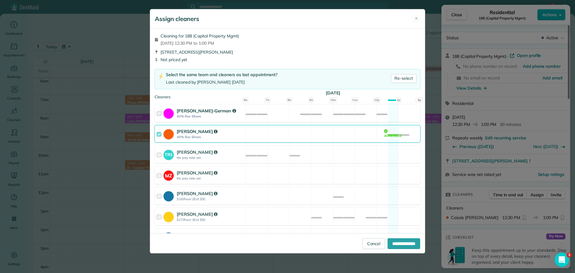
click at [336, 113] on div "Christina Wright-German 40% Rev Share Available" at bounding box center [288, 113] width 266 height 18
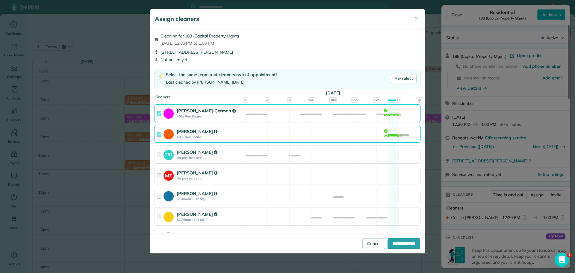
click at [338, 137] on div "Cassie Feliciano 40% Rev Share Available" at bounding box center [288, 134] width 266 height 18
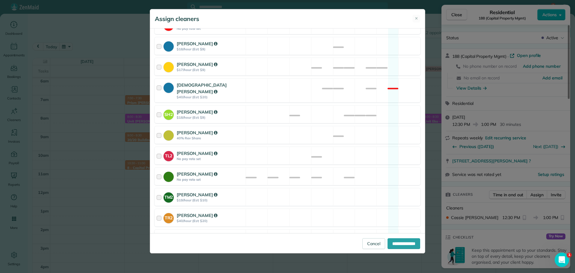
scroll to position [241, 0]
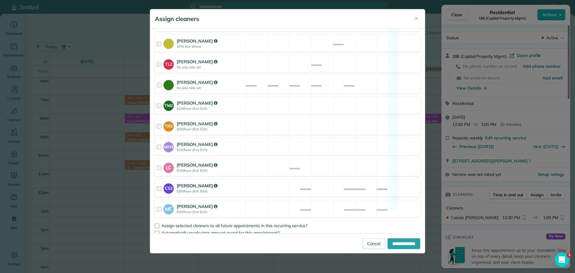
click at [332, 179] on div "CS2 Cristina Sainz $20/hour (Est: $10) Available" at bounding box center [288, 188] width 266 height 18
click at [333, 200] on div "MC Mayra Cota $20/hour (Est: $10) Available" at bounding box center [288, 209] width 266 height 18
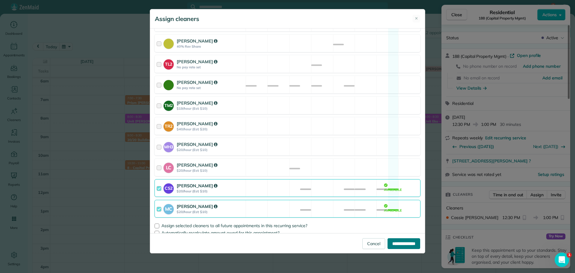
click at [394, 240] on input "**********" at bounding box center [404, 243] width 33 height 11
type input "**********"
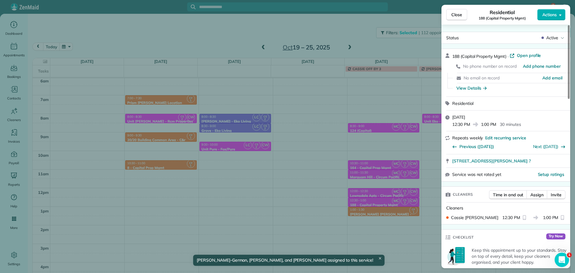
click at [379, 211] on div "Close Residential 188 (Capital Property Mgmt) Actions Status Active 188 (Capita…" at bounding box center [287, 136] width 575 height 273
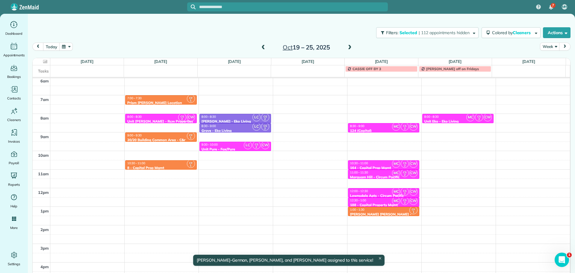
click at [379, 211] on div "1:00 - 1:30" at bounding box center [384, 210] width 68 height 4
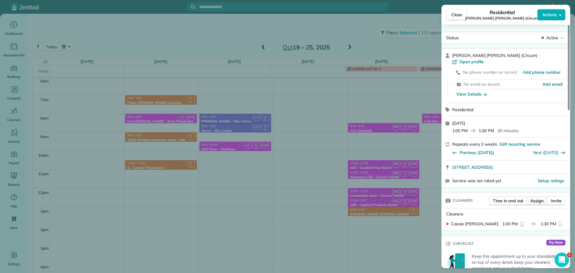
click at [538, 198] on span "Assign" at bounding box center [537, 201] width 13 height 6
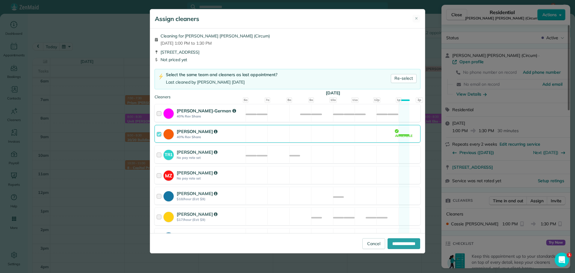
click at [334, 115] on div "Christina Wright-German 40% Rev Share Available" at bounding box center [288, 113] width 266 height 18
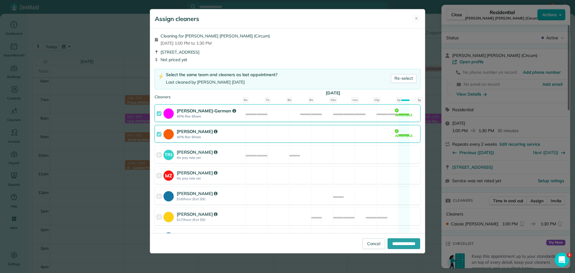
click at [337, 134] on div "Cassie Feliciano 40% Rev Share Available" at bounding box center [288, 134] width 266 height 18
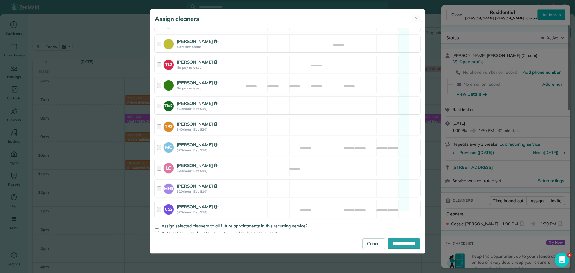
scroll to position [241, 0]
click at [325, 182] on div "MH3 Meralda Harris $20/hour (Est: $10) Available" at bounding box center [288, 188] width 266 height 18
click at [326, 200] on div "CS2 Cristina Sainz $20/hour (Est: $10) Available" at bounding box center [288, 209] width 266 height 18
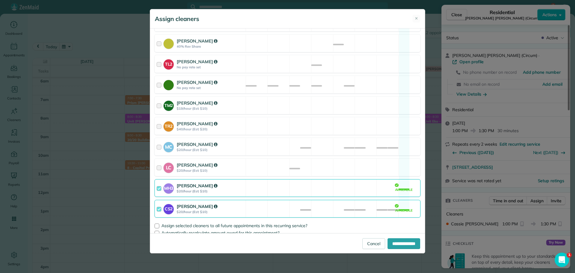
click at [328, 182] on div "MH3 Meralda Harris $20/hour (Est: $10) Available" at bounding box center [288, 188] width 266 height 18
click at [332, 144] on div "MC Mayra Cota $20/hour (Est: $10) Available" at bounding box center [288, 147] width 266 height 18
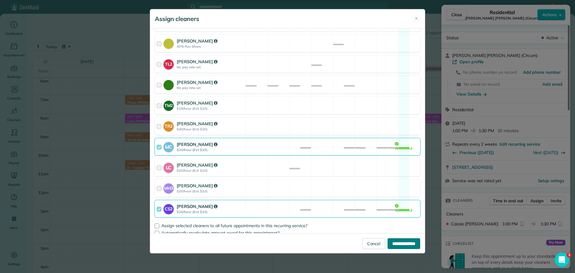
click at [397, 243] on input "**********" at bounding box center [404, 243] width 33 height 11
type input "**********"
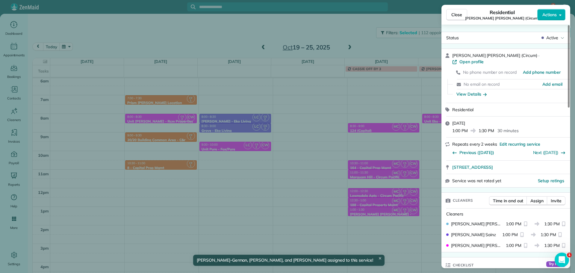
click at [389, 209] on div "Close Residential Margaret Anne (Circum) Actions Status Active Margaret Anne (C…" at bounding box center [287, 136] width 575 height 273
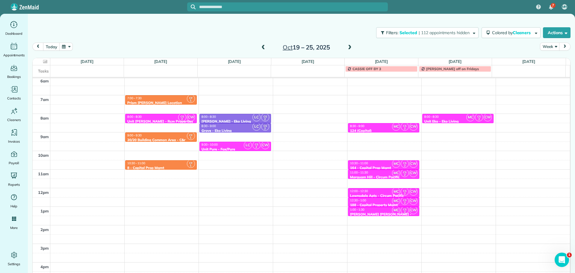
click at [347, 46] on span at bounding box center [350, 47] width 7 height 5
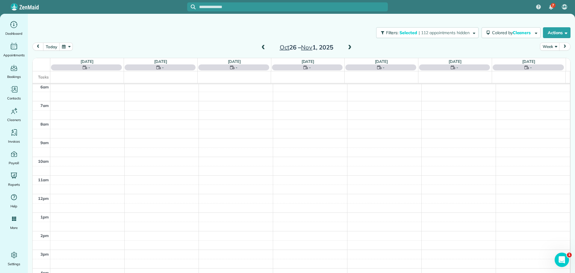
scroll to position [45, 0]
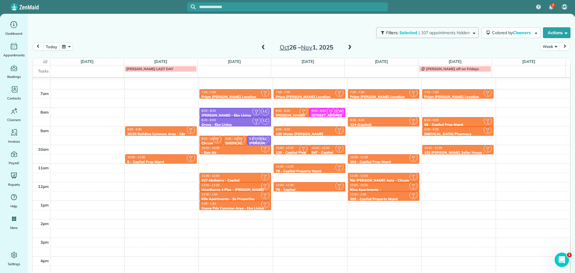
click at [419, 34] on span "| 107 appointments hidden" at bounding box center [444, 32] width 51 height 5
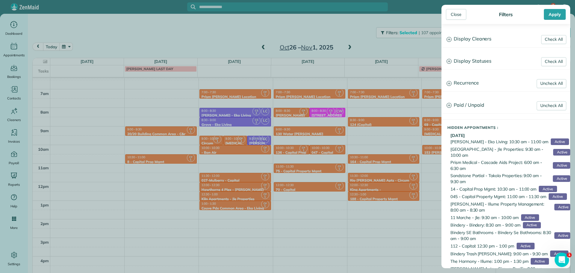
click at [484, 42] on h3 "Display Cleaners" at bounding box center [506, 38] width 128 height 15
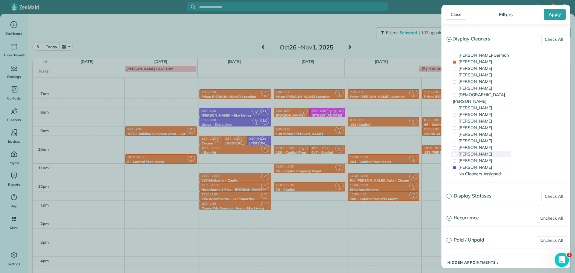
click at [478, 151] on span "Laura Chavez" at bounding box center [476, 153] width 34 height 5
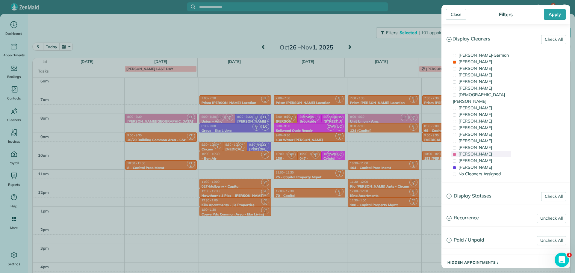
scroll to position [39, 0]
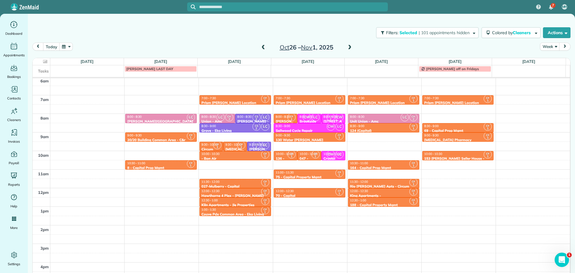
click at [160, 149] on div "Close Filters Apply Check All Display Cleaners Christina Wright-German Cassie F…" at bounding box center [287, 136] width 575 height 273
click at [164, 135] on div "9:00 - 9:30" at bounding box center [161, 135] width 68 height 4
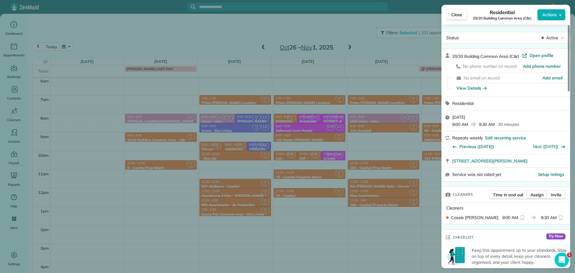
click at [535, 194] on span "Assign" at bounding box center [537, 195] width 13 height 6
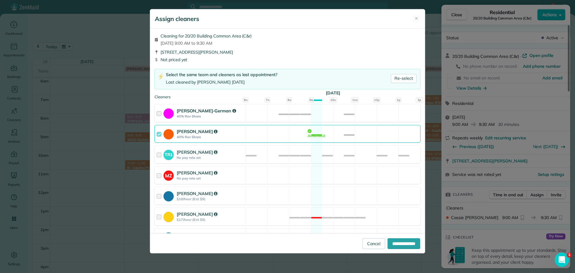
click at [288, 113] on div "Christina Wright-German 40% Rev Share Available" at bounding box center [288, 113] width 266 height 18
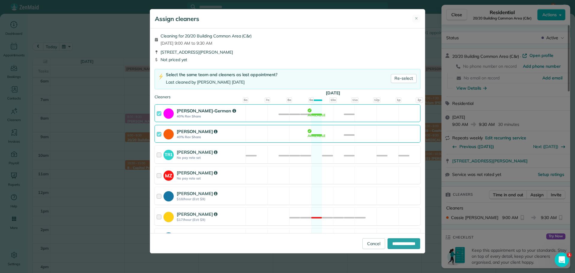
click at [291, 133] on div "Cassie Feliciano 40% Rev Share Available" at bounding box center [288, 134] width 266 height 18
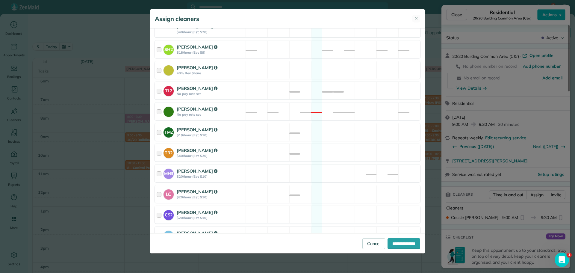
scroll to position [241, 0]
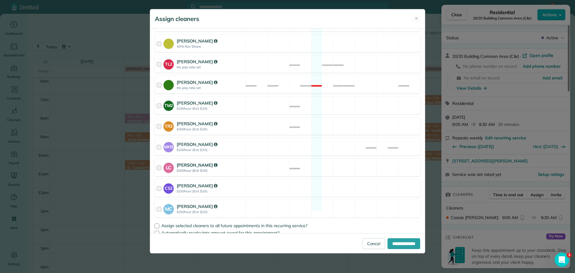
click at [308, 164] on div "LC Laura Chavez $20/hour (Est: $10) Available" at bounding box center [288, 167] width 266 height 18
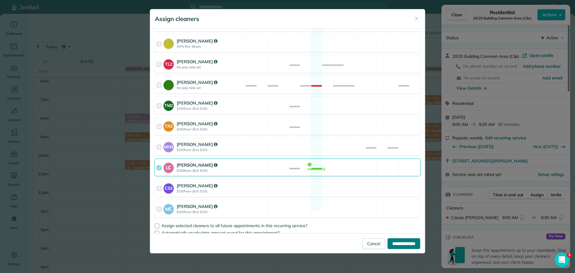
click at [391, 241] on input "**********" at bounding box center [404, 243] width 33 height 11
type input "**********"
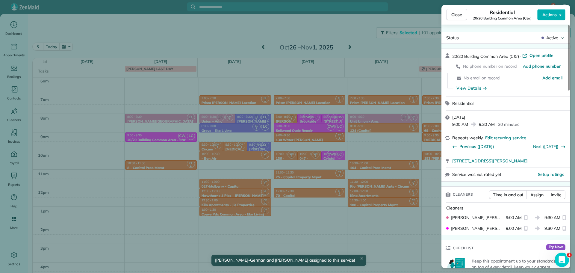
click at [157, 150] on div "Close Residential 20/20 Building Common Area (C&r) Actions Status Active 20/20 …" at bounding box center [287, 136] width 575 height 273
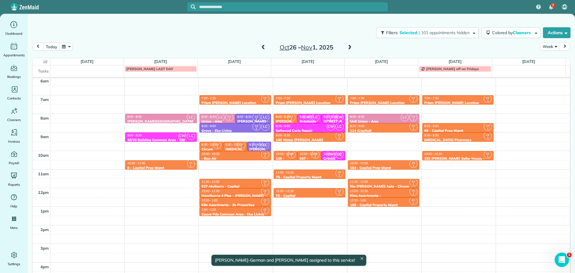
click at [165, 163] on div "10:30 - 11:00" at bounding box center [161, 163] width 68 height 4
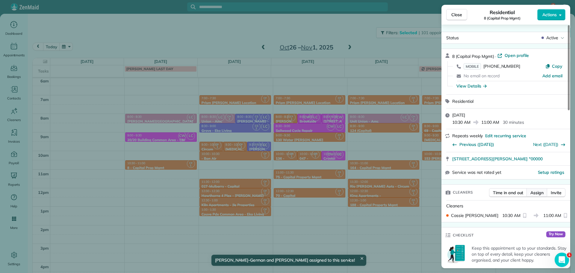
click at [533, 194] on span "Assign" at bounding box center [537, 193] width 13 height 6
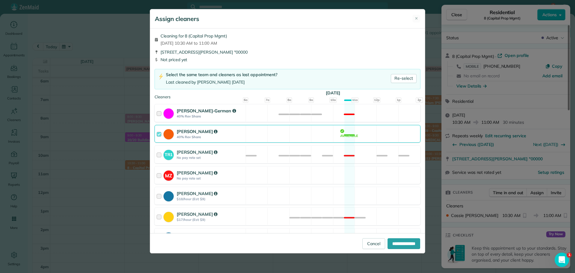
click at [280, 112] on div "Christina Wright-German 40% Rev Share Not available" at bounding box center [288, 113] width 266 height 18
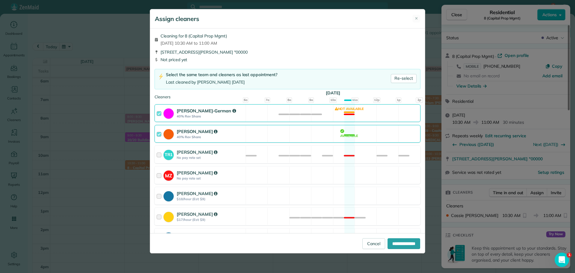
click at [283, 129] on div "Cassie Feliciano 40% Rev Share Available" at bounding box center [288, 134] width 266 height 18
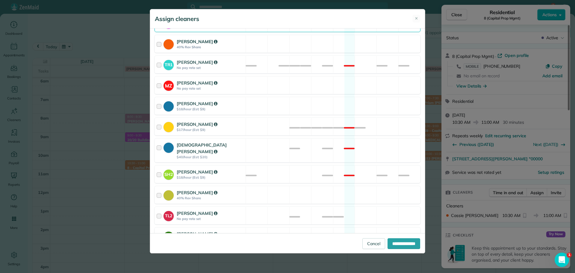
scroll to position [241, 0]
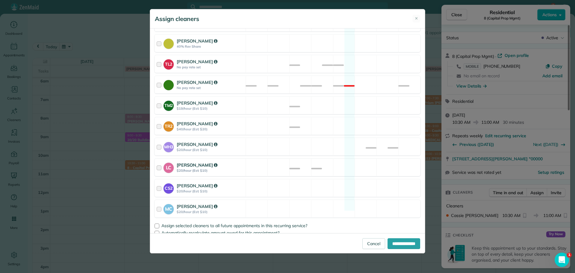
click at [296, 158] on div "LC Laura Chavez $20/hour (Est: $10) Available" at bounding box center [288, 167] width 266 height 18
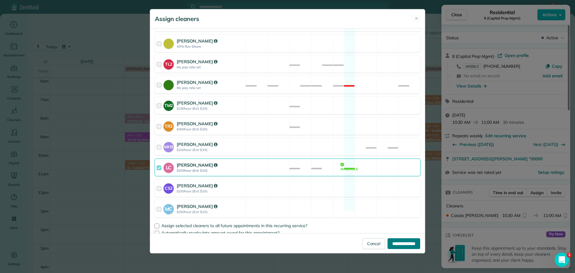
click at [395, 241] on input "**********" at bounding box center [404, 243] width 33 height 11
type input "**********"
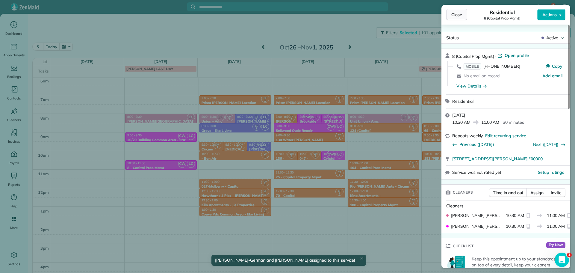
click at [457, 15] on span "Close" at bounding box center [457, 15] width 11 height 6
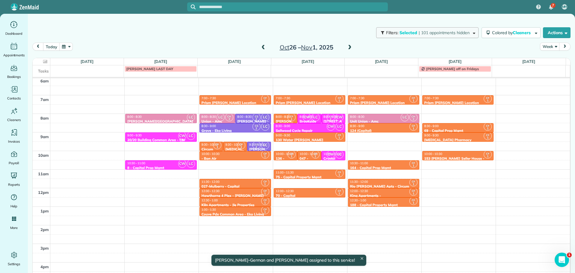
click at [424, 34] on span "| 101 appointments hidden" at bounding box center [444, 32] width 51 height 5
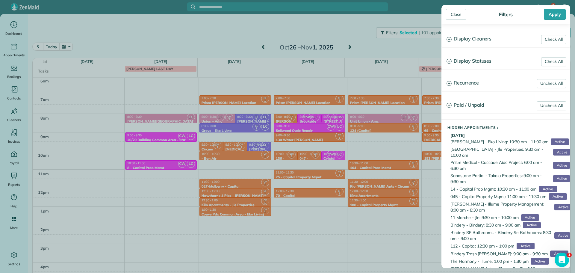
click at [477, 41] on h3 "Display Cleaners" at bounding box center [506, 38] width 128 height 15
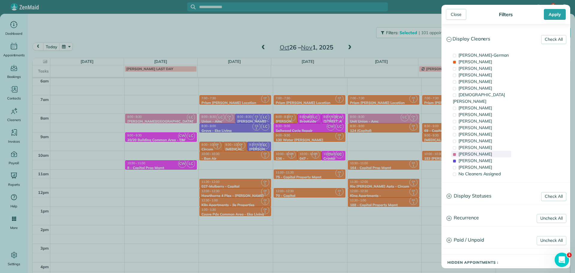
click at [480, 151] on span "Laura Chavez" at bounding box center [476, 153] width 34 height 5
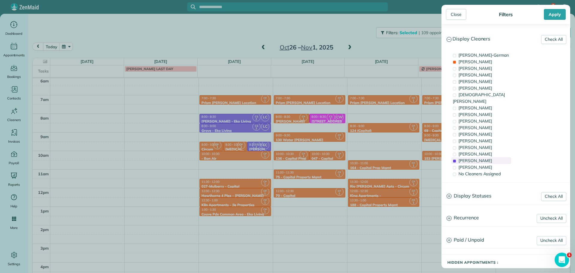
click at [482, 158] on span "Cristina Sainz" at bounding box center [476, 160] width 34 height 5
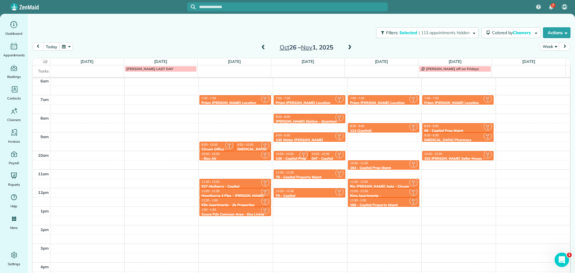
click at [259, 28] on div "Close Filters Apply Check All Display Cleaners Christina Wright-German Cassie F…" at bounding box center [287, 136] width 575 height 273
click at [263, 47] on span at bounding box center [263, 47] width 7 height 5
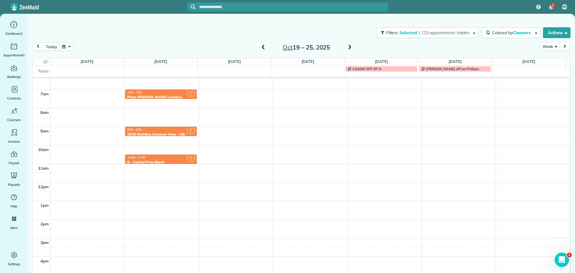
scroll to position [45, 0]
click at [349, 47] on span at bounding box center [350, 47] width 7 height 5
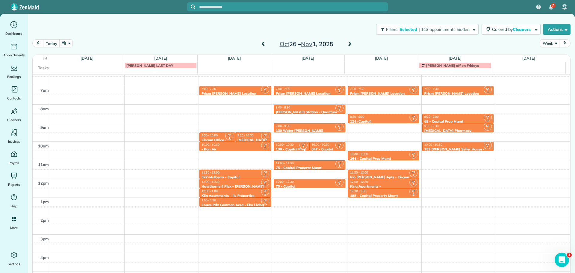
scroll to position [0, 0]
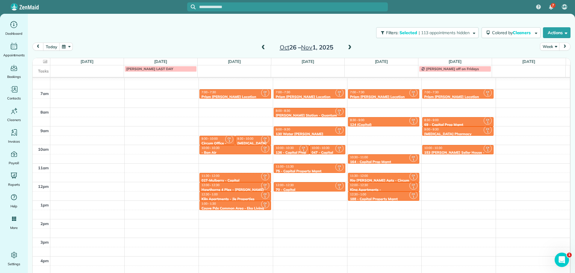
click at [350, 49] on span at bounding box center [350, 47] width 7 height 5
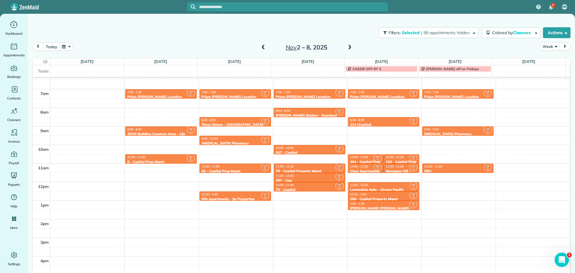
click at [329, 70] on td at bounding box center [308, 68] width 74 height 7
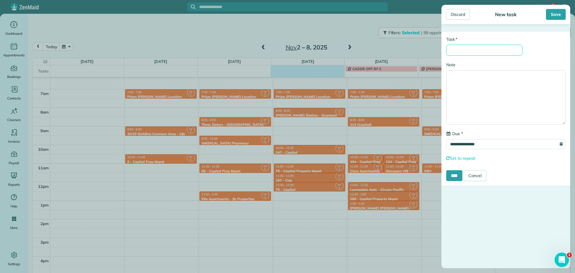
click at [467, 50] on input "* Task" at bounding box center [484, 50] width 76 height 11
type input "**********"
click at [458, 175] on input "****" at bounding box center [454, 175] width 16 height 11
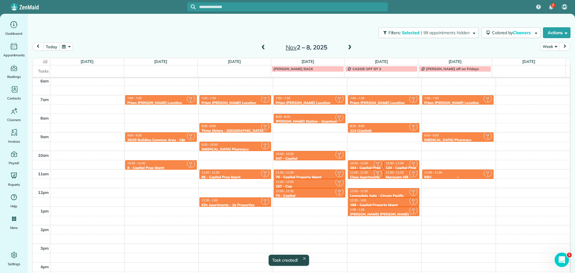
scroll to position [39, 0]
click at [278, 30] on div "Filters: Selected | 99 appointments hidden Colored by Cleaners Color by Cleaner…" at bounding box center [301, 33] width 547 height 20
click at [260, 47] on span at bounding box center [263, 47] width 7 height 5
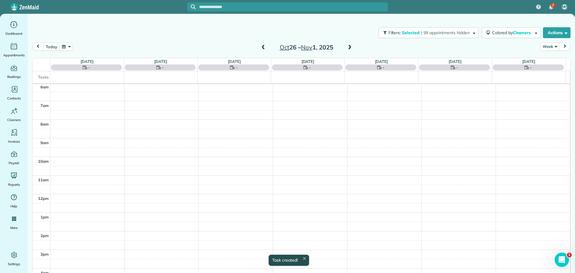
scroll to position [45, 0]
click at [260, 47] on span at bounding box center [263, 47] width 7 height 5
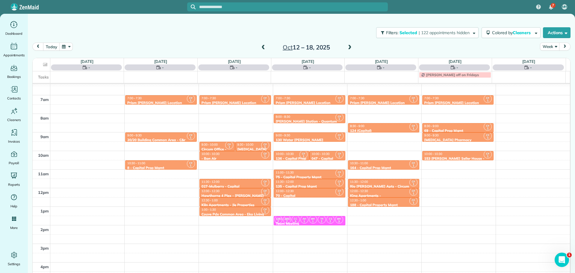
click at [260, 47] on span at bounding box center [263, 47] width 7 height 5
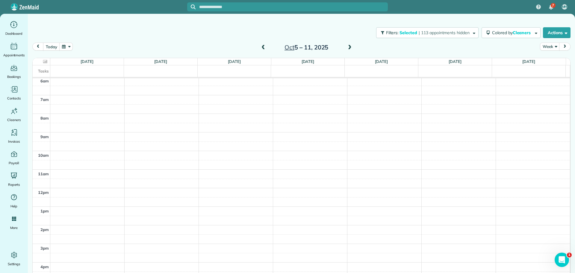
scroll to position [39, 0]
click at [260, 46] on span at bounding box center [263, 47] width 7 height 5
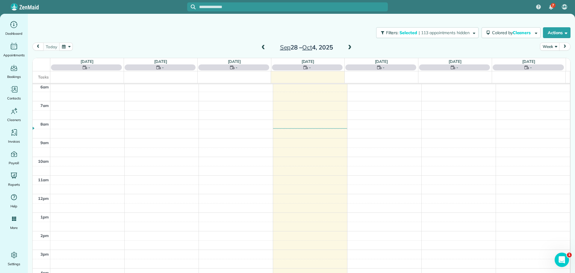
scroll to position [45, 0]
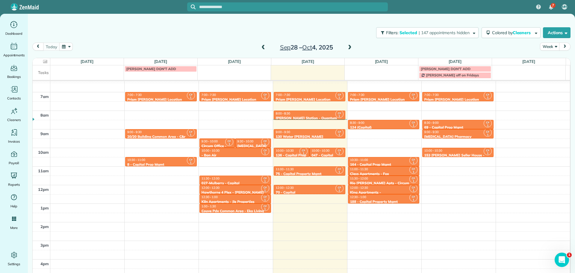
click at [347, 46] on span at bounding box center [350, 47] width 7 height 5
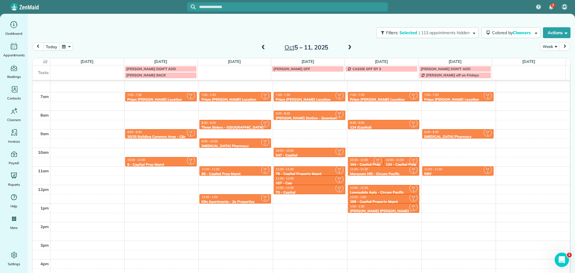
click at [157, 76] on div "TAMMY BACK" at bounding box center [160, 75] width 69 height 4
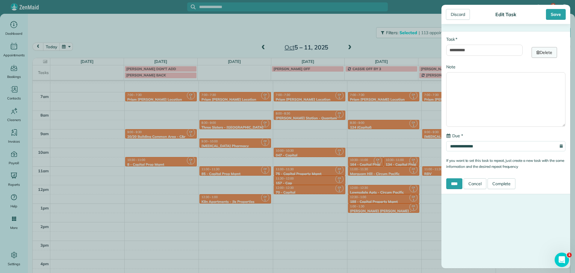
click at [545, 53] on link "Delete" at bounding box center [544, 52] width 25 height 11
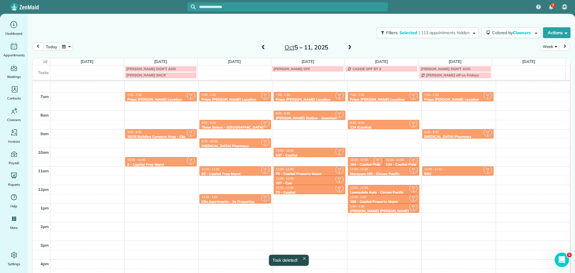
scroll to position [42, 0]
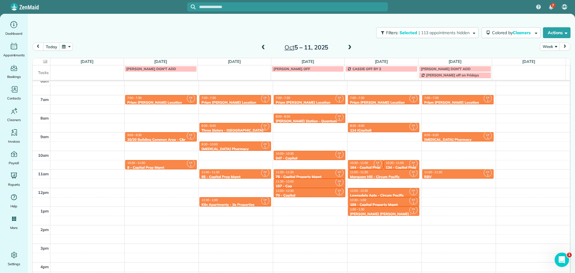
click at [264, 44] on span at bounding box center [263, 47] width 7 height 9
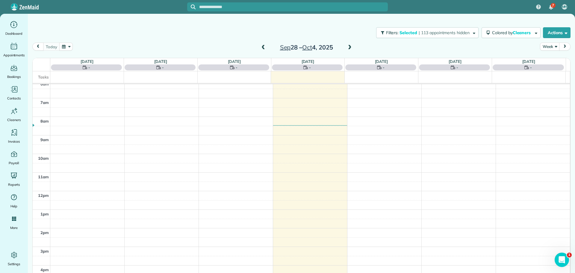
scroll to position [45, 0]
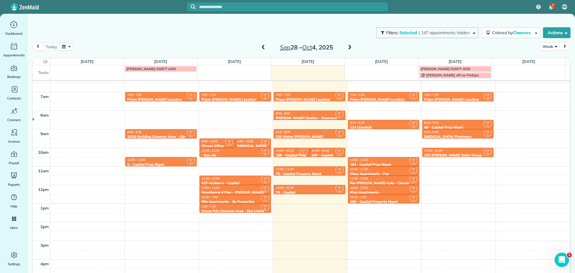
click at [453, 33] on span "| 147 appointments hidden" at bounding box center [444, 32] width 51 height 5
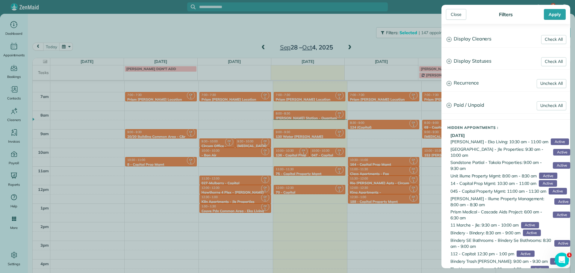
click at [470, 41] on h3 "Display Cleaners" at bounding box center [506, 38] width 128 height 15
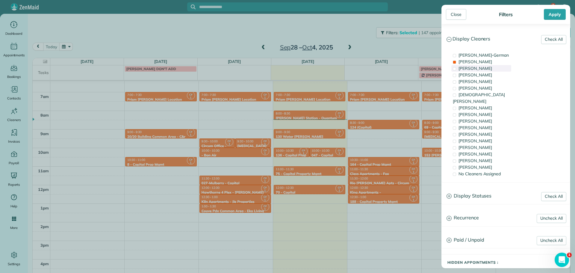
drag, startPoint x: 478, startPoint y: 61, endPoint x: 479, endPoint y: 68, distance: 7.2
click at [478, 61] on span "Cassie Feliciano" at bounding box center [476, 61] width 34 height 5
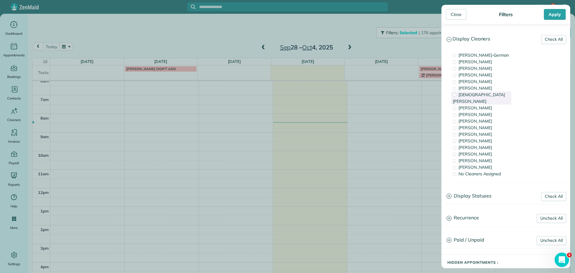
scroll to position [39, 0]
click at [483, 124] on div "Cyndi Holm" at bounding box center [482, 127] width 60 height 7
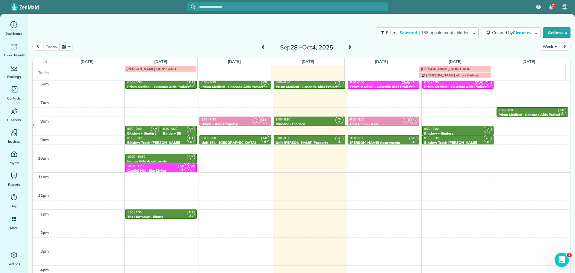
click at [306, 149] on div "Close Filters Apply Check All Display Cleaners Christina Wright-German Cassie F…" at bounding box center [287, 136] width 575 height 273
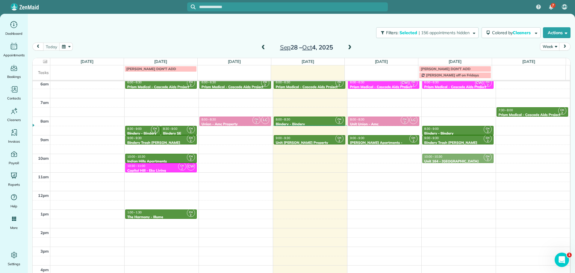
drag, startPoint x: 242, startPoint y: 137, endPoint x: 455, endPoint y: 158, distance: 214.0
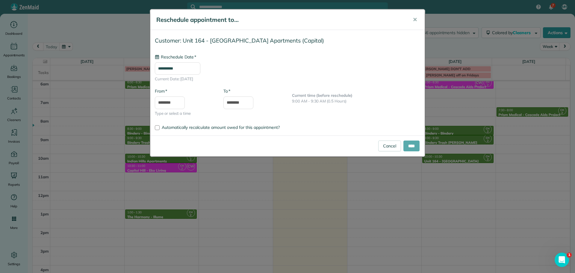
type input "**********"
click at [410, 146] on input "****" at bounding box center [412, 146] width 16 height 11
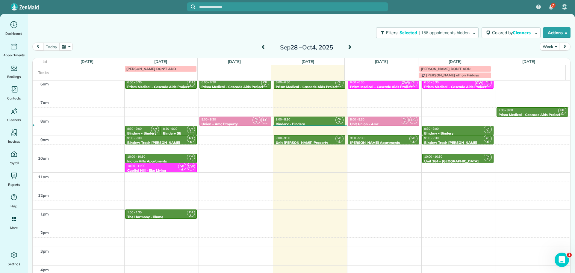
click at [453, 157] on div "10:00 - 10:30" at bounding box center [458, 157] width 68 height 4
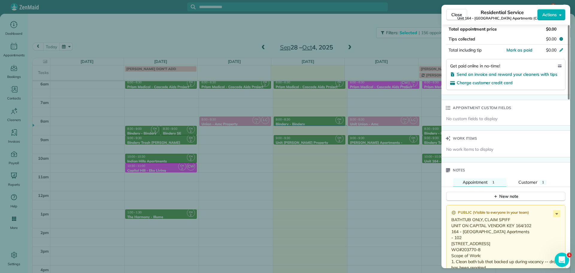
scroll to position [391, 0]
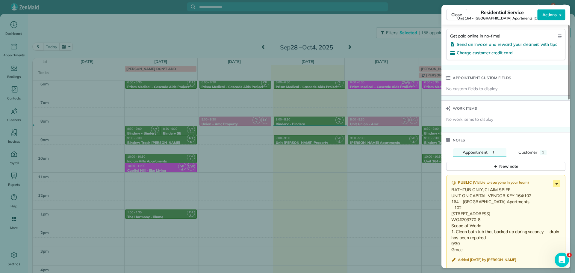
click at [557, 182] on icon at bounding box center [556, 183] width 7 height 7
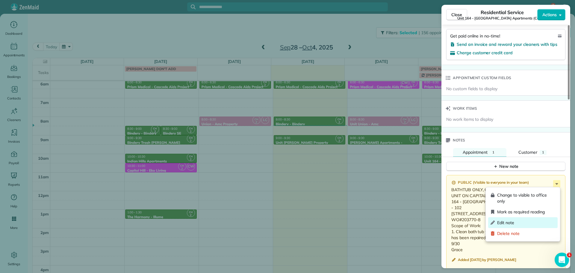
click at [524, 223] on span "Edit note" at bounding box center [526, 223] width 58 height 6
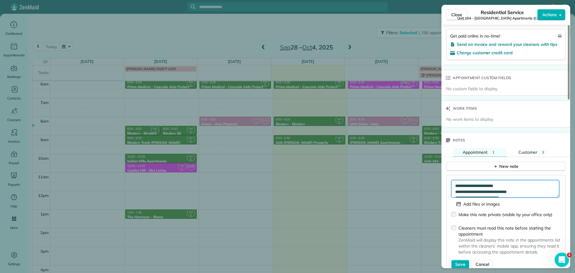
drag, startPoint x: 515, startPoint y: 185, endPoint x: 456, endPoint y: 182, distance: 59.1
click at [456, 182] on textarea "**********" at bounding box center [506, 188] width 108 height 17
type textarea "**********"
click at [460, 263] on span "Save" at bounding box center [460, 264] width 10 height 6
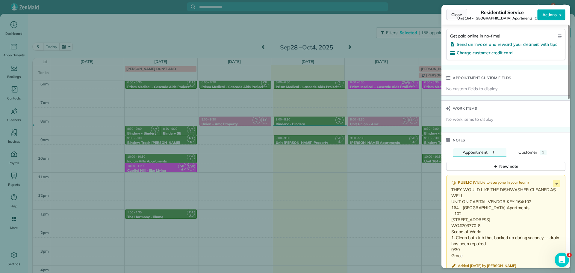
click at [458, 17] on span "Close" at bounding box center [457, 15] width 11 height 6
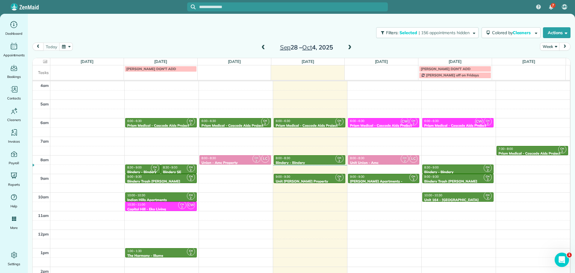
scroll to position [39, 0]
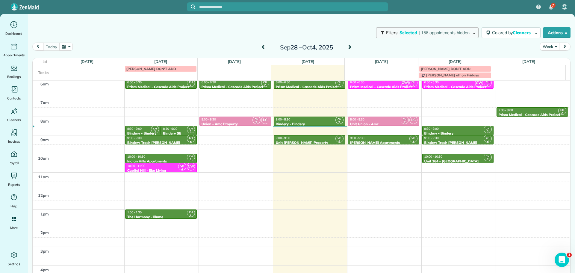
click at [404, 33] on span "Selected" at bounding box center [409, 32] width 18 height 5
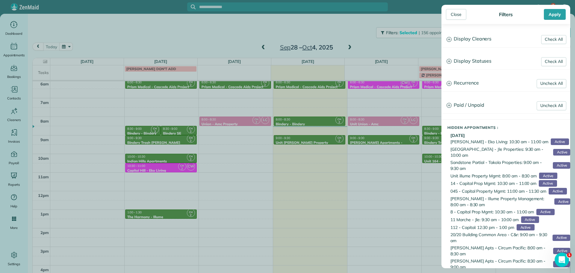
click at [476, 39] on h3 "Display Cleaners" at bounding box center [506, 38] width 128 height 15
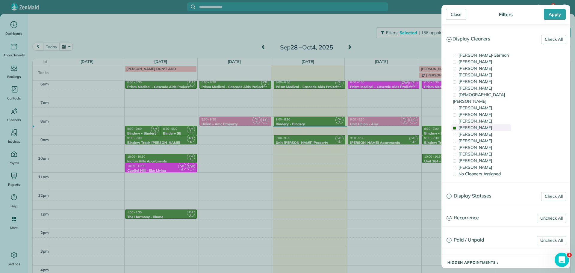
click at [482, 124] on div "Cyndi Holm" at bounding box center [482, 127] width 60 height 7
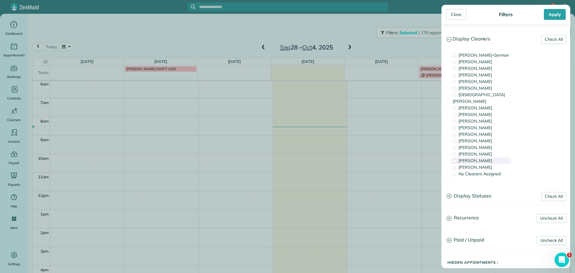
click at [494, 157] on div "Cristina Sainz" at bounding box center [482, 160] width 60 height 7
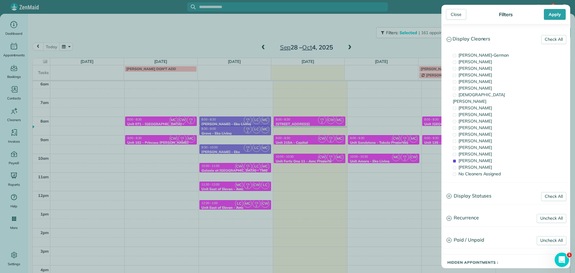
click at [224, 131] on div "Close Filters Apply Check All Display Cleaners Christina Wright-German Cassie F…" at bounding box center [287, 136] width 575 height 273
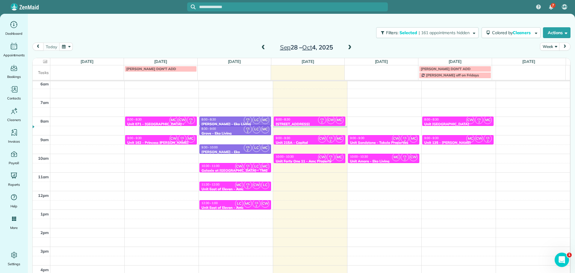
click at [150, 138] on div "9:00 - 9:30" at bounding box center [161, 138] width 68 height 4
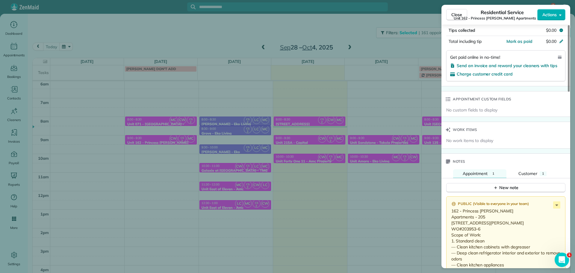
scroll to position [482, 0]
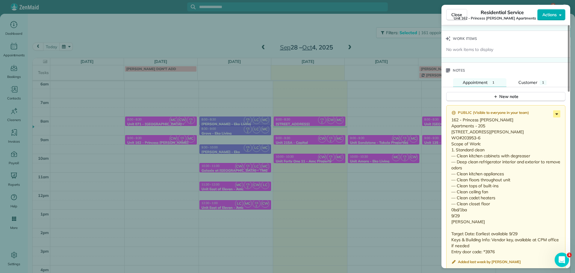
click at [558, 113] on icon at bounding box center [556, 113] width 7 height 7
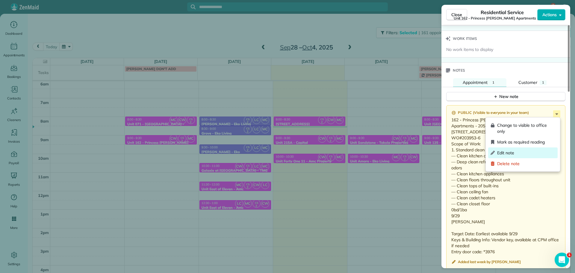
click at [510, 152] on span "Edit note" at bounding box center [526, 153] width 58 height 6
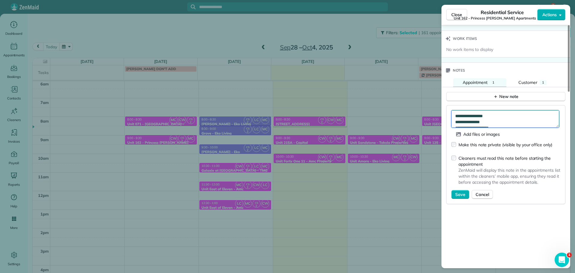
click at [502, 119] on textarea "**********" at bounding box center [506, 118] width 108 height 17
type textarea "**********"
click at [455, 194] on span "Save" at bounding box center [460, 194] width 10 height 6
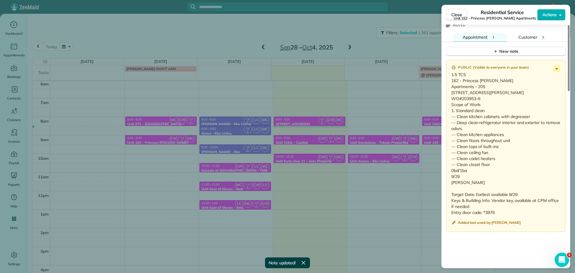
scroll to position [542, 0]
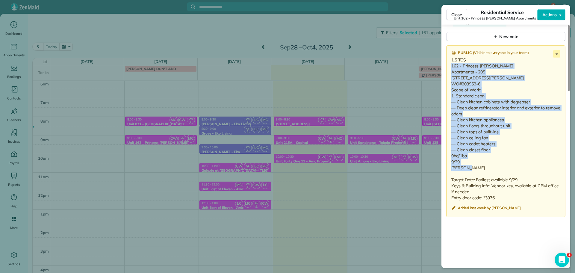
drag, startPoint x: 465, startPoint y: 174, endPoint x: 451, endPoint y: 67, distance: 108.5
click at [451, 67] on div "Public ( Visible to everyone in your team ) 1.5 TCS 162 - Princess Sue Apartmen…" at bounding box center [505, 131] width 119 height 172
copy p "162 - Princess Sue Apartments - 205 2267 NW Glisan St #205 Portland, OR 97210 W…"
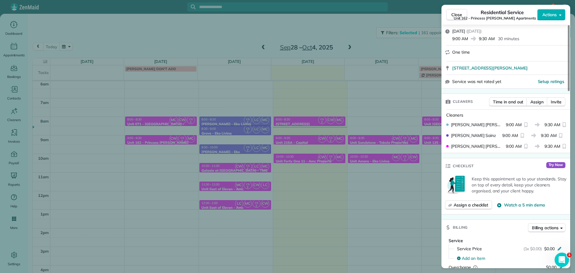
scroll to position [0, 0]
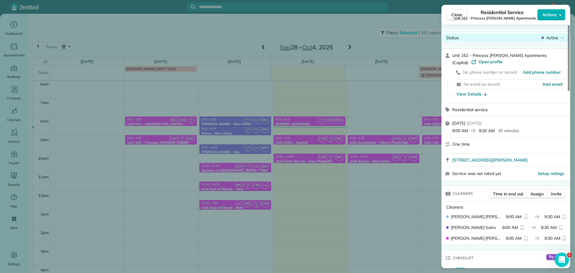
click at [552, 36] on span "Active" at bounding box center [552, 38] width 12 height 6
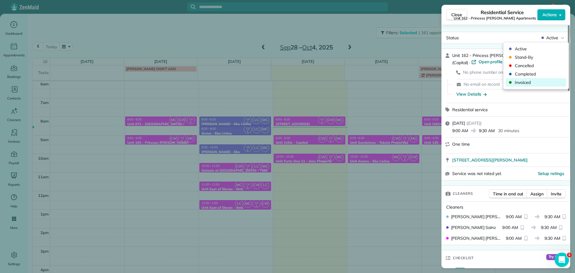
click at [534, 82] on span "Invoiced" at bounding box center [540, 82] width 50 height 6
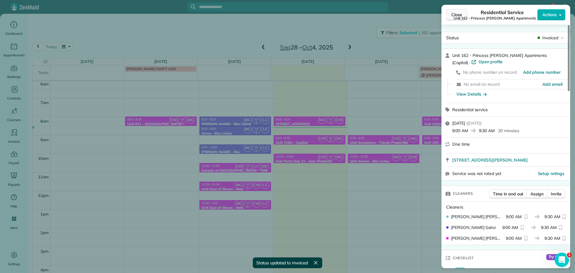
click at [456, 16] on span "Close" at bounding box center [457, 15] width 11 height 6
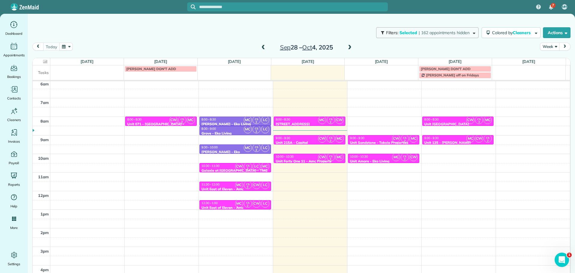
click at [410, 38] on button "Filters: Selected | 162 appointments hidden" at bounding box center [427, 32] width 102 height 11
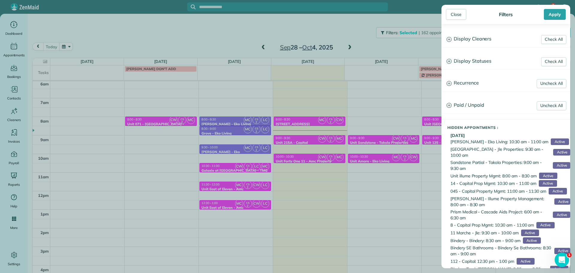
click at [474, 43] on h3 "Display Cleaners" at bounding box center [506, 38] width 128 height 15
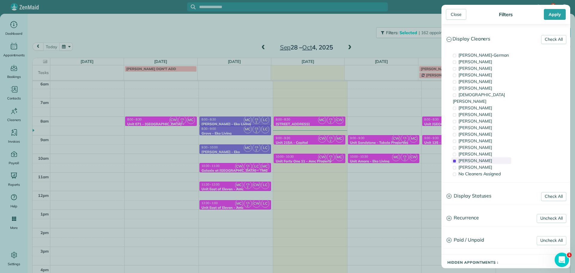
click at [486, 157] on div "Cristina Sainz" at bounding box center [482, 160] width 60 height 7
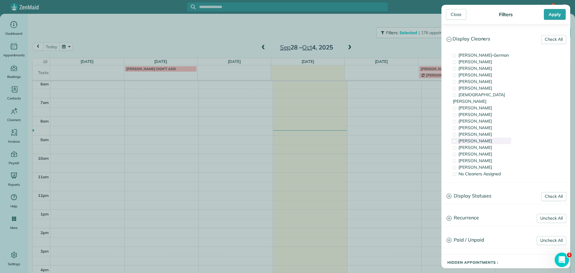
click at [487, 138] on div "Tammi Rue" at bounding box center [482, 141] width 60 height 7
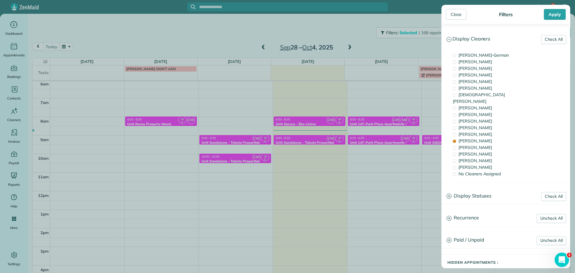
click at [290, 125] on div "Close Filters Apply Check All Display Cleaners Christina Wright-German Cassie F…" at bounding box center [287, 136] width 575 height 273
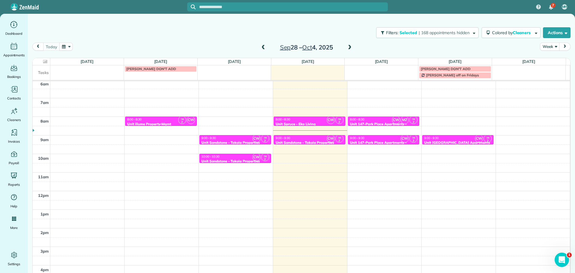
click at [166, 120] on div "8:00 - 8:30" at bounding box center [161, 119] width 68 height 4
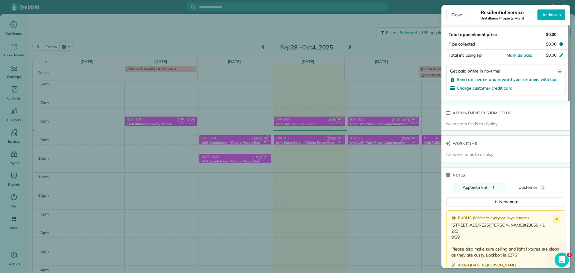
scroll to position [452, 0]
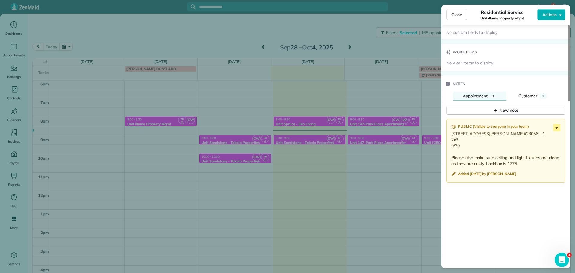
click at [558, 128] on icon at bounding box center [556, 127] width 7 height 7
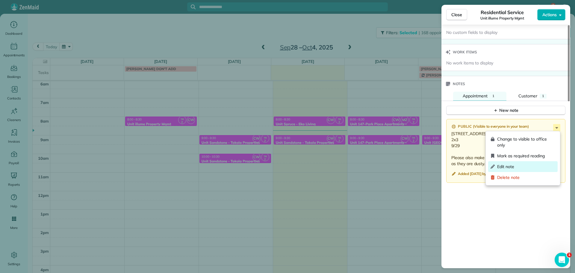
click at [523, 165] on span "Edit note" at bounding box center [526, 167] width 58 height 6
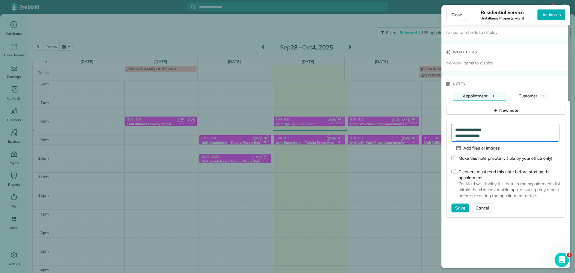
click at [502, 129] on textarea "**********" at bounding box center [506, 132] width 108 height 17
type textarea "**********"
click at [459, 204] on button "Save" at bounding box center [461, 207] width 18 height 9
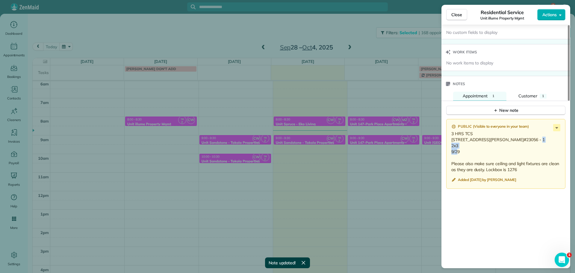
drag, startPoint x: 482, startPoint y: 151, endPoint x: 463, endPoint y: 154, distance: 19.0
click at [463, 154] on p "3 HRS TCS 3406 NE 29th St, Gresham OR 97030 WO#23056 - 1 2x3 9/29 Please also m…" at bounding box center [507, 152] width 110 height 42
copy p "23056 - 1"
click at [472, 163] on p "3 HRS TCS 3406 NE 29th St, Gresham OR 97030 WO#23056 - 1 2x3 9/29 Please also m…" at bounding box center [507, 152] width 110 height 42
drag, startPoint x: 462, startPoint y: 164, endPoint x: 450, endPoint y: 141, distance: 26.3
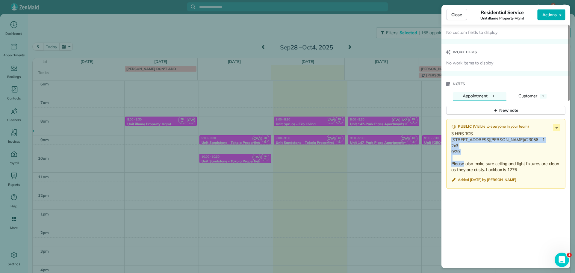
click at [450, 141] on div "Public ( Visible to everyone in your team ) 3 HRS TCS 3406 NE 29th St, Gresham …" at bounding box center [505, 154] width 119 height 70
copy p "3406 NE 29th St, Gresham OR 97030 WO#23056 - 1 2x3 9/29"
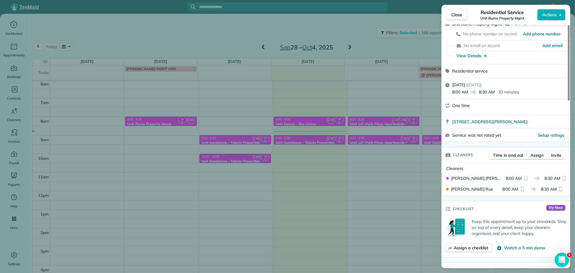
scroll to position [0, 0]
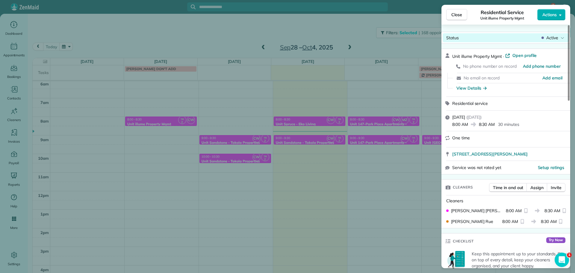
click at [560, 39] on div "Active" at bounding box center [553, 38] width 25 height 6
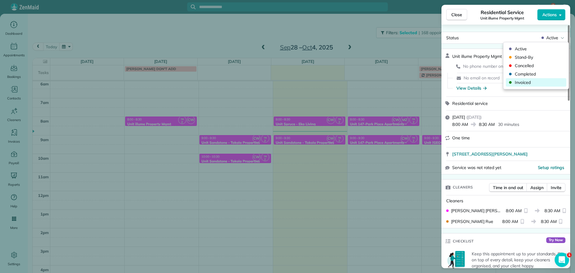
click at [531, 83] on span "Invoiced" at bounding box center [540, 82] width 50 height 6
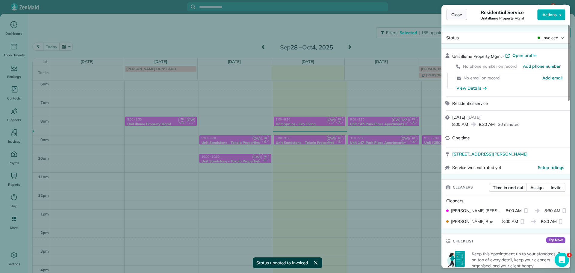
click at [457, 15] on span "Close" at bounding box center [457, 15] width 11 height 6
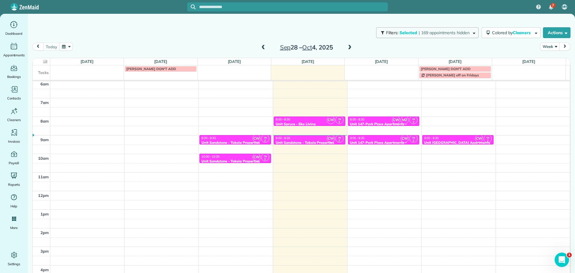
click at [419, 31] on span "| 169 appointments hidden" at bounding box center [444, 32] width 51 height 5
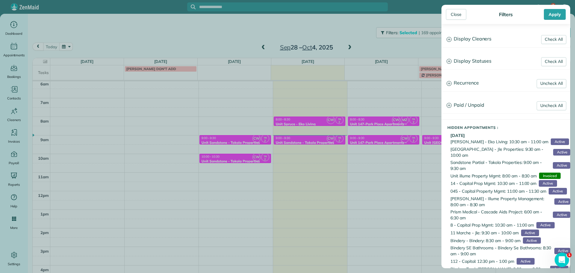
click at [454, 38] on h3 "Display Cleaners" at bounding box center [506, 38] width 128 height 15
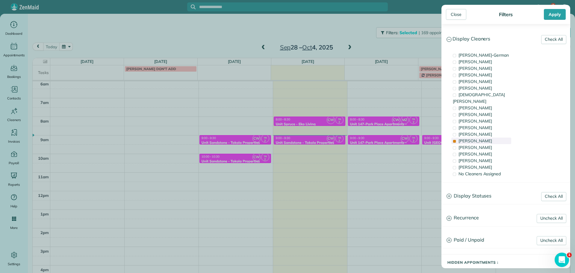
click at [486, 138] on div "Tammi Rue" at bounding box center [482, 141] width 60 height 7
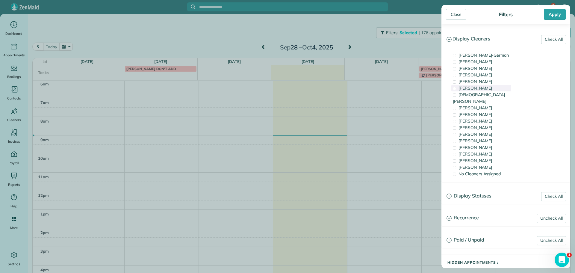
click at [489, 87] on div "Tony Middleton" at bounding box center [482, 88] width 60 height 7
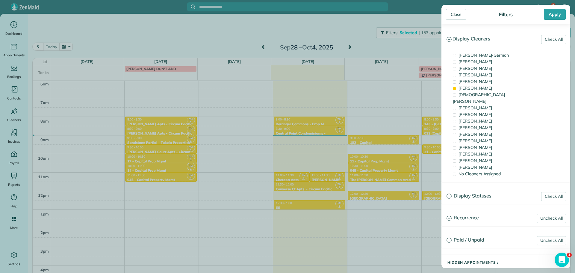
click at [296, 159] on div "Close Filters Apply Check All Display Cleaners Christina Wright-German Cassie F…" at bounding box center [287, 136] width 575 height 273
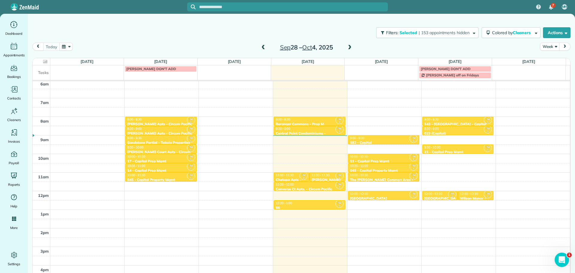
click at [325, 177] on div "11:00 - 11:30" at bounding box center [327, 175] width 32 height 4
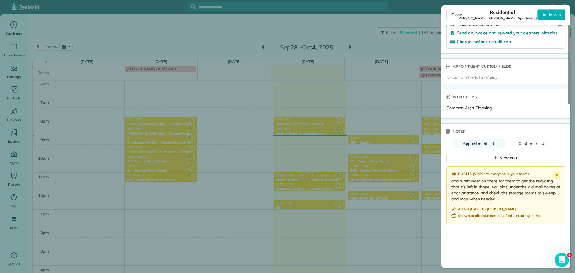
scroll to position [420, 0]
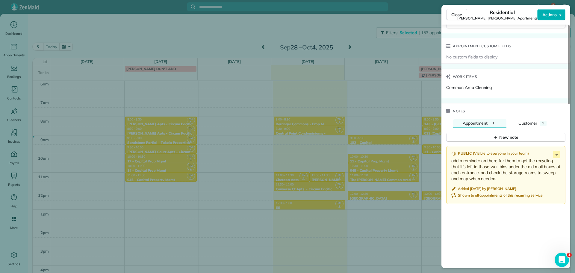
click at [323, 37] on div "Close Residential Julie Ann Apartments (C&r) Actions Status Active Julie Ann Ap…" at bounding box center [287, 136] width 575 height 273
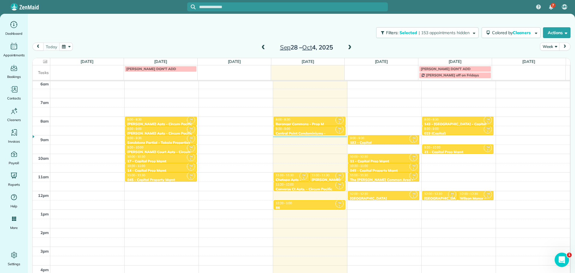
click at [349, 47] on span at bounding box center [350, 47] width 7 height 5
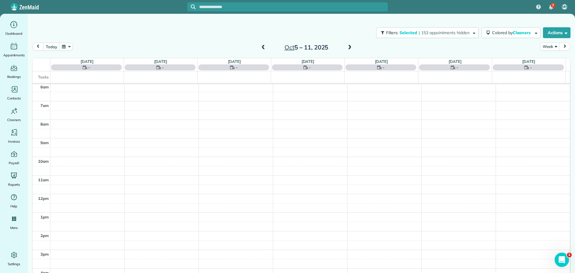
scroll to position [45, 0]
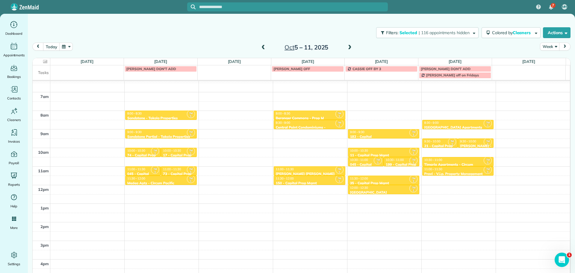
click at [260, 49] on span at bounding box center [263, 47] width 7 height 5
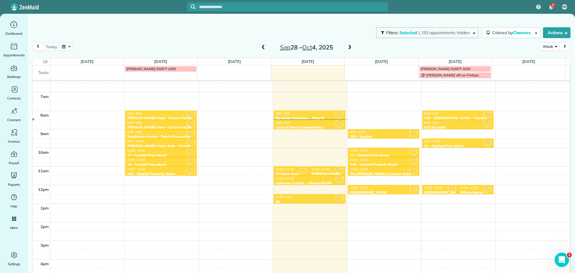
click at [438, 34] on span "| 153 appointments hidden" at bounding box center [444, 32] width 51 height 5
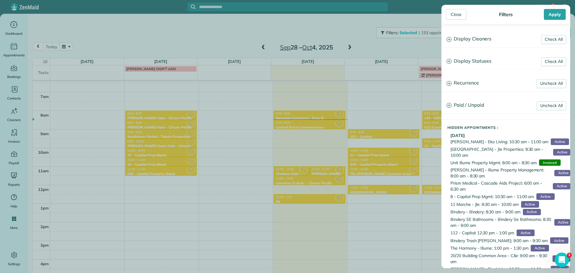
click at [461, 38] on h3 "Display Cleaners" at bounding box center [506, 38] width 128 height 15
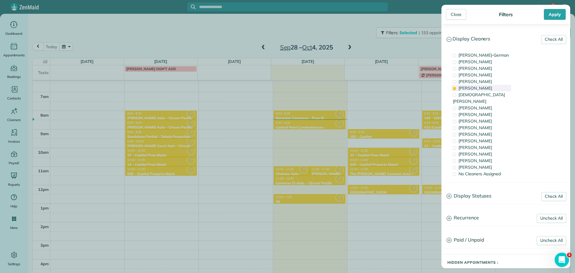
click at [483, 91] on div "Tony Middleton" at bounding box center [482, 88] width 60 height 7
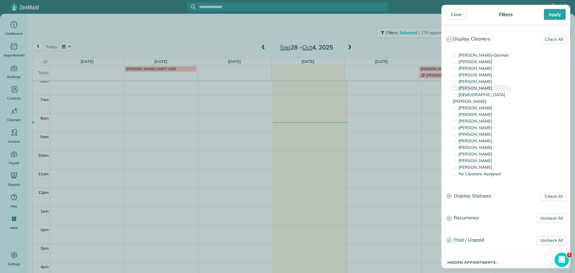
scroll to position [39, 0]
click at [483, 124] on div "Cyndi Holm" at bounding box center [482, 127] width 60 height 7
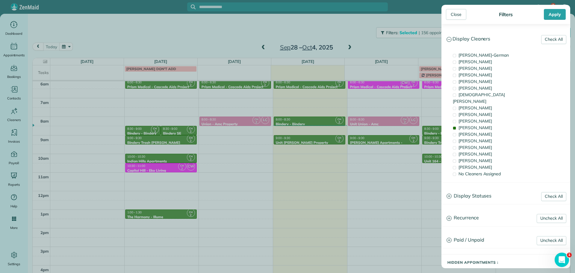
click at [333, 122] on div "Close Filters Apply Check All Display Cleaners Christina Wright-German Cassie F…" at bounding box center [287, 136] width 575 height 273
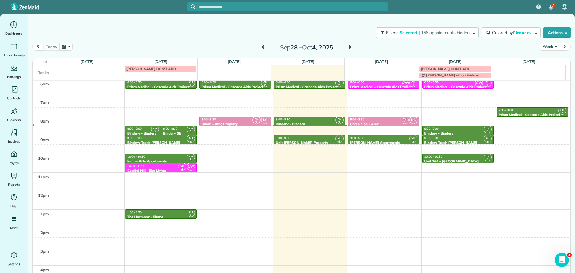
click at [315, 138] on div "9:00 - 9:30" at bounding box center [310, 138] width 68 height 4
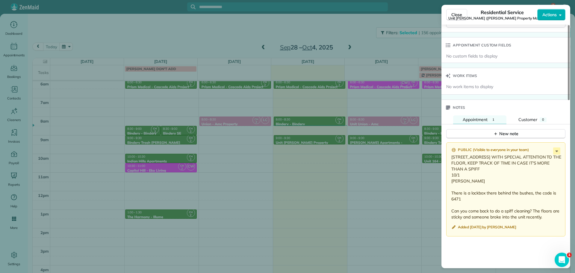
scroll to position [454, 0]
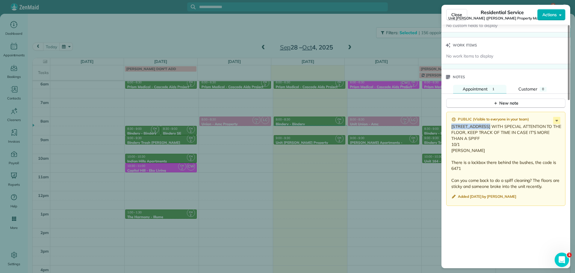
drag, startPoint x: 486, startPoint y: 128, endPoint x: 452, endPoint y: 129, distance: 34.2
click at [452, 129] on p "5726 SE 83rd Ave SPIFF WITH SPECIAL ATTENTION TO THE FLOOR, KEEP TRACK OF TIME …" at bounding box center [507, 156] width 110 height 66
copy p "5726 SE 83rd Ave"
